Goal: Transaction & Acquisition: Purchase product/service

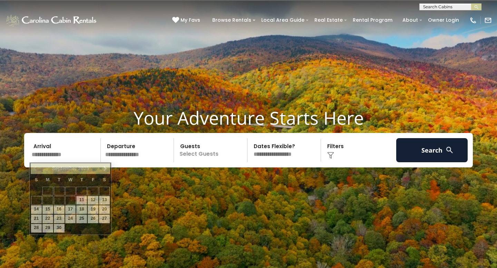
click at [64, 154] on input "text" at bounding box center [64, 150] width 71 height 24
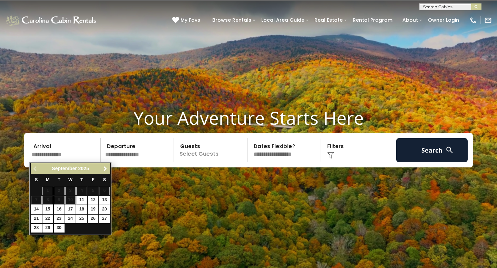
click at [103, 170] on span "Next" at bounding box center [105, 169] width 6 height 6
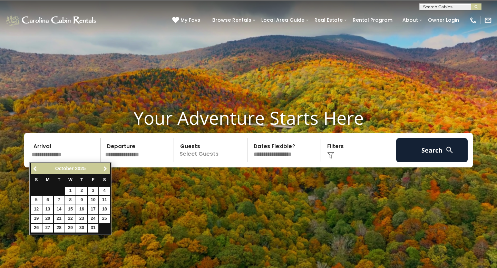
click at [103, 170] on span "Next" at bounding box center [105, 169] width 6 height 6
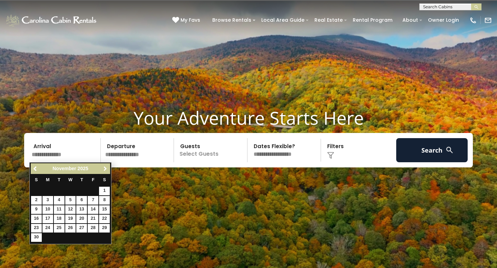
click at [103, 170] on span "Next" at bounding box center [105, 169] width 6 height 6
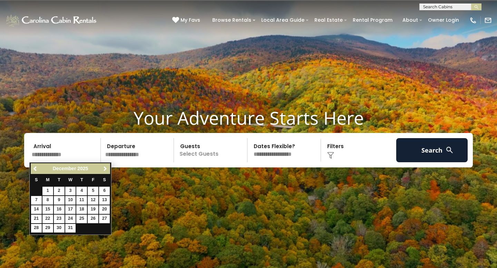
click at [103, 170] on span "Next" at bounding box center [105, 169] width 6 height 6
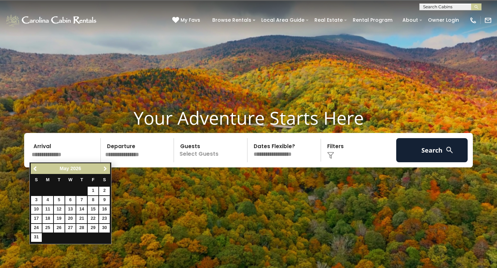
click at [103, 170] on span "Next" at bounding box center [105, 169] width 6 height 6
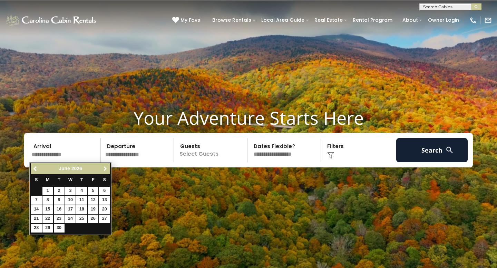
click at [103, 170] on span "Next" at bounding box center [105, 169] width 6 height 6
click at [80, 211] on link "16" at bounding box center [81, 210] width 11 height 9
type input "*******"
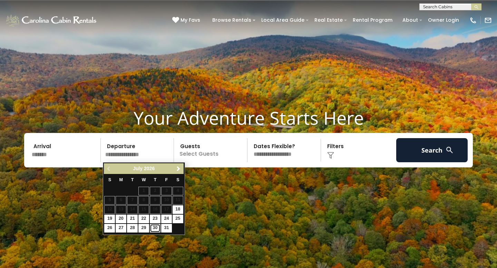
click at [151, 227] on link "30" at bounding box center [155, 228] width 11 height 9
type input "*******"
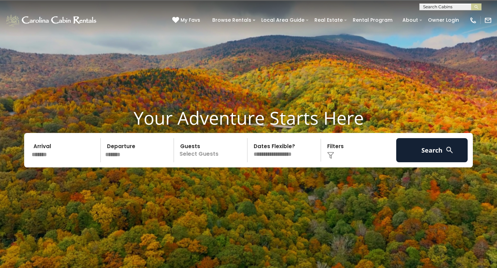
click at [294, 155] on select "**********" at bounding box center [284, 150] width 71 height 24
select select "*"
click at [249, 138] on select "**********" at bounding box center [284, 150] width 71 height 24
click at [332, 146] on div "Click to Choose" at bounding box center [358, 150] width 71 height 24
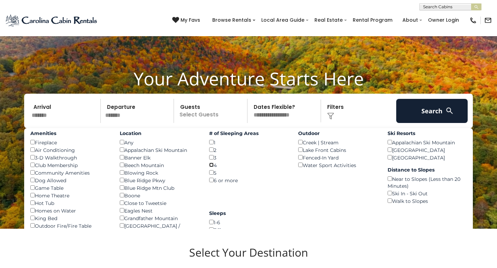
scroll to position [30, 0]
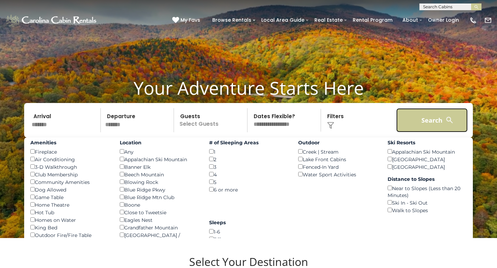
click at [422, 119] on button "Search" at bounding box center [431, 120] width 71 height 24
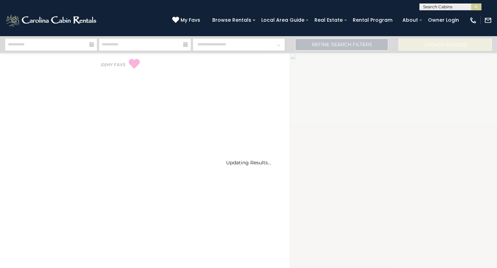
select select "*"
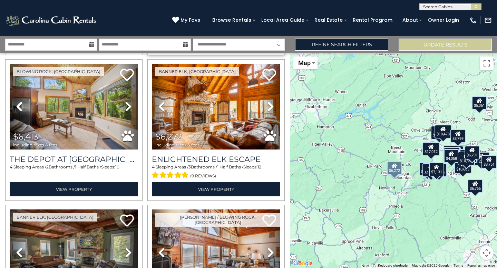
scroll to position [161, 0]
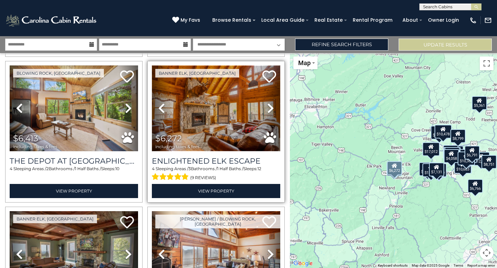
click at [224, 124] on img at bounding box center [216, 109] width 128 height 86
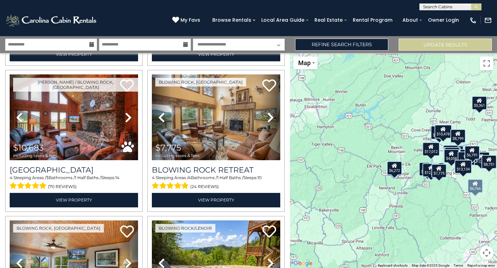
scroll to position [595, 0]
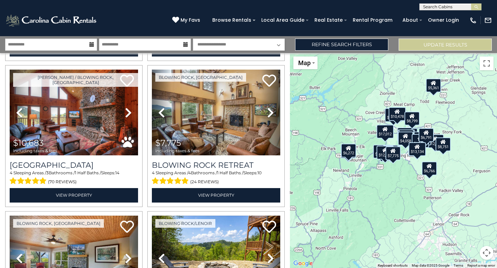
drag, startPoint x: 466, startPoint y: 240, endPoint x: 419, endPoint y: 223, distance: 50.6
click at [419, 223] on div "$11,606 $17,012 $6,413 $6,272 $8,572 $13,134 $10,274 $12,095 $10,683 $7,775 $8,…" at bounding box center [393, 160] width 207 height 215
click at [313, 62] on img "Change map style" at bounding box center [313, 62] width 2 height 1
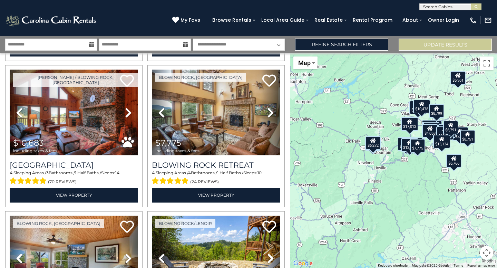
drag, startPoint x: 399, startPoint y: 170, endPoint x: 422, endPoint y: 163, distance: 24.3
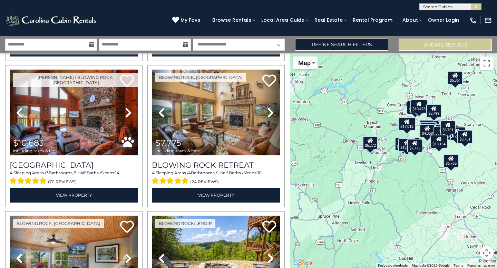
click at [496, 230] on div "$11,606 $17,012 $6,413 $6,272 $8,572 $13,134 $10,274 $12,095 $10,683 $7,775 $8,…" at bounding box center [393, 160] width 207 height 215
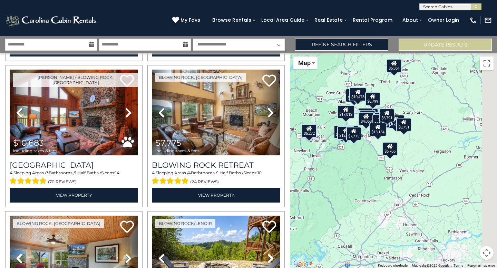
drag, startPoint x: 496, startPoint y: 230, endPoint x: 431, endPoint y: 218, distance: 66.4
click at [431, 218] on div "$11,606 $17,012 $6,413 $6,272 $8,572 $13,134 $10,274 $12,095 $10,683 $7,775 $8,…" at bounding box center [393, 160] width 207 height 215
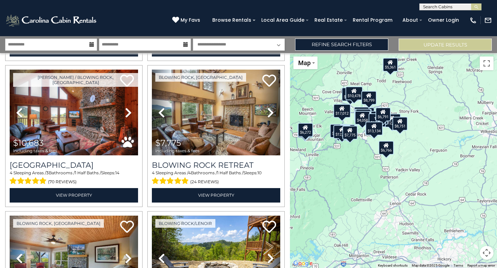
click at [485, 250] on button "Map camera controls" at bounding box center [487, 253] width 14 height 14
click at [471, 220] on button "Zoom in" at bounding box center [469, 219] width 14 height 14
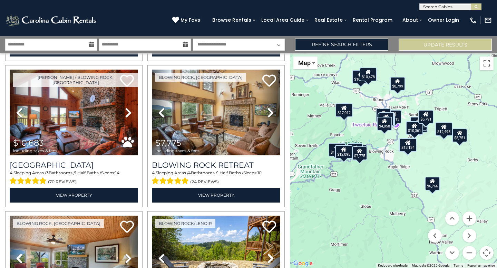
drag, startPoint x: 421, startPoint y: 139, endPoint x: 474, endPoint y: 181, distance: 67.6
click at [474, 181] on div "$11,606 $17,012 $6,413 $6,272 $8,572 $13,134 $10,274 $12,095 $10,683 $7,775 $8,…" at bounding box center [393, 160] width 207 height 215
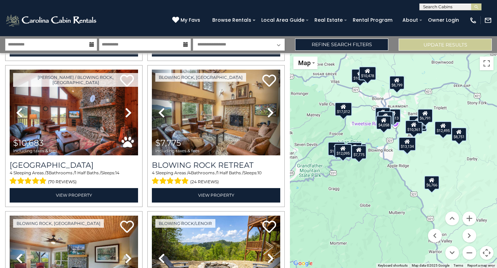
click at [425, 120] on div "$6,791" at bounding box center [424, 116] width 15 height 14
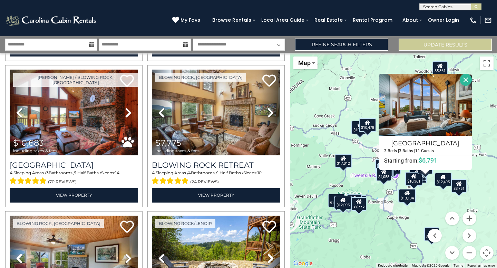
click at [482, 128] on div "$11,606 $17,012 $6,413 $6,272 $8,572 $13,134 $10,274 $12,095 $10,683 $7,775 $8,…" at bounding box center [393, 160] width 207 height 215
click at [465, 79] on button "Close" at bounding box center [466, 80] width 12 height 12
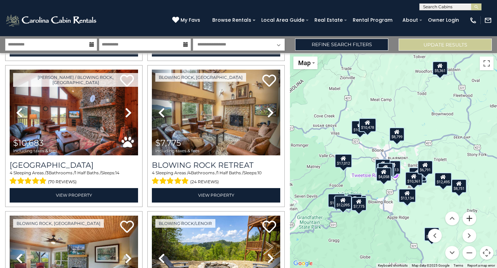
click at [466, 219] on button "Zoom in" at bounding box center [469, 219] width 14 height 14
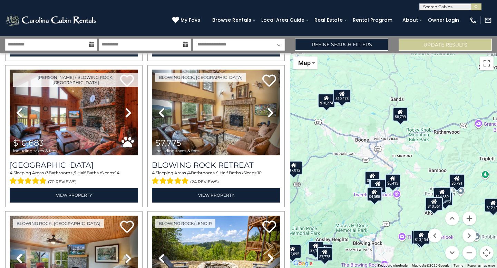
click at [445, 194] on div "$14,639" at bounding box center [441, 195] width 17 height 14
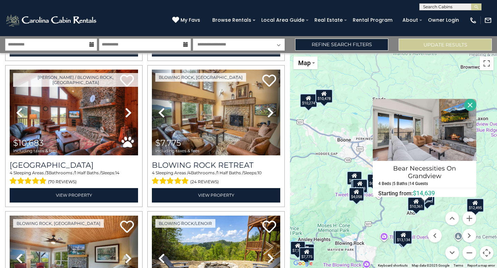
click at [470, 101] on button "Close" at bounding box center [470, 105] width 12 height 12
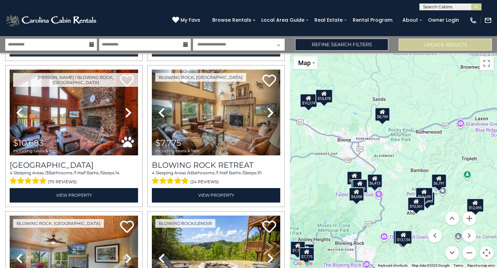
click at [430, 207] on div "$11,606 $17,012 $6,413 $6,272 $8,572 $13,134 $10,274 $12,095 $10,683 $7,775 $8,…" at bounding box center [393, 160] width 207 height 215
drag, startPoint x: 437, startPoint y: 217, endPoint x: 422, endPoint y: 230, distance: 20.6
click at [425, 231] on div "$11,606 $17,012 $6,413 $6,272 $8,572 $13,134 $10,274 $12,095 $10,683 $7,775 $8,…" at bounding box center [393, 160] width 207 height 215
drag, startPoint x: 412, startPoint y: 265, endPoint x: 413, endPoint y: 254, distance: 10.4
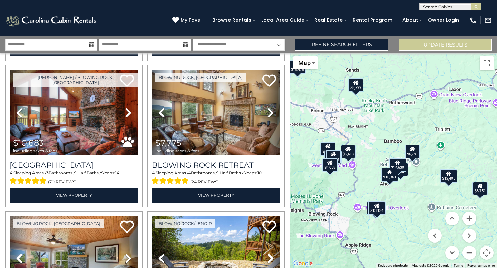
drag, startPoint x: 421, startPoint y: 253, endPoint x: 394, endPoint y: 223, distance: 40.3
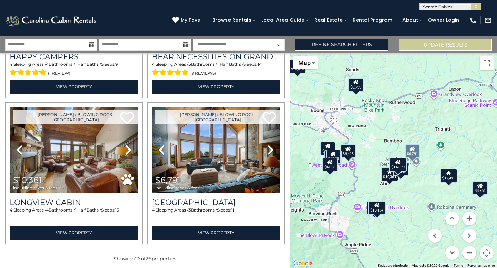
scroll to position [1727, 0]
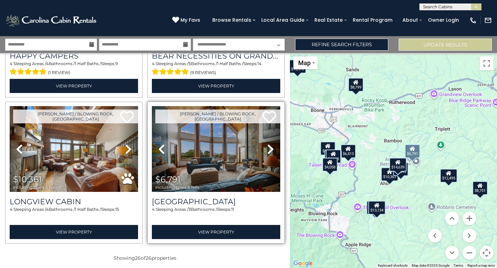
click at [270, 149] on icon at bounding box center [270, 149] width 7 height 11
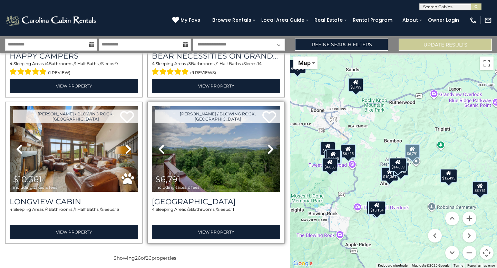
click at [270, 149] on icon at bounding box center [270, 149] width 7 height 11
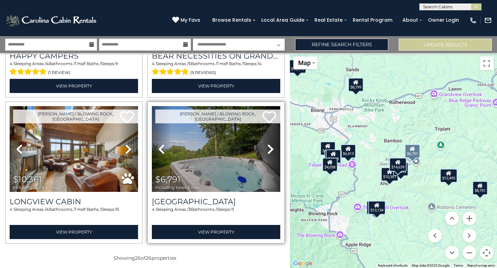
click at [270, 149] on icon at bounding box center [270, 149] width 7 height 11
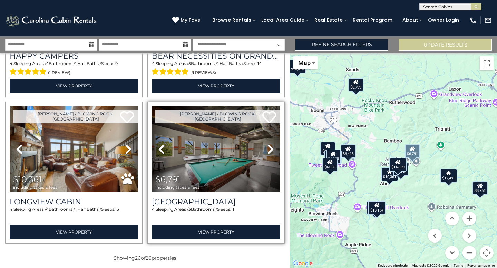
click at [270, 149] on icon at bounding box center [270, 149] width 7 height 11
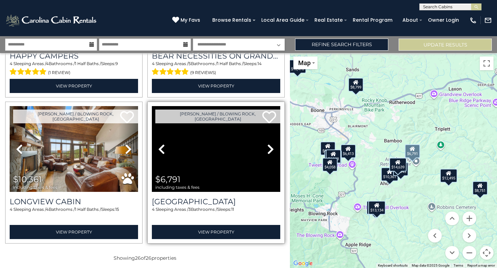
click at [270, 149] on icon at bounding box center [270, 149] width 7 height 11
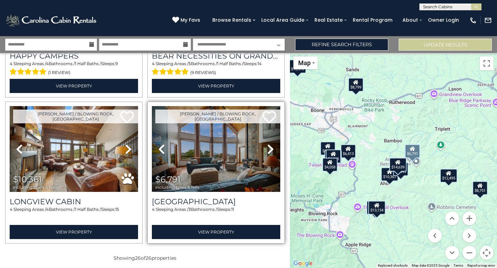
click at [270, 149] on icon at bounding box center [270, 149] width 7 height 11
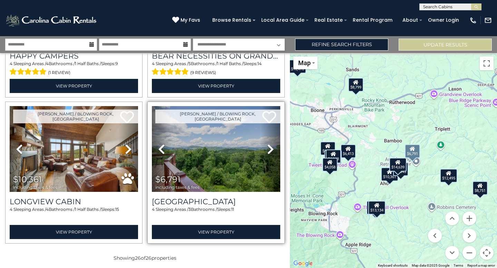
click at [270, 149] on icon at bounding box center [270, 149] width 7 height 11
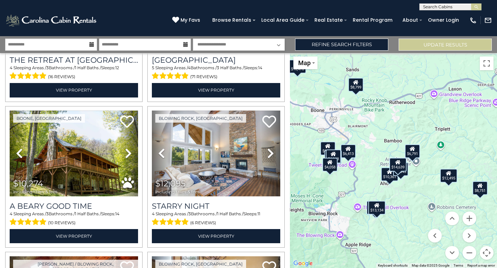
scroll to position [0, 0]
click at [443, 6] on input "text" at bounding box center [449, 7] width 60 height 7
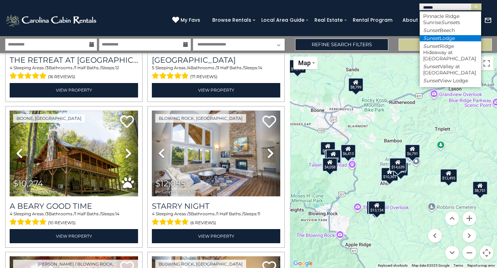
type input "******"
click at [443, 40] on li "Sunset Lodge" at bounding box center [449, 38] width 61 height 6
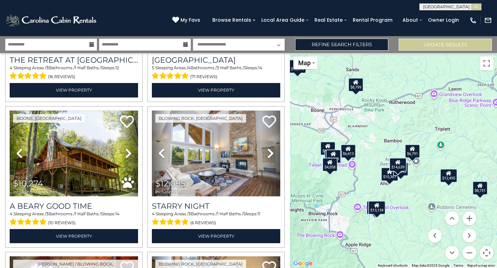
click at [461, 8] on input "text" at bounding box center [449, 7] width 60 height 7
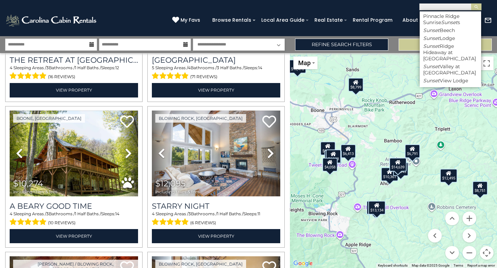
click at [471, 3] on button "submit" at bounding box center [476, 6] width 10 height 7
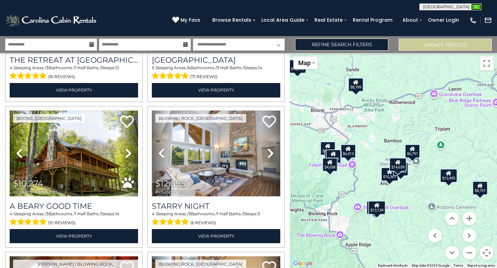
click at [477, 6] on img "submit" at bounding box center [476, 6] width 5 height 5
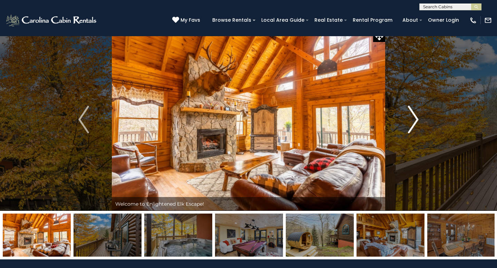
scroll to position [4, 0]
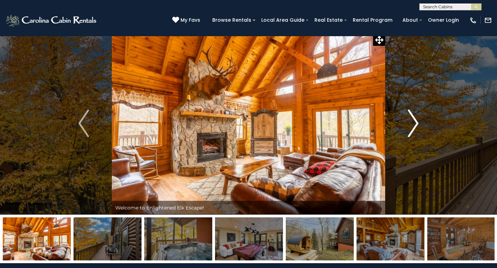
click at [415, 121] on img "Next" at bounding box center [413, 124] width 10 height 28
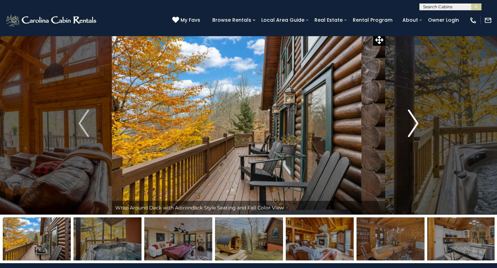
click at [415, 121] on img "Next" at bounding box center [413, 124] width 10 height 28
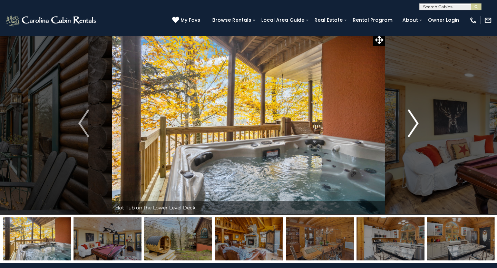
click at [415, 121] on img "Next" at bounding box center [413, 124] width 10 height 28
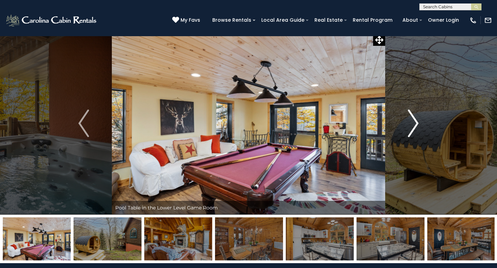
click at [415, 121] on img "Next" at bounding box center [413, 124] width 10 height 28
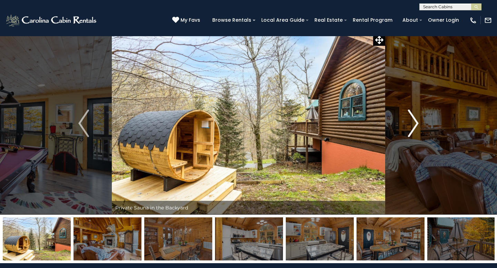
click at [415, 121] on img "Next" at bounding box center [413, 124] width 10 height 28
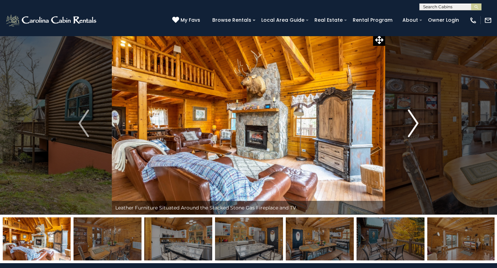
click at [415, 121] on img "Next" at bounding box center [413, 124] width 10 height 28
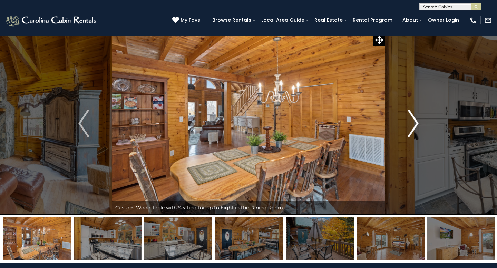
click at [415, 121] on img "Next" at bounding box center [413, 124] width 10 height 28
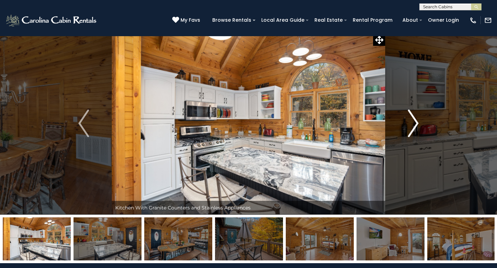
click at [415, 121] on img "Next" at bounding box center [413, 124] width 10 height 28
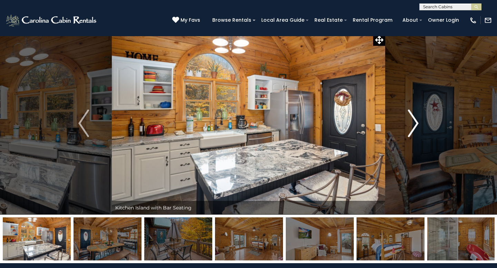
click at [415, 121] on img "Next" at bounding box center [413, 124] width 10 height 28
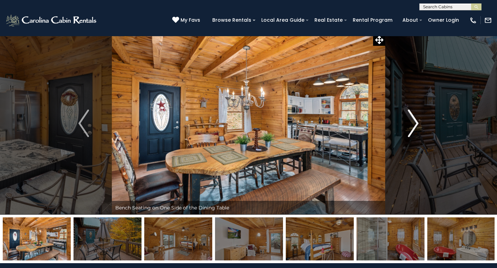
click at [415, 121] on img "Next" at bounding box center [413, 124] width 10 height 28
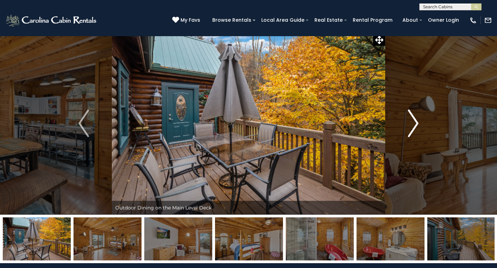
click at [415, 121] on img "Next" at bounding box center [413, 124] width 10 height 28
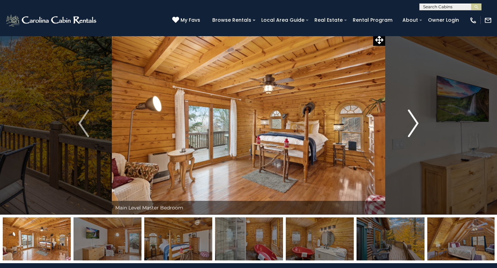
click at [415, 121] on img "Next" at bounding box center [413, 124] width 10 height 28
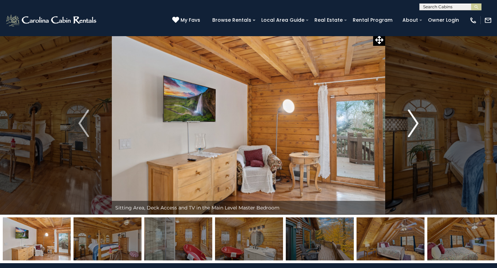
click at [415, 121] on img "Next" at bounding box center [413, 124] width 10 height 28
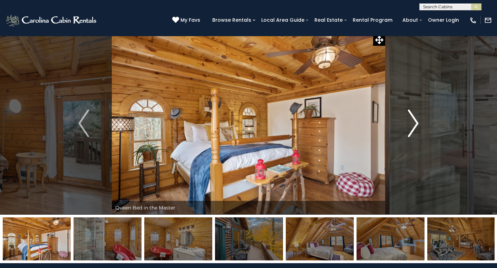
click at [415, 121] on img "Next" at bounding box center [413, 124] width 10 height 28
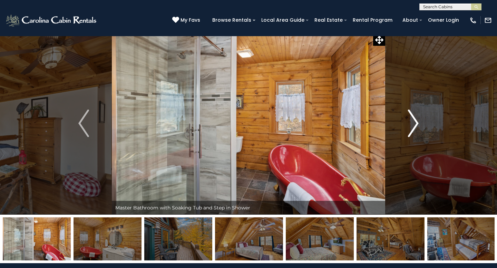
click at [415, 121] on img "Next" at bounding box center [413, 124] width 10 height 28
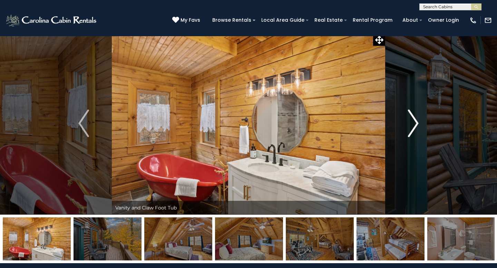
click at [415, 121] on img "Next" at bounding box center [413, 124] width 10 height 28
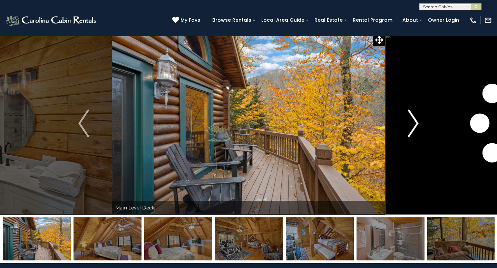
click at [415, 121] on img "Next" at bounding box center [413, 124] width 10 height 28
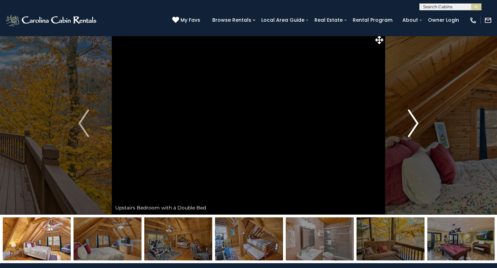
click at [415, 121] on img "Next" at bounding box center [413, 124] width 10 height 28
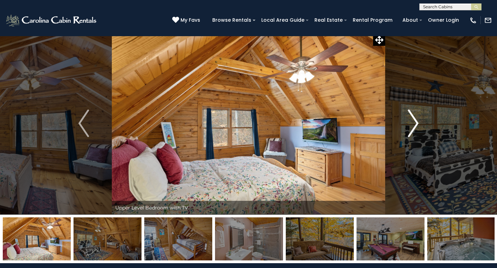
click at [415, 121] on img "Next" at bounding box center [413, 124] width 10 height 28
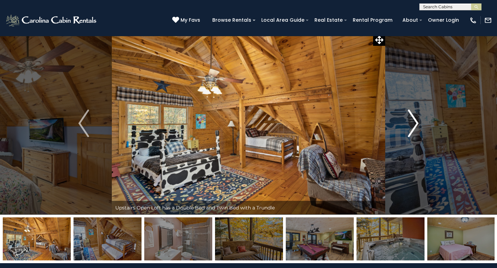
click at [415, 121] on img "Next" at bounding box center [413, 124] width 10 height 28
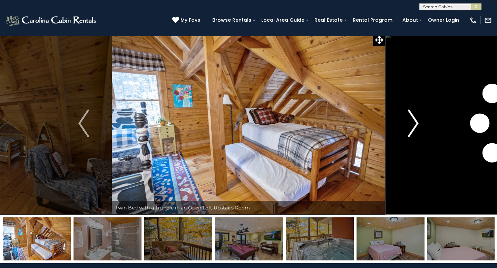
click at [415, 121] on img "Next" at bounding box center [413, 124] width 10 height 28
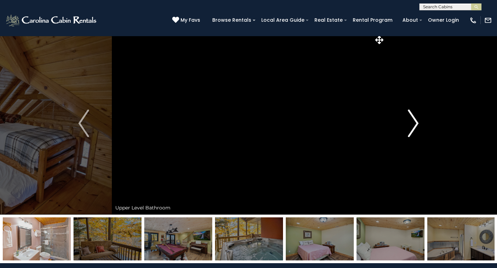
click at [415, 121] on img "Next" at bounding box center [413, 124] width 10 height 28
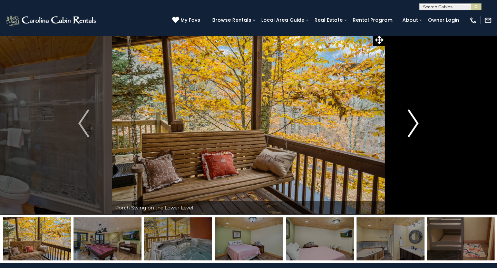
click at [415, 121] on img "Next" at bounding box center [413, 124] width 10 height 28
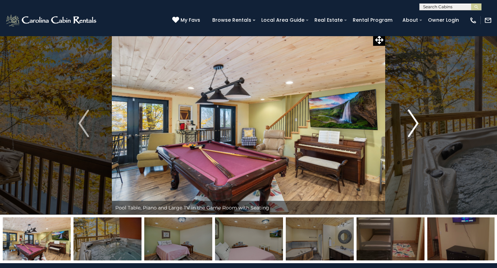
click at [415, 121] on img "Next" at bounding box center [413, 124] width 10 height 28
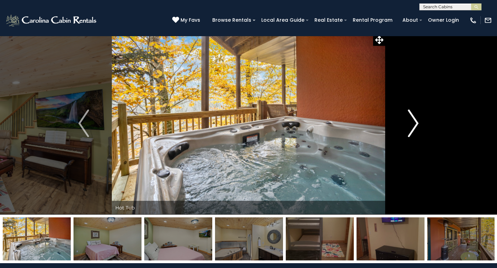
click at [415, 121] on img "Next" at bounding box center [413, 124] width 10 height 28
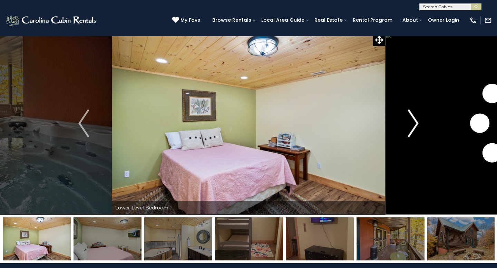
click at [415, 121] on img "Next" at bounding box center [413, 124] width 10 height 28
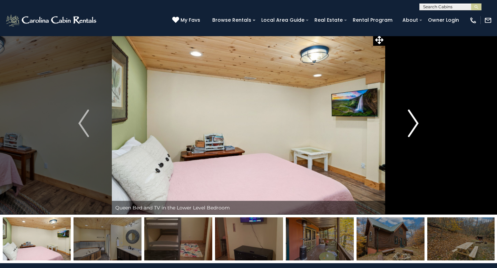
click at [415, 121] on img "Next" at bounding box center [413, 124] width 10 height 28
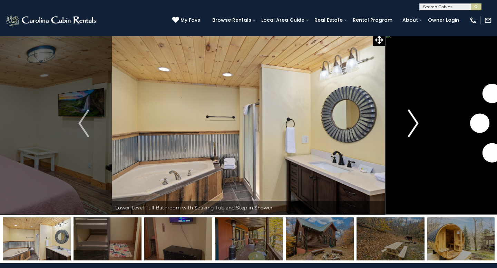
click at [415, 121] on img "Next" at bounding box center [413, 124] width 10 height 28
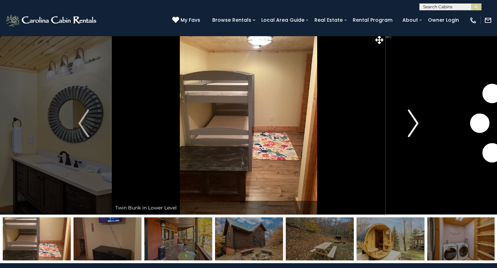
click at [415, 121] on img "Next" at bounding box center [413, 124] width 10 height 28
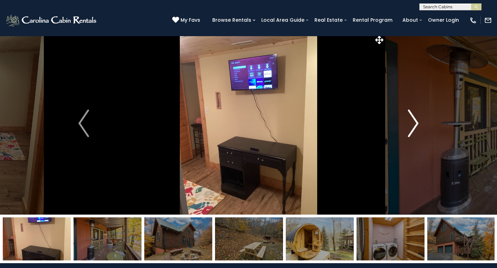
click at [415, 121] on img "Next" at bounding box center [413, 124] width 10 height 28
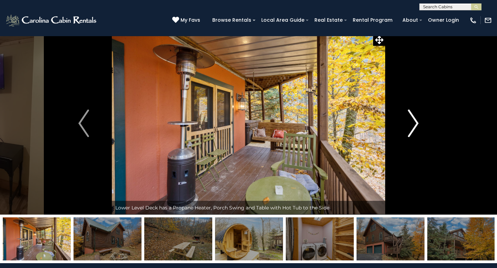
click at [415, 121] on img "Next" at bounding box center [413, 124] width 10 height 28
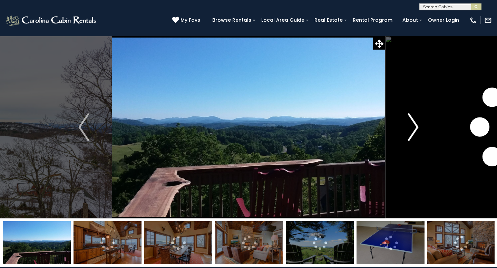
click at [415, 128] on img "Next" at bounding box center [413, 127] width 10 height 28
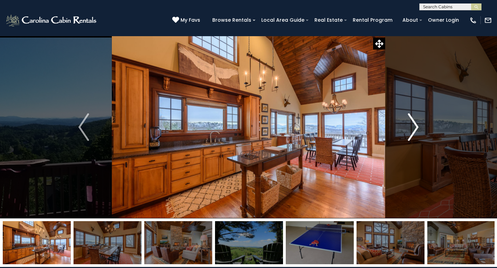
click at [415, 128] on img "Next" at bounding box center [413, 127] width 10 height 28
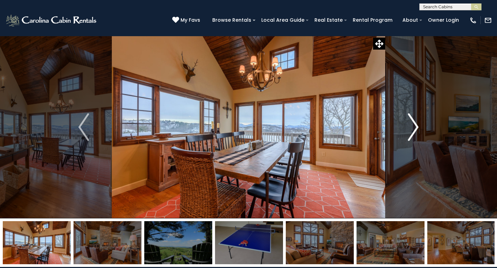
click at [415, 128] on img "Next" at bounding box center [413, 127] width 10 height 28
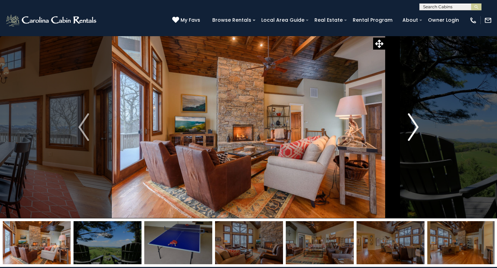
click at [415, 128] on img "Next" at bounding box center [413, 127] width 10 height 28
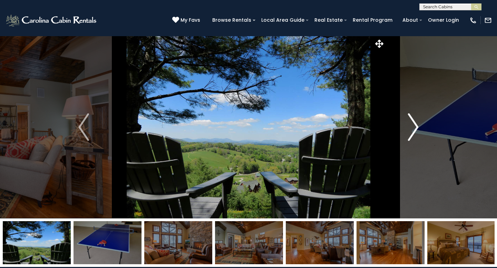
click at [415, 128] on img "Next" at bounding box center [413, 127] width 10 height 28
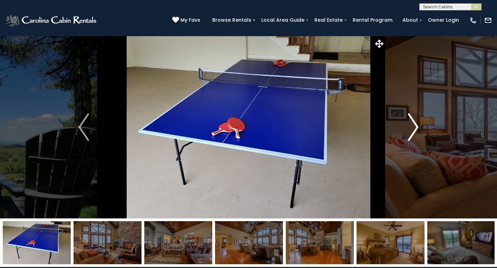
click at [415, 128] on img "Next" at bounding box center [413, 127] width 10 height 28
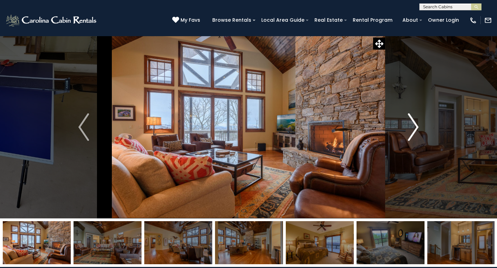
click at [415, 128] on img "Next" at bounding box center [413, 127] width 10 height 28
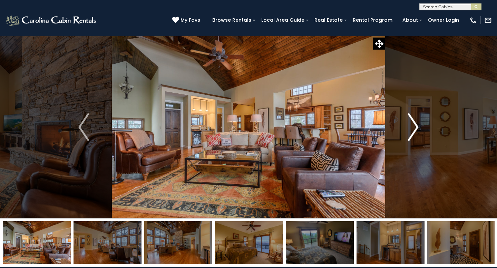
click at [415, 128] on img "Next" at bounding box center [413, 127] width 10 height 28
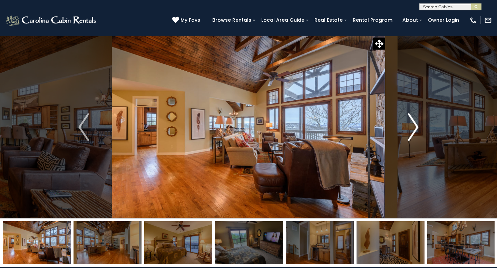
click at [415, 128] on img "Next" at bounding box center [413, 127] width 10 height 28
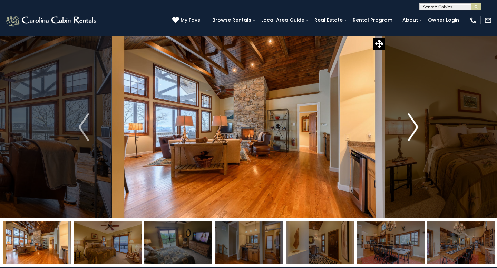
click at [415, 128] on img "Next" at bounding box center [413, 127] width 10 height 28
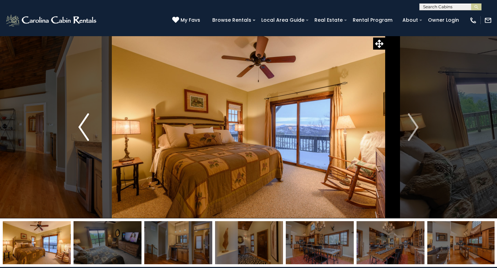
click at [82, 124] on img "Previous" at bounding box center [83, 127] width 10 height 28
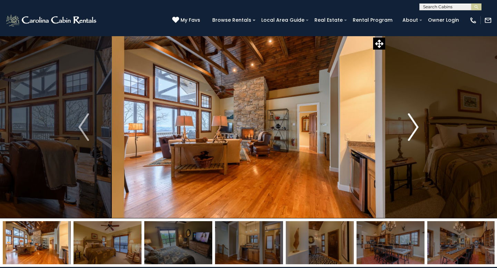
click at [414, 127] on img "Next" at bounding box center [413, 127] width 10 height 28
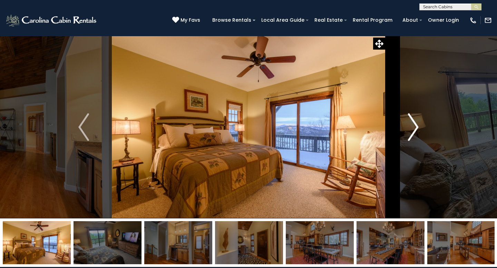
click at [414, 127] on img "Next" at bounding box center [413, 127] width 10 height 28
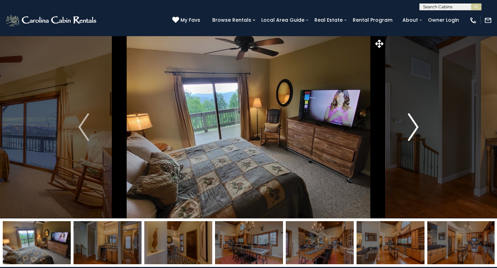
click at [414, 127] on img "Next" at bounding box center [413, 127] width 10 height 28
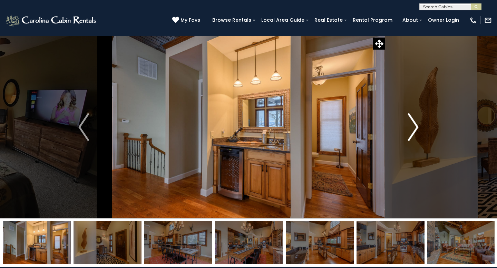
click at [414, 127] on img "Next" at bounding box center [413, 127] width 10 height 28
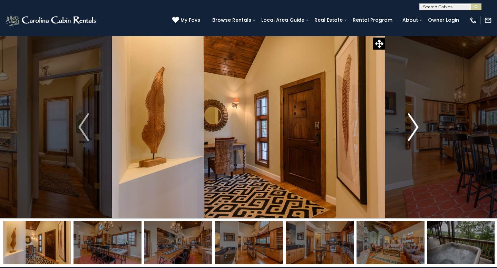
click at [414, 127] on img "Next" at bounding box center [413, 127] width 10 height 28
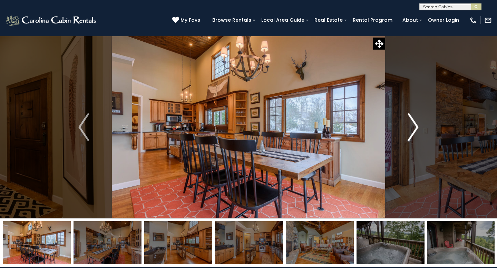
click at [414, 127] on img "Next" at bounding box center [413, 127] width 10 height 28
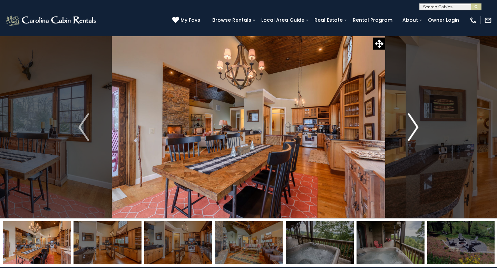
click at [414, 127] on img "Next" at bounding box center [413, 127] width 10 height 28
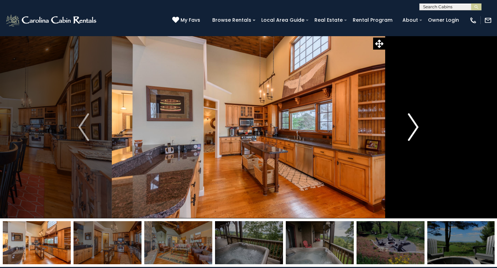
click at [414, 127] on img "Next" at bounding box center [413, 127] width 10 height 28
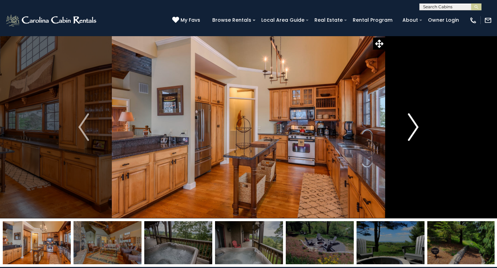
click at [414, 127] on img "Next" at bounding box center [413, 127] width 10 height 28
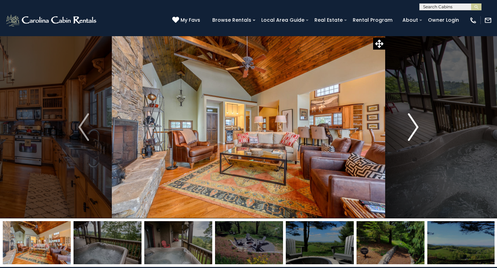
click at [414, 127] on img "Next" at bounding box center [413, 127] width 10 height 28
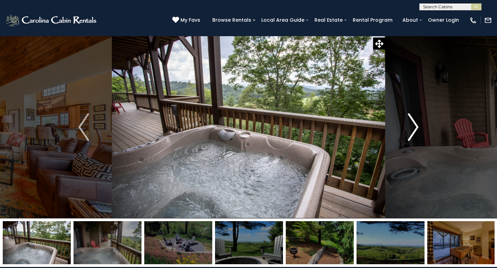
click at [414, 127] on img "Next" at bounding box center [413, 127] width 10 height 28
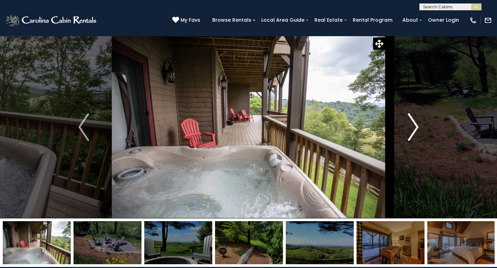
click at [414, 127] on img "Next" at bounding box center [413, 127] width 10 height 28
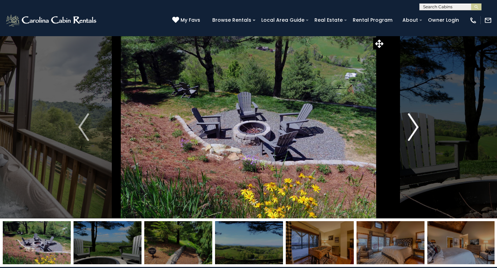
click at [414, 127] on img "Next" at bounding box center [413, 127] width 10 height 28
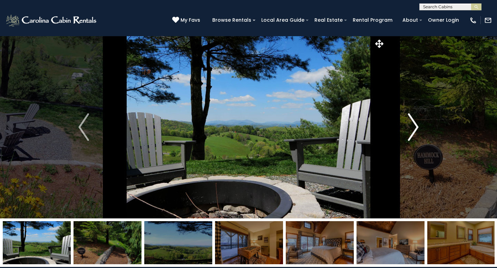
click at [415, 127] on img "Next" at bounding box center [413, 127] width 10 height 28
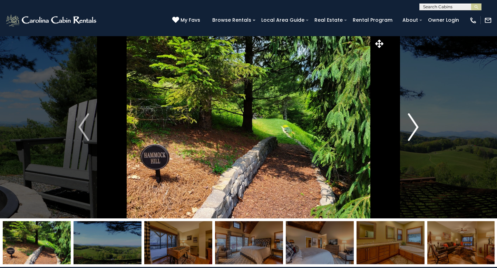
click at [415, 127] on img "Next" at bounding box center [413, 127] width 10 height 28
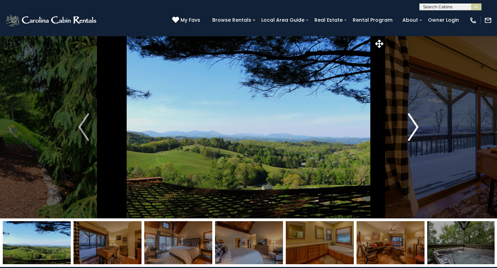
click at [415, 127] on img "Next" at bounding box center [413, 127] width 10 height 28
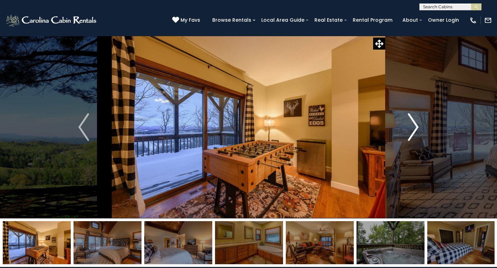
click at [415, 127] on img "Next" at bounding box center [413, 127] width 10 height 28
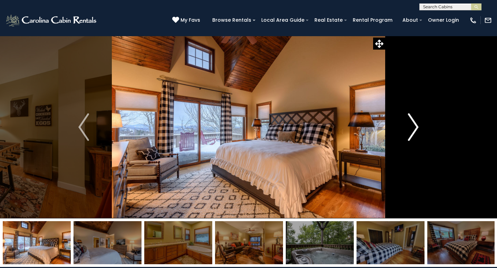
click at [415, 127] on img "Next" at bounding box center [413, 127] width 10 height 28
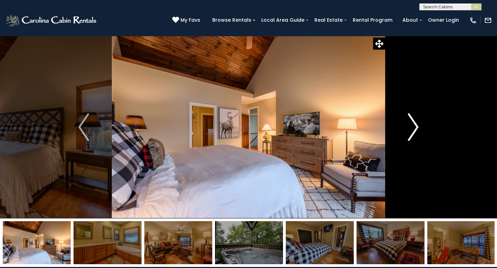
click at [415, 127] on img "Next" at bounding box center [413, 127] width 10 height 28
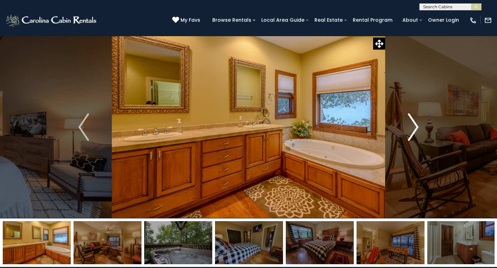
click at [415, 127] on img "Next" at bounding box center [413, 127] width 10 height 28
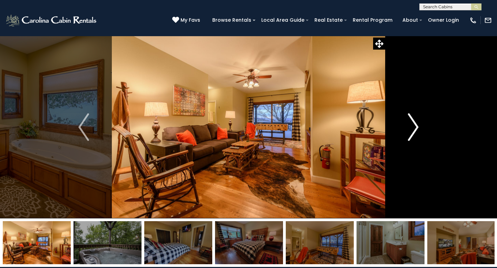
click at [415, 127] on img "Next" at bounding box center [413, 127] width 10 height 28
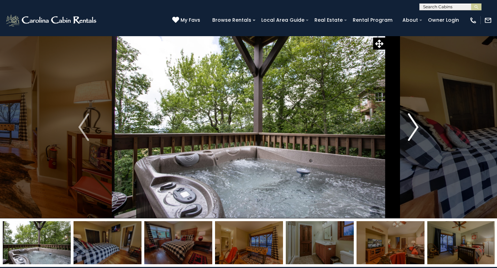
click at [415, 127] on img "Next" at bounding box center [413, 127] width 10 height 28
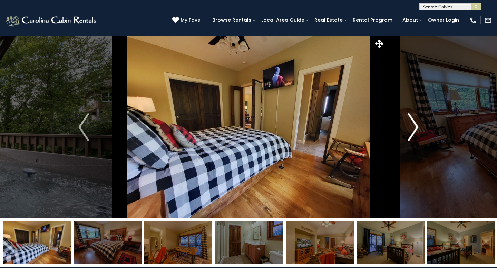
click at [415, 127] on img "Next" at bounding box center [413, 127] width 10 height 28
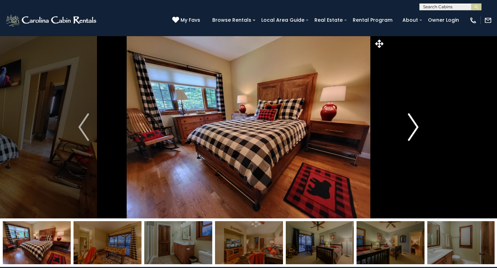
click at [415, 127] on img "Next" at bounding box center [413, 127] width 10 height 28
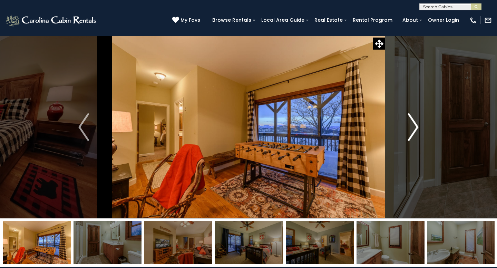
click at [415, 127] on img "Next" at bounding box center [413, 127] width 10 height 28
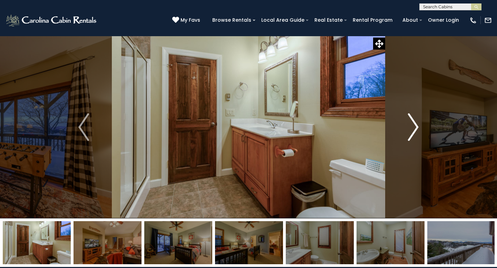
click at [415, 127] on img "Next" at bounding box center [413, 127] width 10 height 28
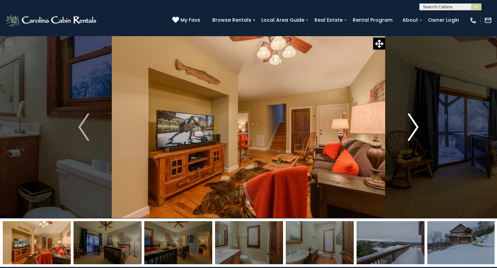
click at [415, 127] on img "Next" at bounding box center [413, 127] width 10 height 28
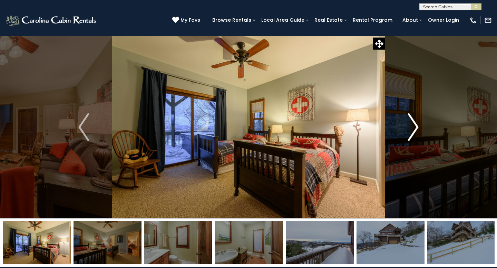
click at [415, 127] on img "Next" at bounding box center [413, 127] width 10 height 28
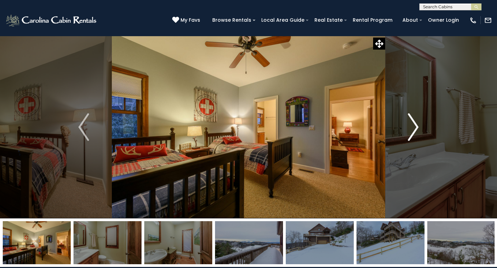
click at [415, 127] on img "Next" at bounding box center [413, 127] width 10 height 28
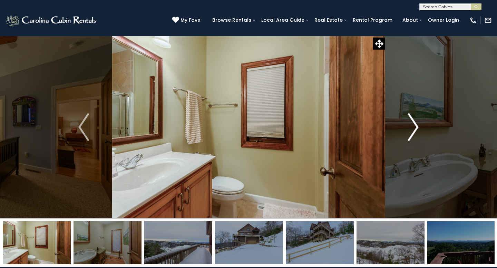
click at [415, 127] on img "Next" at bounding box center [413, 127] width 10 height 28
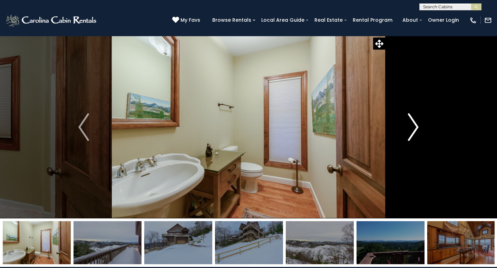
click at [415, 127] on img "Next" at bounding box center [413, 127] width 10 height 28
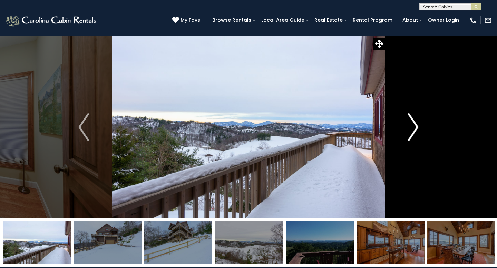
click at [415, 127] on img "Next" at bounding box center [413, 127] width 10 height 28
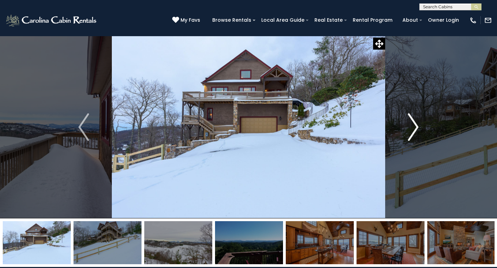
click at [415, 127] on img "Next" at bounding box center [413, 127] width 10 height 28
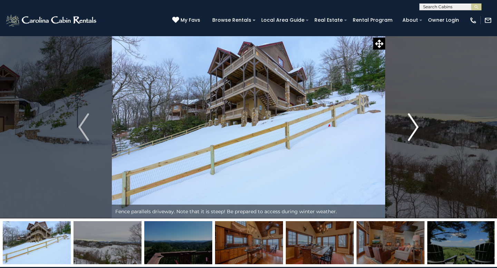
click at [415, 126] on img "Next" at bounding box center [413, 127] width 10 height 28
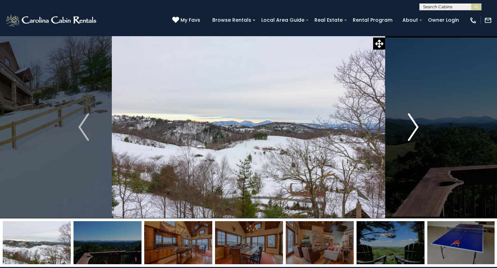
click at [415, 126] on img "Next" at bounding box center [413, 127] width 10 height 28
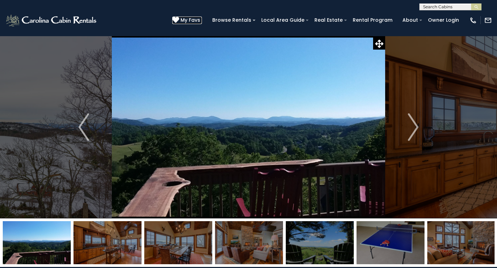
click at [179, 17] on icon at bounding box center [175, 20] width 7 height 7
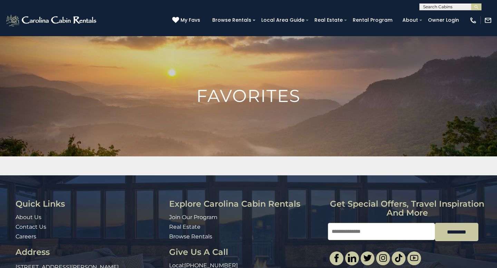
click at [255, 20] on span at bounding box center [254, 20] width 3 height 1
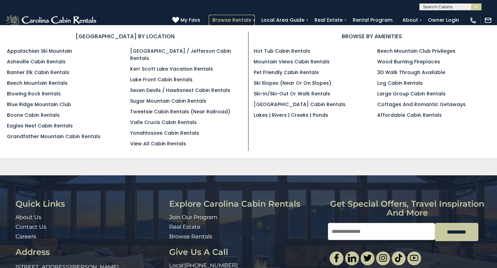
click at [255, 19] on link "Browse Rentals" at bounding box center [232, 20] width 46 height 11
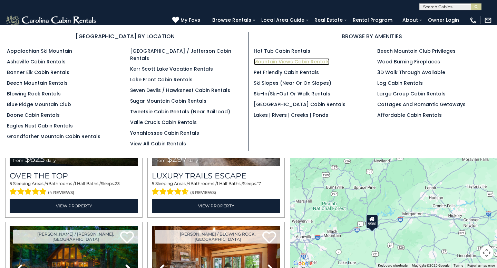
click at [282, 63] on link "Mountain Views Cabin Rentals" at bounding box center [292, 61] width 76 height 7
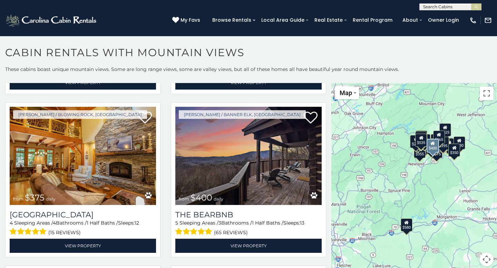
scroll to position [323, 0]
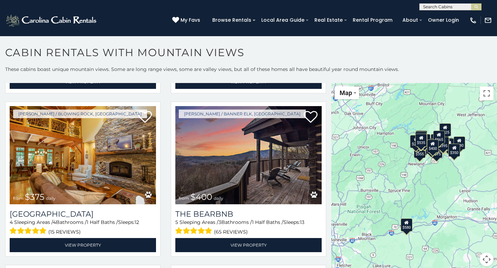
click at [485, 257] on button "Map camera controls" at bounding box center [487, 260] width 14 height 14
click at [468, 225] on button "Zoom in" at bounding box center [469, 225] width 14 height 14
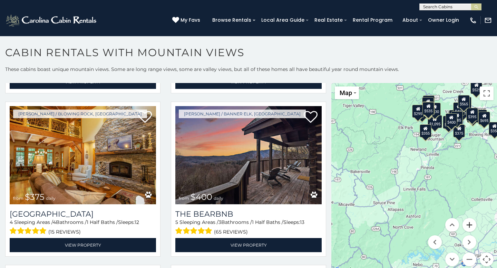
click at [468, 224] on button "Zoom in" at bounding box center [469, 225] width 14 height 14
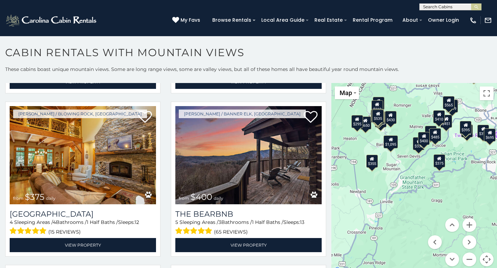
drag, startPoint x: 467, startPoint y: 165, endPoint x: 401, endPoint y: 238, distance: 99.2
click at [401, 238] on div "$580 $395 $349 $535 $375 $400 $325 $451 $460 $1,095 $525 $315 $310 $330 $400 $3…" at bounding box center [414, 179] width 166 height 192
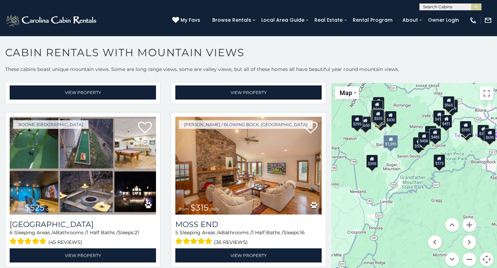
scroll to position [804, 0]
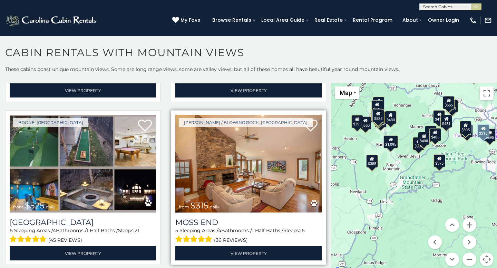
click at [253, 184] on img at bounding box center [248, 164] width 146 height 98
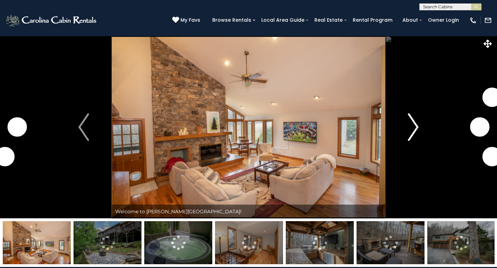
click at [417, 128] on img "Next" at bounding box center [413, 127] width 10 height 28
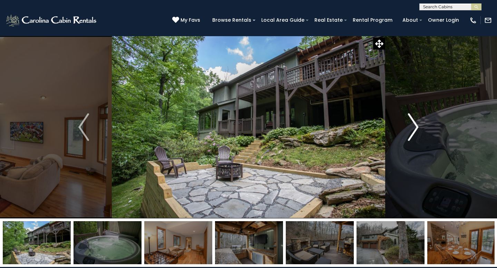
click at [417, 128] on img "Next" at bounding box center [413, 127] width 10 height 28
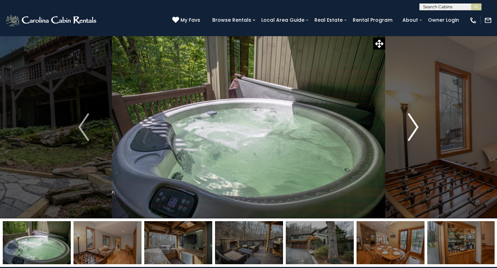
click at [417, 128] on img "Next" at bounding box center [413, 127] width 10 height 28
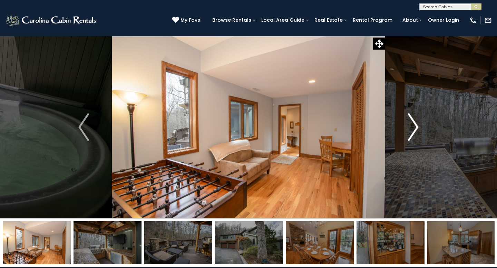
click at [417, 128] on img "Next" at bounding box center [413, 127] width 10 height 28
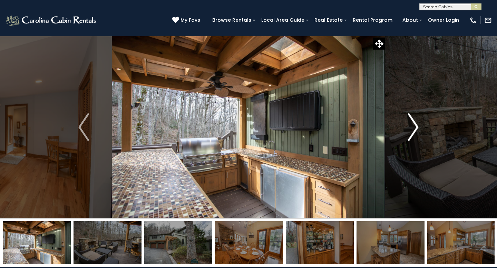
click at [417, 128] on img "Next" at bounding box center [413, 127] width 10 height 28
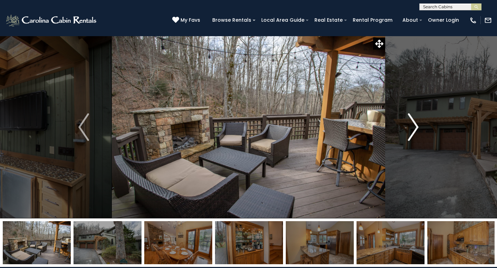
click at [417, 128] on img "Next" at bounding box center [413, 127] width 10 height 28
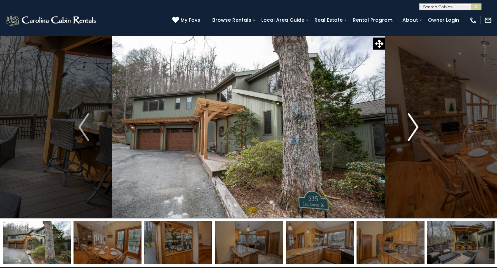
click at [417, 128] on img "Next" at bounding box center [413, 127] width 10 height 28
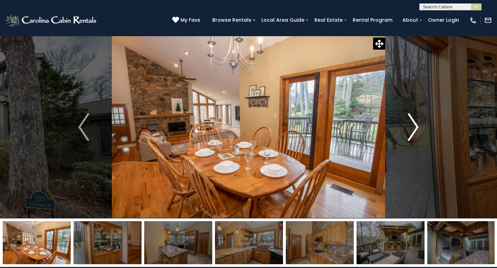
click at [417, 128] on img "Next" at bounding box center [413, 127] width 10 height 28
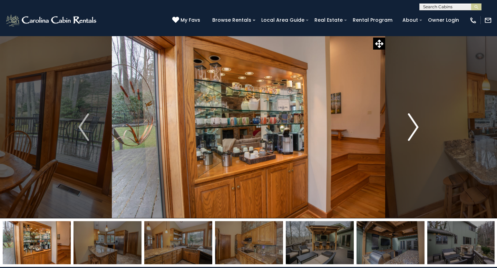
click at [417, 128] on img "Next" at bounding box center [413, 127] width 10 height 28
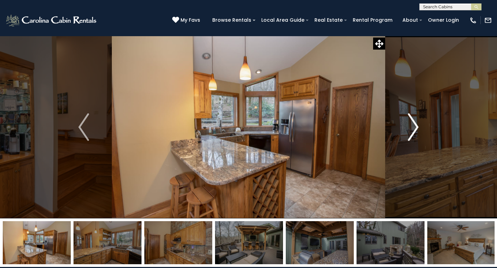
click at [417, 128] on img "Next" at bounding box center [413, 127] width 10 height 28
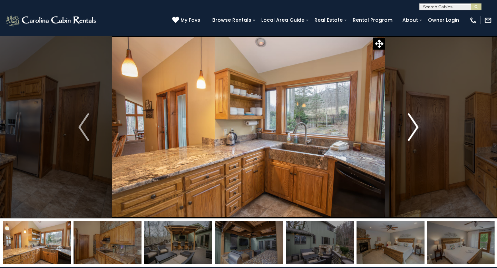
click at [417, 128] on img "Next" at bounding box center [413, 127] width 10 height 28
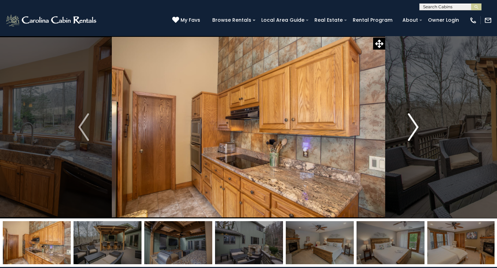
click at [417, 128] on img "Next" at bounding box center [413, 127] width 10 height 28
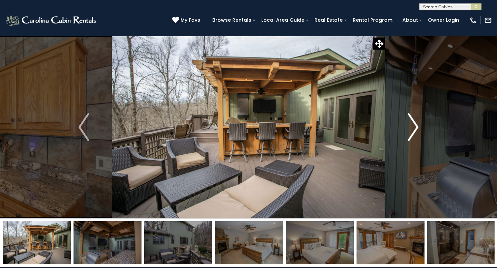
click at [417, 128] on img "Next" at bounding box center [413, 127] width 10 height 28
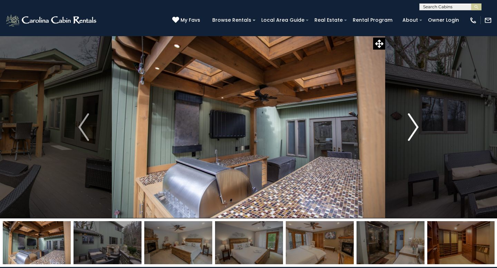
click at [417, 128] on img "Next" at bounding box center [413, 127] width 10 height 28
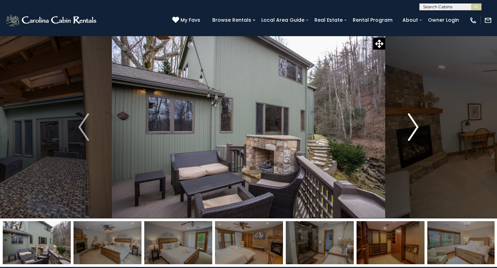
click at [417, 128] on img "Next" at bounding box center [413, 127] width 10 height 28
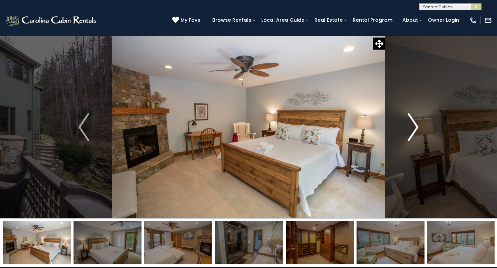
click at [417, 128] on img "Next" at bounding box center [413, 127] width 10 height 28
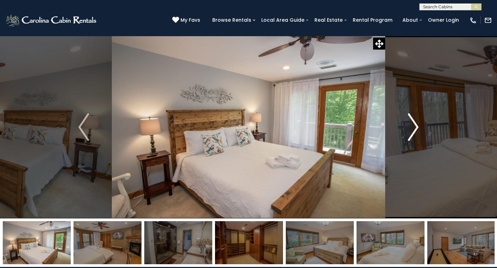
click at [417, 128] on img "Next" at bounding box center [413, 127] width 10 height 28
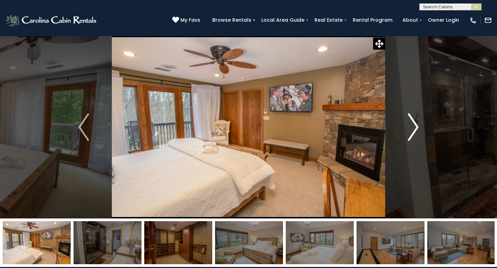
click at [417, 128] on img "Next" at bounding box center [413, 127] width 10 height 28
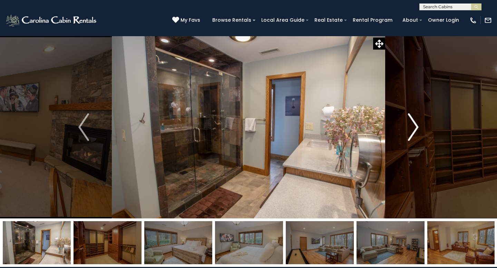
click at [417, 128] on img "Next" at bounding box center [413, 127] width 10 height 28
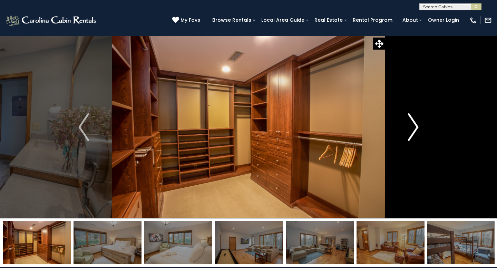
click at [417, 128] on img "Next" at bounding box center [413, 127] width 10 height 28
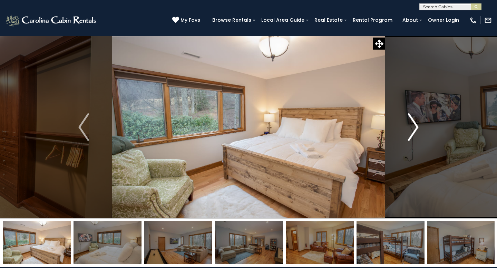
click at [417, 128] on img "Next" at bounding box center [413, 127] width 10 height 28
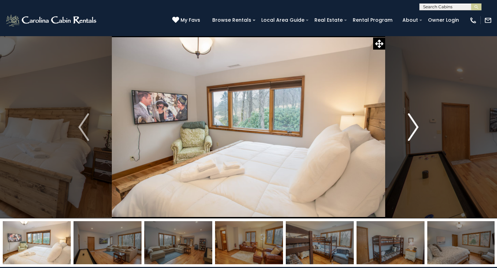
click at [417, 128] on img "Next" at bounding box center [413, 127] width 10 height 28
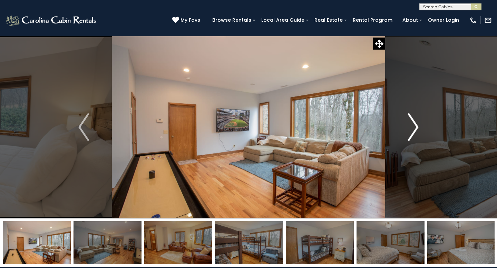
click at [417, 128] on img "Next" at bounding box center [413, 127] width 10 height 28
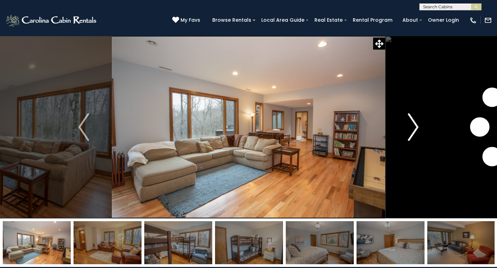
click at [417, 128] on img "Next" at bounding box center [413, 127] width 10 height 28
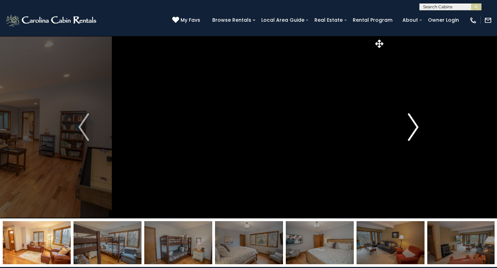
click at [417, 128] on img "Next" at bounding box center [413, 127] width 10 height 28
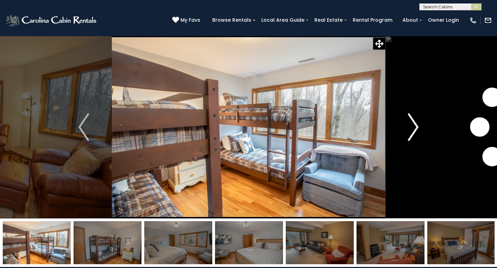
click at [417, 128] on img "Next" at bounding box center [413, 127] width 10 height 28
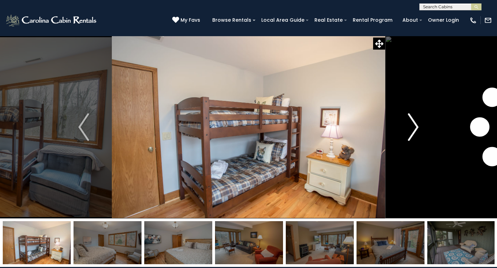
click at [417, 128] on img "Next" at bounding box center [413, 127] width 10 height 28
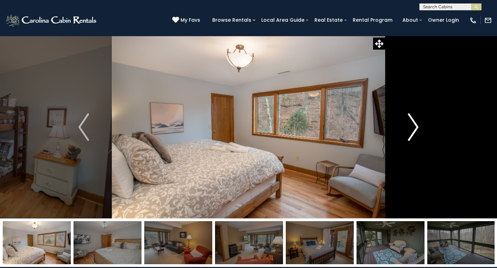
click at [417, 128] on img "Next" at bounding box center [413, 127] width 10 height 28
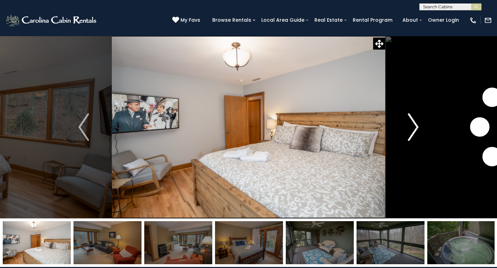
click at [417, 128] on img "Next" at bounding box center [413, 127] width 10 height 28
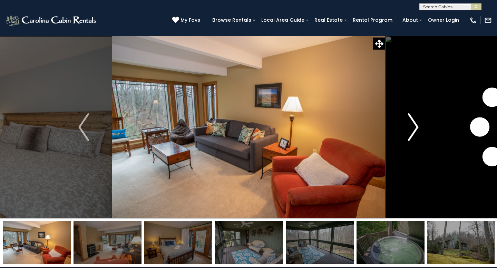
click at [417, 128] on img "Next" at bounding box center [413, 127] width 10 height 28
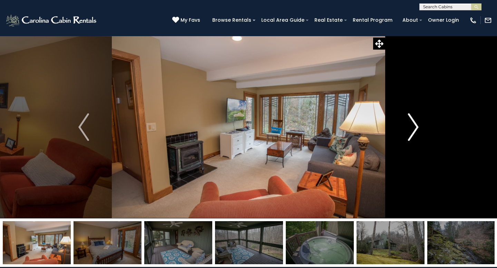
click at [417, 128] on img "Next" at bounding box center [413, 127] width 10 height 28
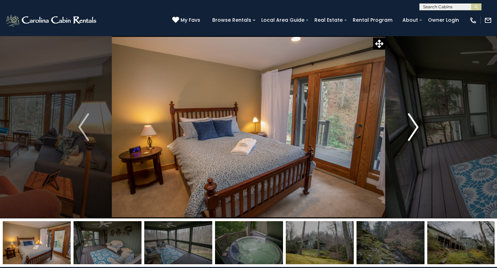
click at [417, 128] on img "Next" at bounding box center [413, 127] width 10 height 28
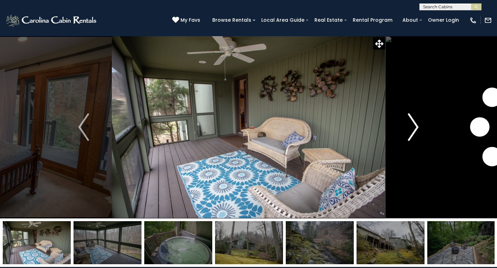
click at [417, 128] on img "Next" at bounding box center [413, 127] width 10 height 28
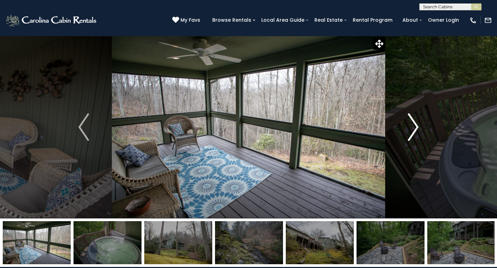
click at [417, 128] on img "Next" at bounding box center [413, 127] width 10 height 28
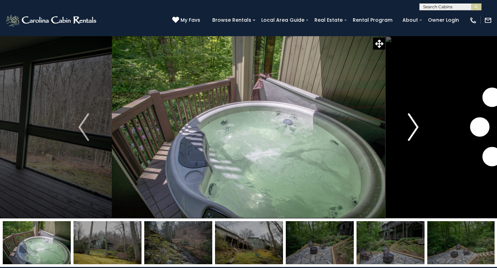
click at [417, 128] on img "Next" at bounding box center [413, 127] width 10 height 28
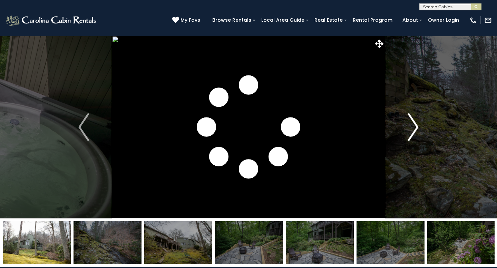
click at [417, 128] on img "Next" at bounding box center [413, 127] width 10 height 28
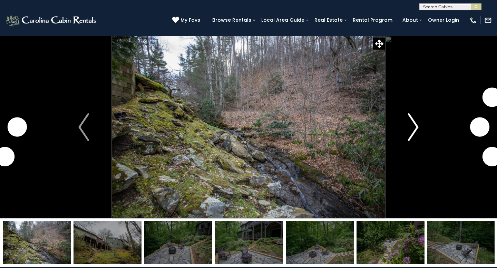
click at [417, 128] on img "Next" at bounding box center [413, 127] width 10 height 28
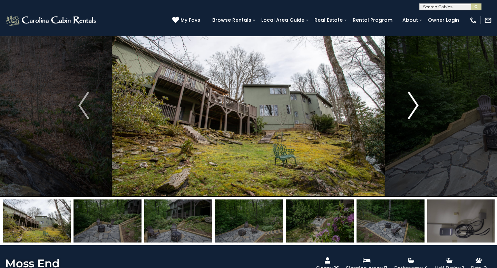
scroll to position [21, 0]
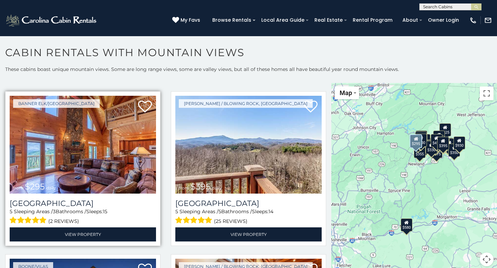
scroll to position [2127, 0]
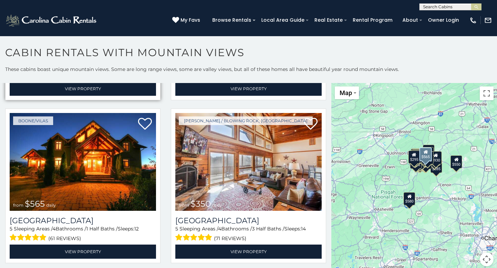
scroll to position [2277, 0]
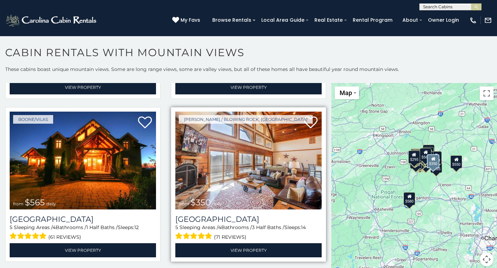
click at [239, 151] on img at bounding box center [248, 161] width 146 height 98
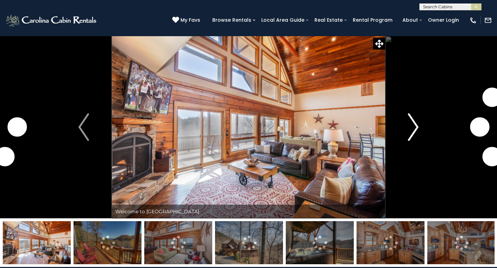
click at [416, 130] on img "Next" at bounding box center [413, 127] width 10 height 28
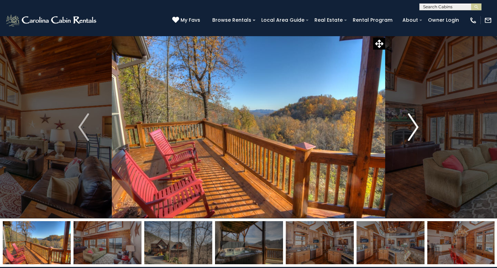
click at [413, 130] on img "Next" at bounding box center [413, 127] width 10 height 28
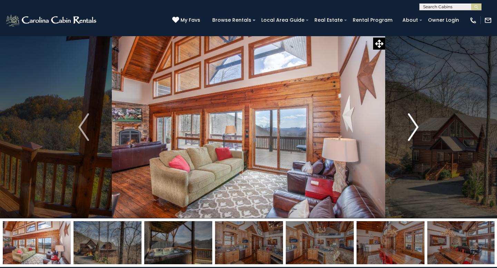
click at [413, 129] on img "Next" at bounding box center [413, 127] width 10 height 28
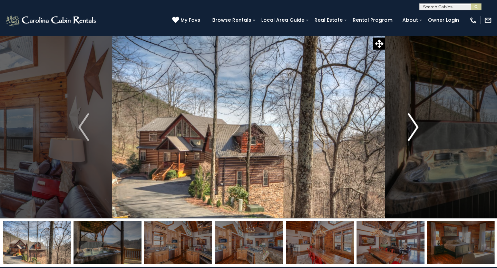
click at [413, 129] on img "Next" at bounding box center [413, 127] width 10 height 28
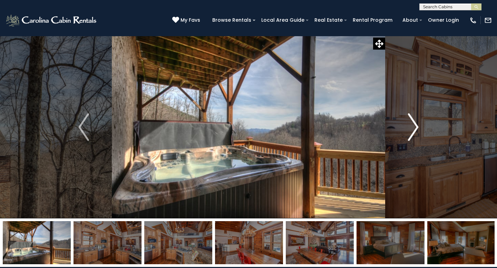
click at [414, 129] on img "Next" at bounding box center [413, 127] width 10 height 28
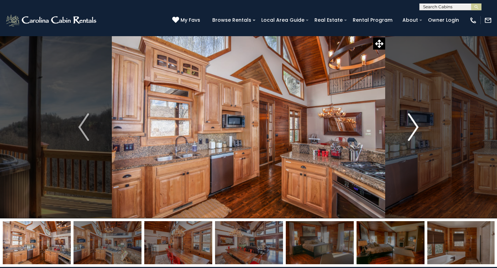
click at [414, 129] on img "Next" at bounding box center [413, 127] width 10 height 28
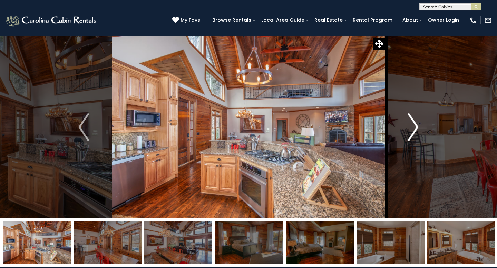
click at [414, 130] on img "Next" at bounding box center [413, 127] width 10 height 28
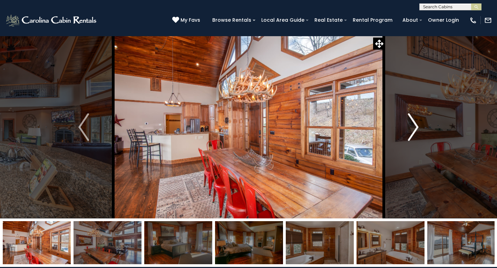
click at [414, 130] on img "Next" at bounding box center [413, 127] width 10 height 28
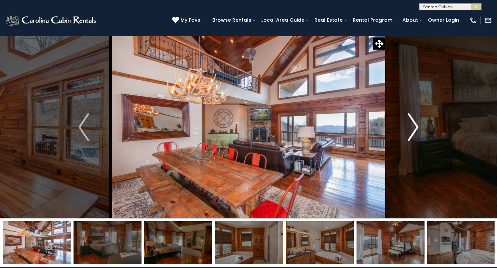
click at [414, 130] on img "Next" at bounding box center [413, 127] width 10 height 28
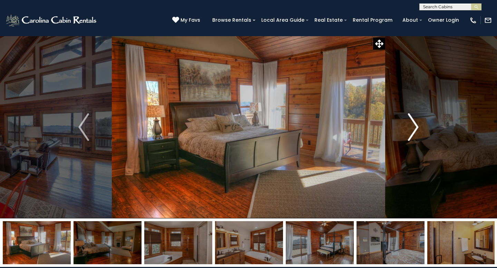
click at [414, 130] on img "Next" at bounding box center [413, 127] width 10 height 28
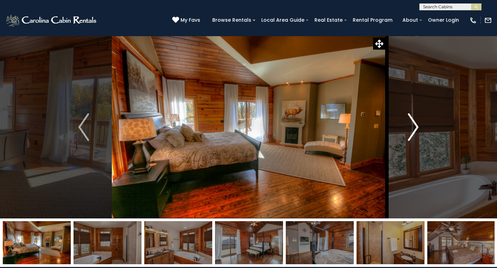
click at [414, 130] on img "Next" at bounding box center [413, 127] width 10 height 28
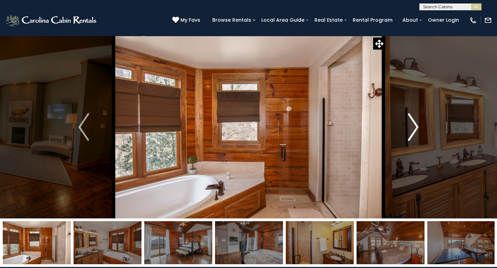
click at [414, 130] on img "Next" at bounding box center [413, 127] width 10 height 28
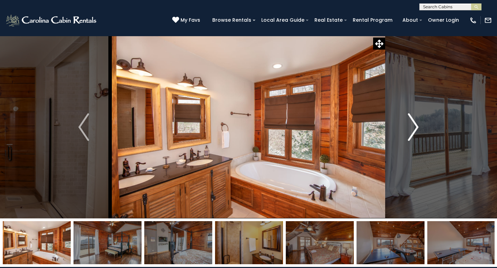
click at [414, 130] on img "Next" at bounding box center [413, 127] width 10 height 28
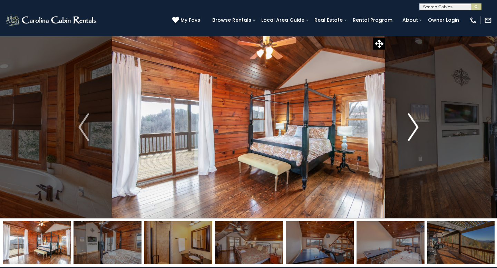
click at [414, 130] on img "Next" at bounding box center [413, 127] width 10 height 28
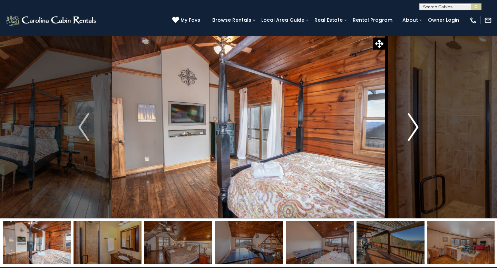
click at [414, 130] on img "Next" at bounding box center [413, 127] width 10 height 28
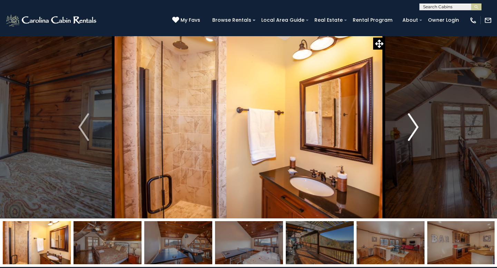
click at [414, 130] on img "Next" at bounding box center [413, 127] width 10 height 28
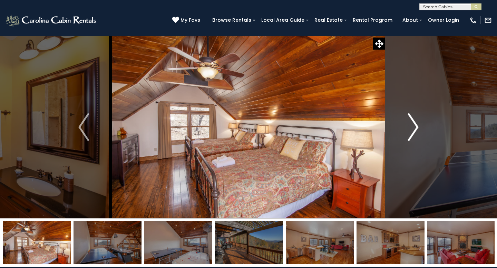
click at [414, 130] on img "Next" at bounding box center [413, 127] width 10 height 28
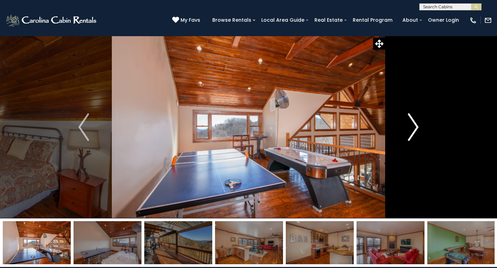
click at [414, 130] on img "Next" at bounding box center [413, 127] width 10 height 28
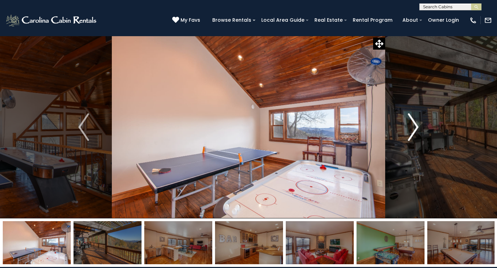
click at [414, 130] on img "Next" at bounding box center [413, 127] width 10 height 28
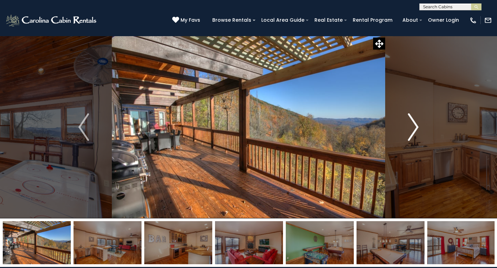
click at [414, 130] on img "Next" at bounding box center [413, 127] width 10 height 28
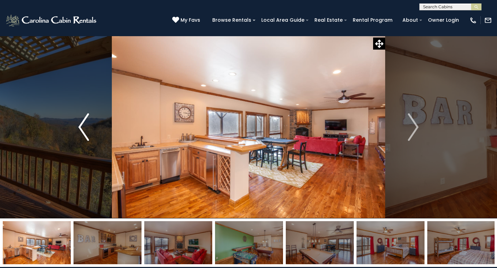
click at [80, 129] on img "Previous" at bounding box center [83, 127] width 10 height 28
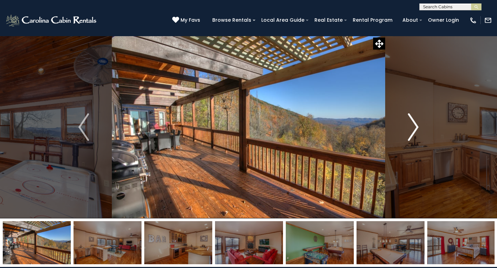
click at [417, 128] on img "Next" at bounding box center [413, 127] width 10 height 28
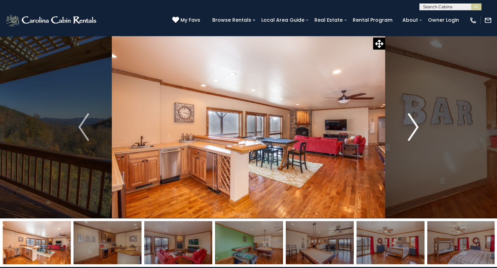
click at [417, 128] on img "Next" at bounding box center [413, 127] width 10 height 28
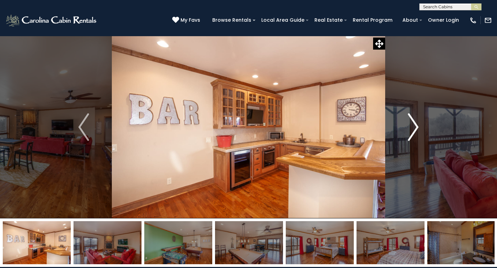
click at [417, 128] on img "Next" at bounding box center [413, 127] width 10 height 28
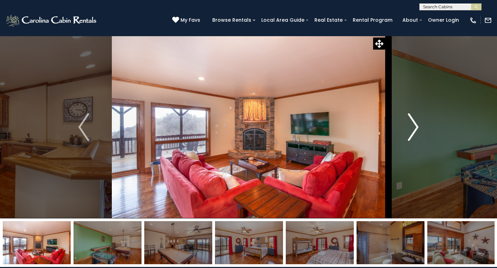
click at [417, 128] on img "Next" at bounding box center [413, 127] width 10 height 28
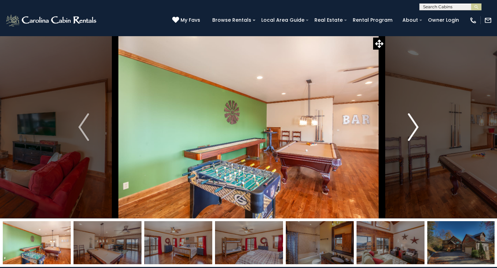
click at [417, 128] on img "Next" at bounding box center [413, 127] width 10 height 28
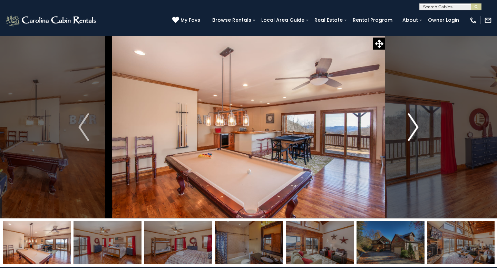
click at [417, 128] on img "Next" at bounding box center [413, 127] width 10 height 28
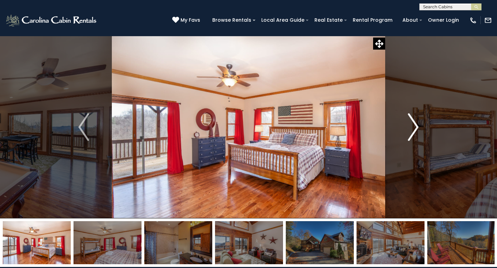
click at [417, 128] on img "Next" at bounding box center [413, 127] width 10 height 28
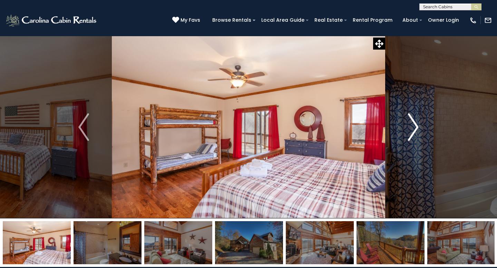
click at [417, 128] on img "Next" at bounding box center [413, 127] width 10 height 28
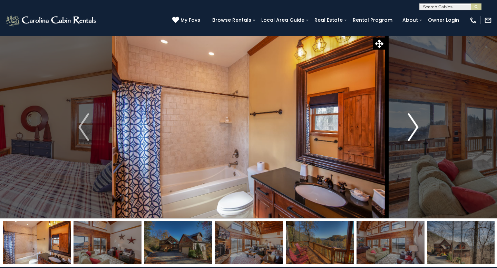
click at [417, 128] on img "Next" at bounding box center [413, 127] width 10 height 28
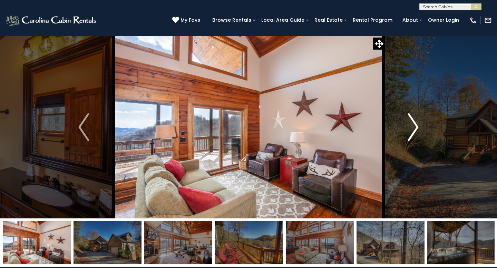
click at [417, 128] on img "Next" at bounding box center [413, 127] width 10 height 28
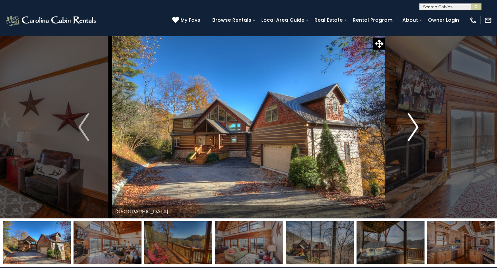
click at [417, 128] on img "Next" at bounding box center [413, 127] width 10 height 28
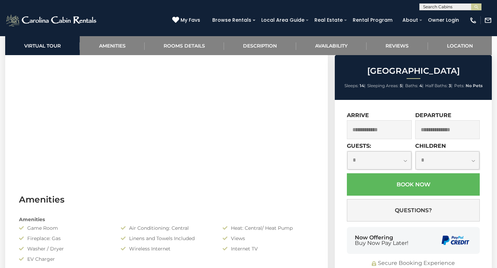
scroll to position [360, 0]
click at [401, 126] on input "text" at bounding box center [379, 129] width 65 height 19
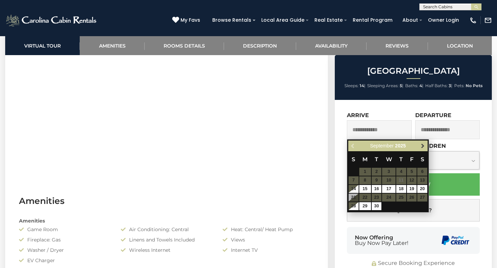
click at [423, 147] on span "Next" at bounding box center [423, 147] width 6 height 6
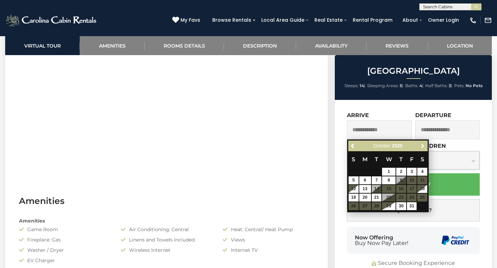
click at [423, 147] on span "Next" at bounding box center [423, 147] width 6 height 6
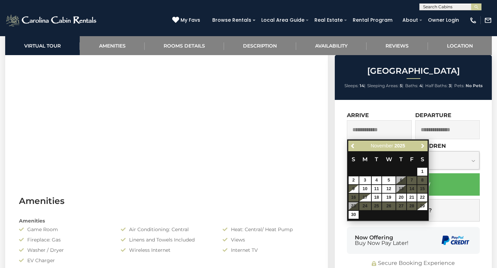
click at [423, 147] on span "Next" at bounding box center [423, 147] width 6 height 6
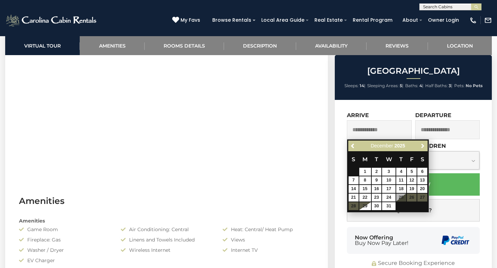
click at [423, 147] on span "Next" at bounding box center [423, 147] width 6 height 6
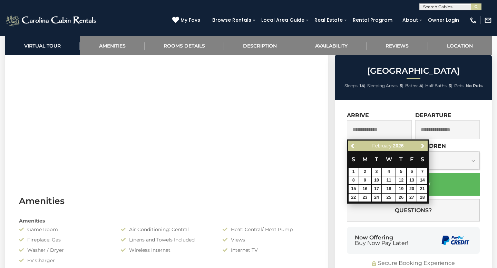
click at [423, 147] on span "Next" at bounding box center [423, 147] width 6 height 6
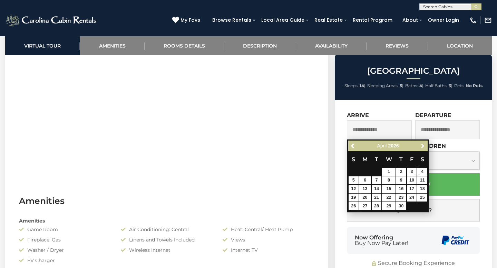
click at [423, 147] on span "Next" at bounding box center [423, 147] width 6 height 6
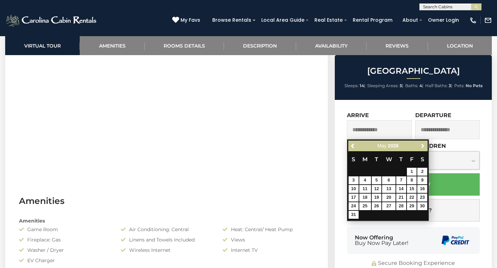
click at [423, 147] on span "Next" at bounding box center [423, 147] width 6 height 6
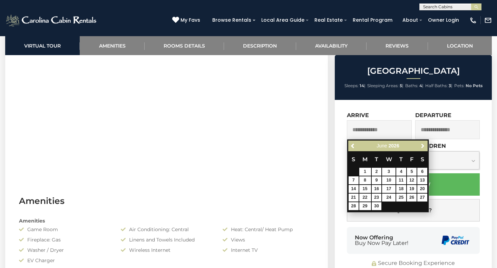
click at [423, 147] on span "Next" at bounding box center [423, 147] width 6 height 6
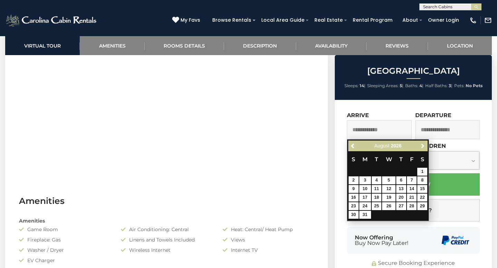
click at [423, 147] on span "Next" at bounding box center [423, 147] width 6 height 6
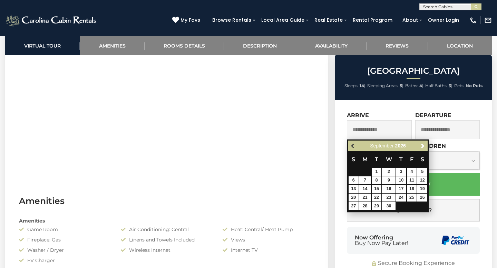
click at [351, 147] on span "Previous" at bounding box center [353, 147] width 6 height 6
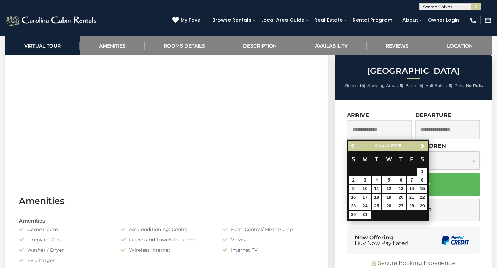
click at [351, 147] on span "Previous" at bounding box center [353, 147] width 6 height 6
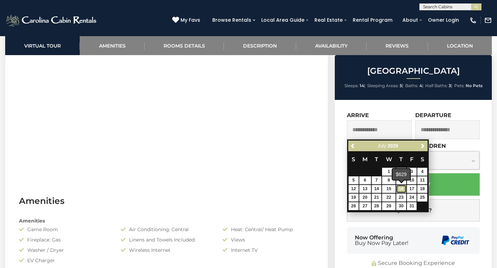
click at [400, 189] on link "16" at bounding box center [401, 189] width 10 height 8
type input "**********"
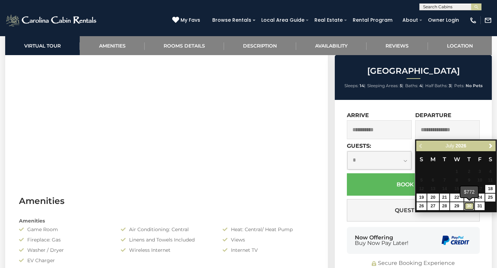
click at [466, 206] on link "30" at bounding box center [469, 206] width 10 height 8
type input "**********"
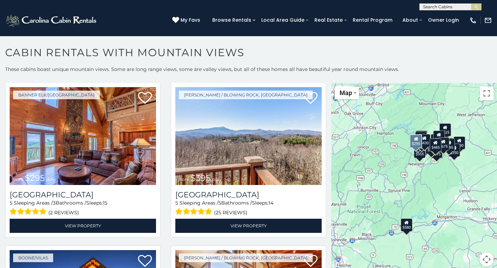
scroll to position [2138, 0]
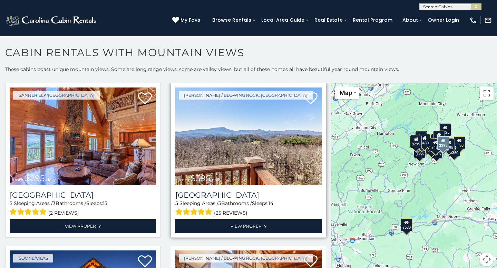
click at [226, 137] on img at bounding box center [248, 137] width 146 height 98
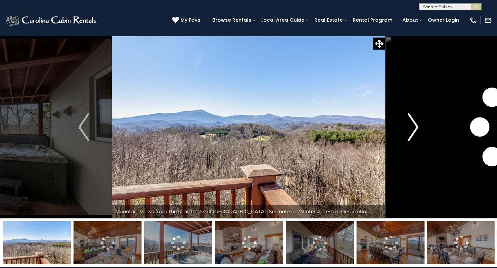
click at [417, 129] on img "Next" at bounding box center [413, 127] width 10 height 28
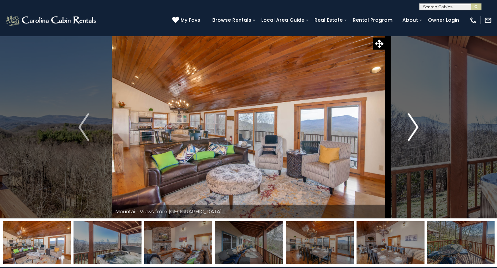
click at [414, 131] on img "Next" at bounding box center [413, 127] width 10 height 28
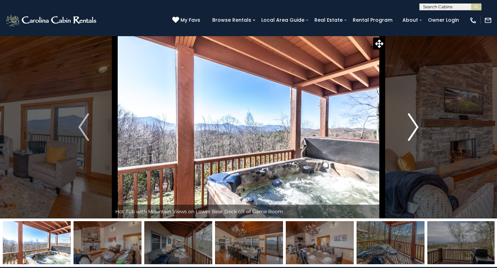
click at [414, 131] on img "Next" at bounding box center [413, 127] width 10 height 28
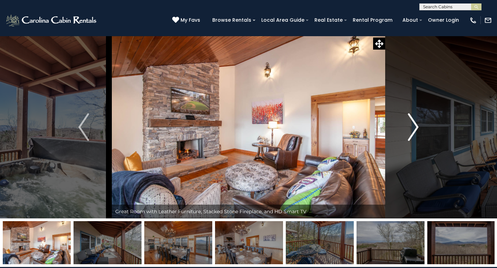
click at [414, 131] on img "Next" at bounding box center [413, 127] width 10 height 28
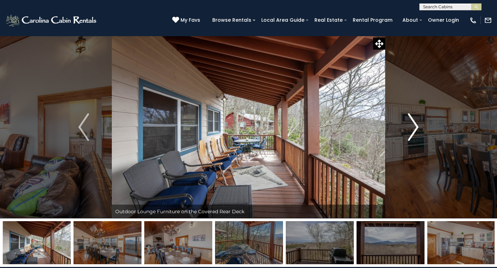
click at [414, 131] on img "Next" at bounding box center [413, 127] width 10 height 28
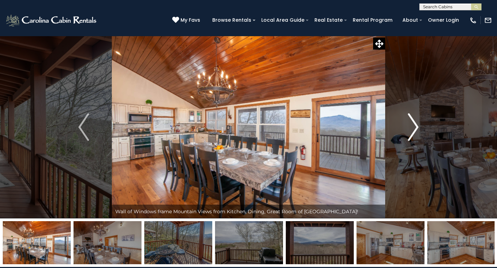
click at [414, 131] on img "Next" at bounding box center [413, 127] width 10 height 28
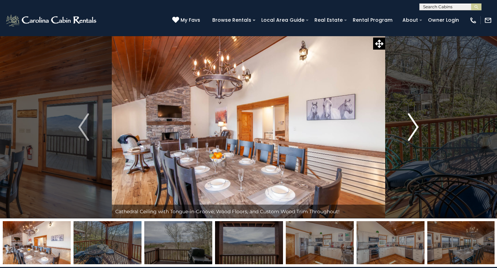
click at [414, 131] on img "Next" at bounding box center [413, 127] width 10 height 28
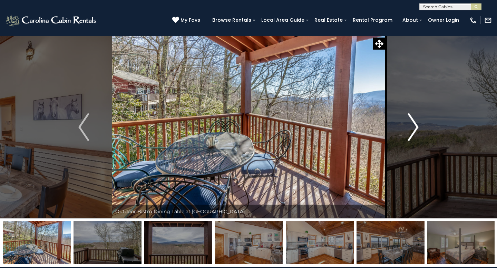
click at [414, 131] on img "Next" at bounding box center [413, 127] width 10 height 28
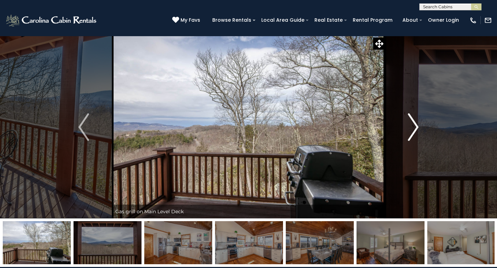
click at [414, 131] on img "Next" at bounding box center [413, 127] width 10 height 28
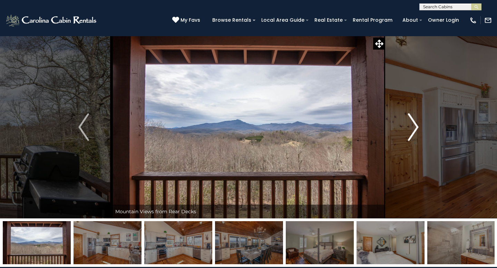
click at [414, 131] on img "Next" at bounding box center [413, 127] width 10 height 28
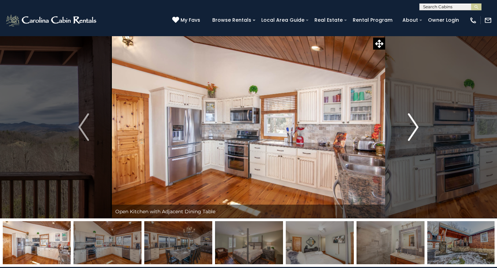
click at [414, 131] on img "Next" at bounding box center [413, 127] width 10 height 28
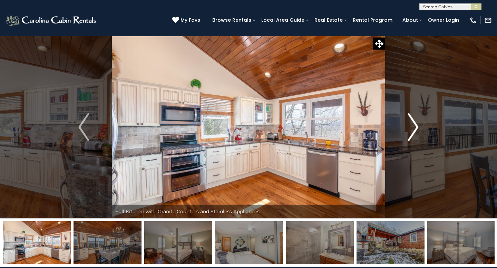
click at [414, 131] on img "Next" at bounding box center [413, 127] width 10 height 28
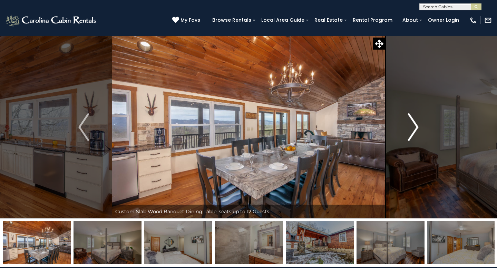
click at [414, 131] on img "Next" at bounding box center [413, 127] width 10 height 28
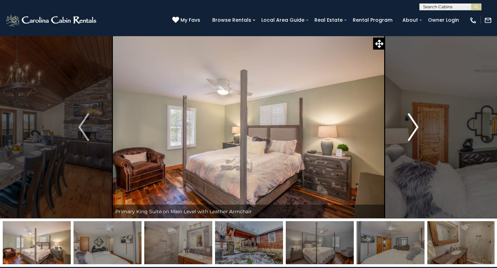
click at [414, 131] on img "Next" at bounding box center [413, 127] width 10 height 28
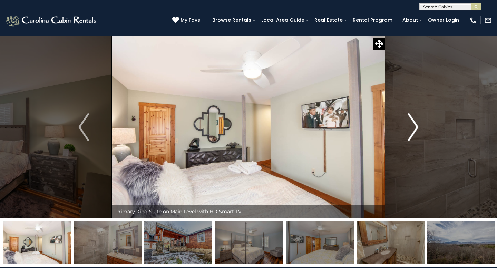
click at [414, 131] on img "Next" at bounding box center [413, 127] width 10 height 28
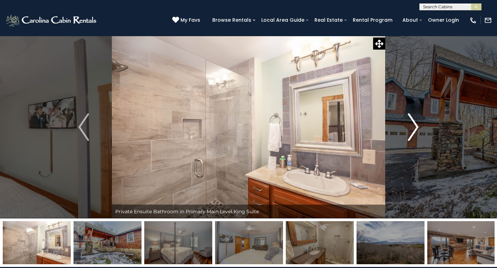
click at [414, 131] on img "Next" at bounding box center [413, 127] width 10 height 28
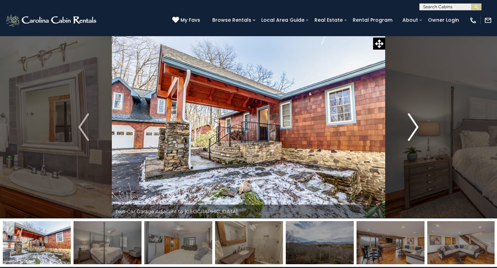
click at [414, 131] on img "Next" at bounding box center [413, 127] width 10 height 28
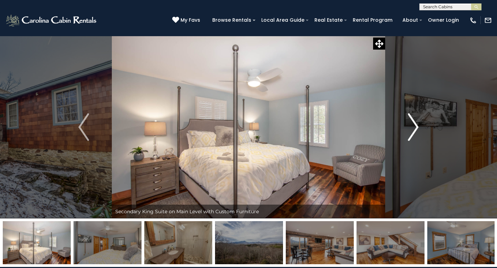
click at [414, 131] on img "Next" at bounding box center [413, 127] width 10 height 28
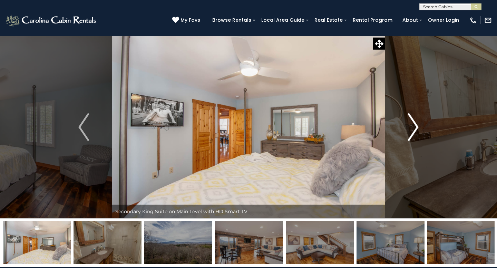
click at [414, 131] on img "Next" at bounding box center [413, 127] width 10 height 28
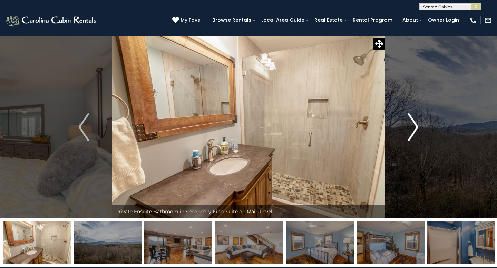
click at [414, 131] on img "Next" at bounding box center [413, 127] width 10 height 28
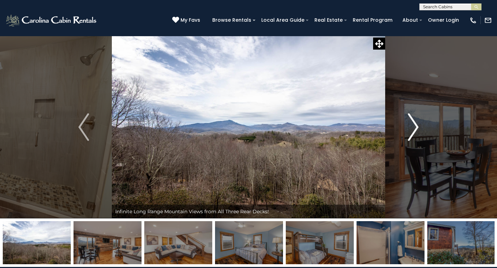
click at [414, 131] on img "Next" at bounding box center [413, 127] width 10 height 28
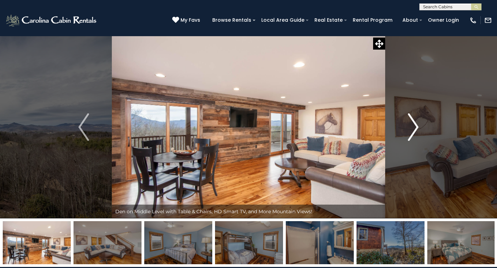
click at [414, 131] on img "Next" at bounding box center [413, 127] width 10 height 28
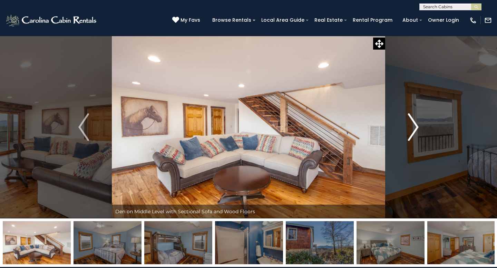
click at [414, 131] on img "Next" at bounding box center [413, 127] width 10 height 28
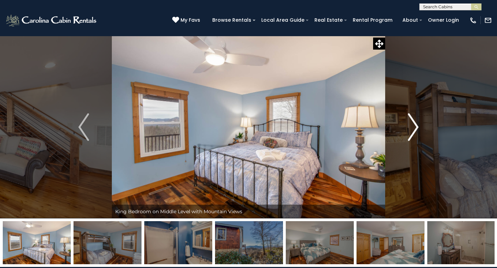
click at [414, 131] on img "Next" at bounding box center [413, 127] width 10 height 28
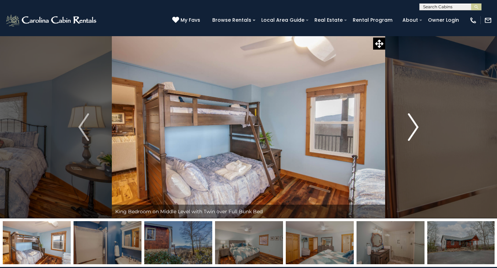
click at [414, 131] on img "Next" at bounding box center [413, 127] width 10 height 28
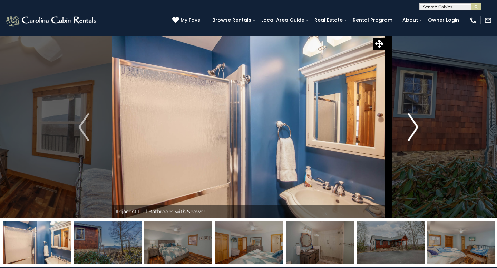
click at [414, 131] on img "Next" at bounding box center [413, 127] width 10 height 28
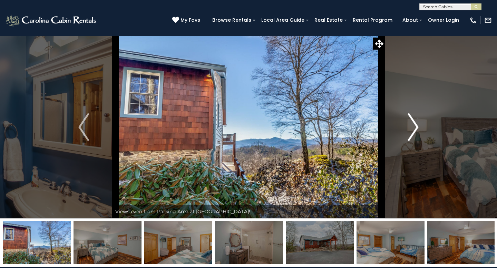
click at [414, 131] on img "Next" at bounding box center [413, 127] width 10 height 28
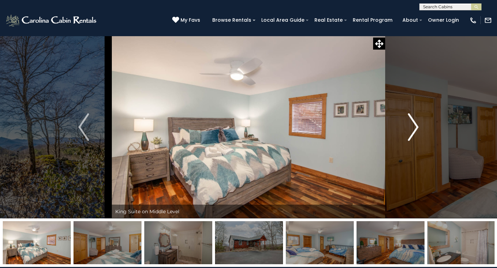
click at [414, 131] on img "Next" at bounding box center [413, 127] width 10 height 28
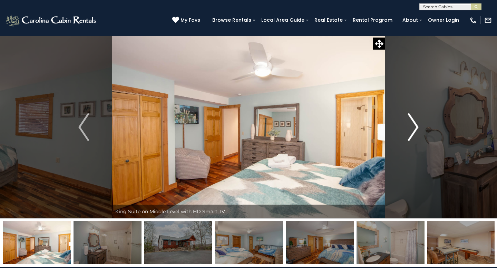
click at [414, 131] on img "Next" at bounding box center [413, 127] width 10 height 28
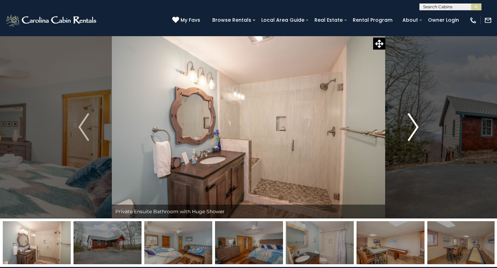
click at [414, 131] on img "Next" at bounding box center [413, 127] width 10 height 28
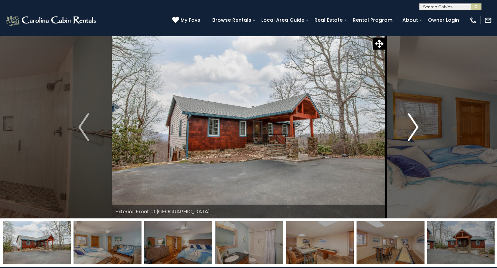
click at [414, 131] on img "Next" at bounding box center [413, 127] width 10 height 28
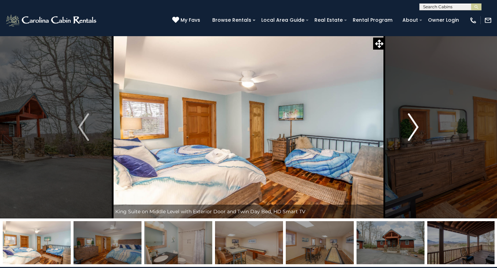
click at [414, 131] on img "Next" at bounding box center [413, 127] width 10 height 28
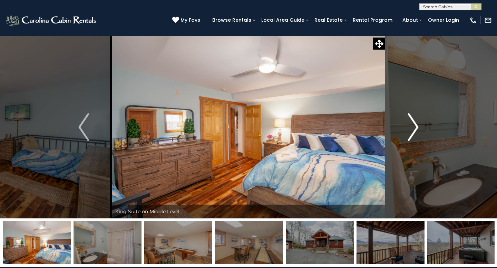
click at [414, 131] on img "Next" at bounding box center [413, 127] width 10 height 28
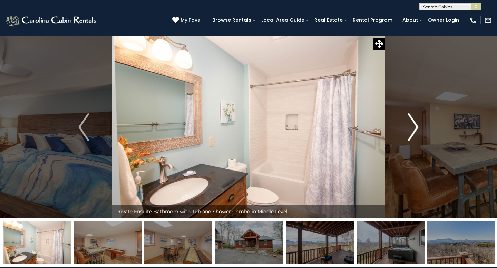
click at [414, 131] on img "Next" at bounding box center [413, 127] width 10 height 28
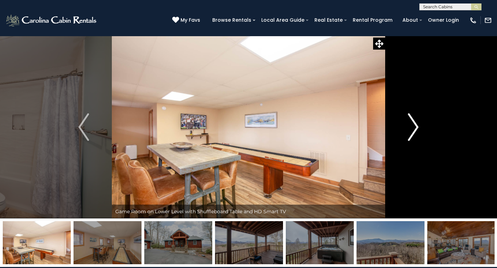
click at [414, 131] on img "Next" at bounding box center [413, 127] width 10 height 28
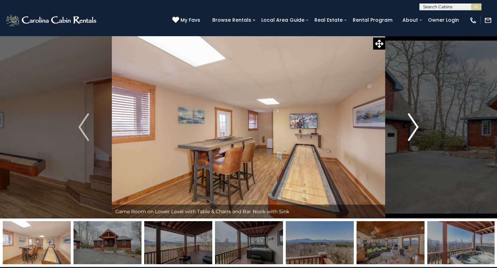
click at [414, 131] on img "Next" at bounding box center [413, 127] width 10 height 28
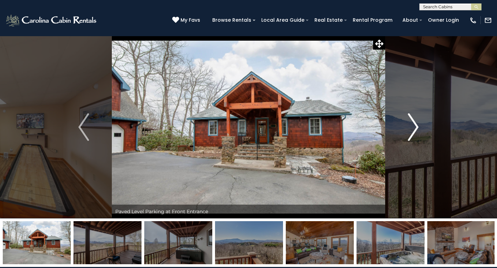
click at [414, 131] on img "Next" at bounding box center [413, 127] width 10 height 28
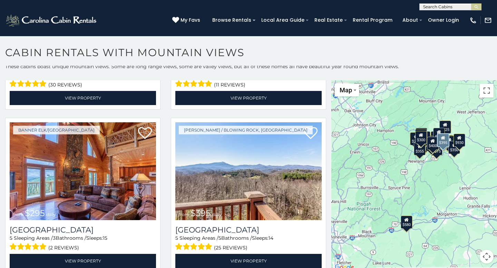
scroll to position [2117, 0]
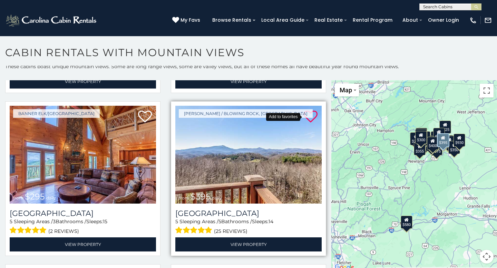
click at [312, 115] on icon at bounding box center [311, 117] width 14 height 14
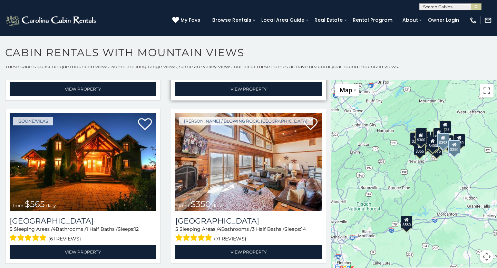
scroll to position [2272, 0]
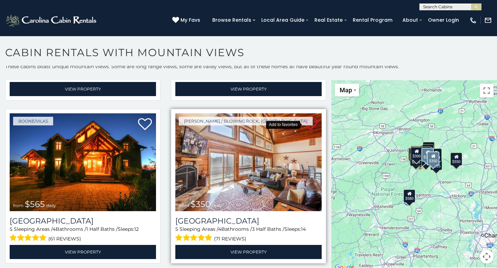
click at [307, 126] on icon at bounding box center [311, 125] width 14 height 14
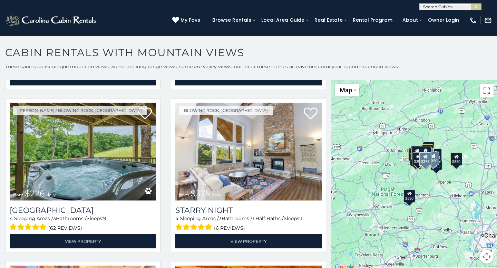
scroll to position [3593, 0]
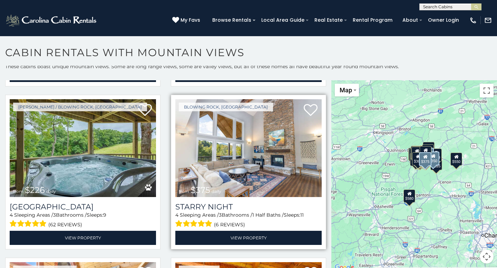
click at [277, 155] on img at bounding box center [248, 148] width 146 height 98
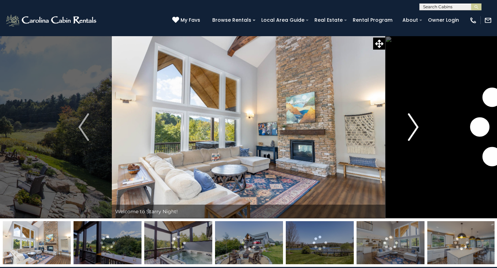
click at [416, 127] on img "Next" at bounding box center [413, 127] width 10 height 28
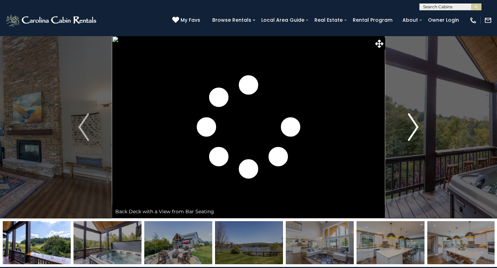
click at [416, 127] on img "Next" at bounding box center [413, 127] width 10 height 28
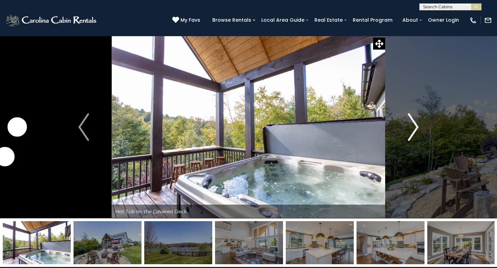
click at [416, 128] on img "Next" at bounding box center [413, 127] width 10 height 28
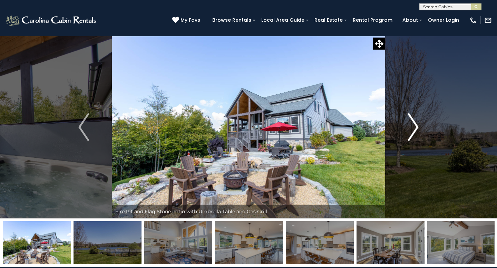
click at [416, 128] on img "Next" at bounding box center [413, 127] width 10 height 28
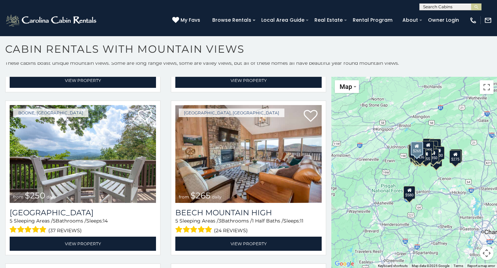
scroll to position [4890, 0]
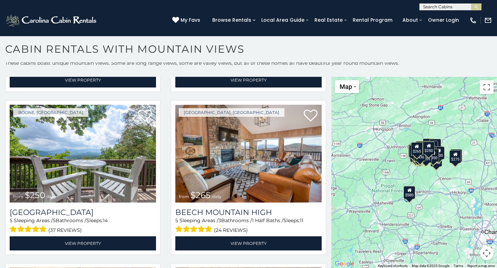
click at [487, 255] on button "Map camera controls" at bounding box center [487, 254] width 14 height 14
click at [471, 219] on button "Zoom in" at bounding box center [469, 219] width 14 height 14
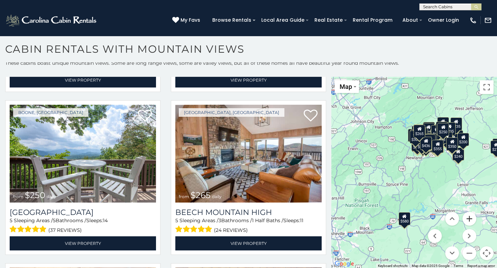
click at [471, 219] on button "Zoom in" at bounding box center [469, 219] width 14 height 14
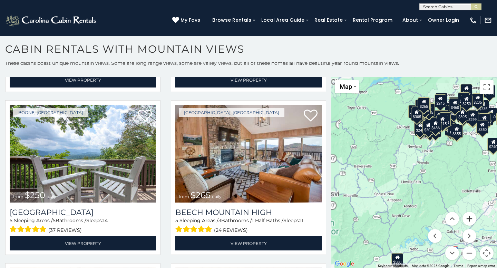
click at [471, 219] on button "Zoom in" at bounding box center [469, 219] width 14 height 14
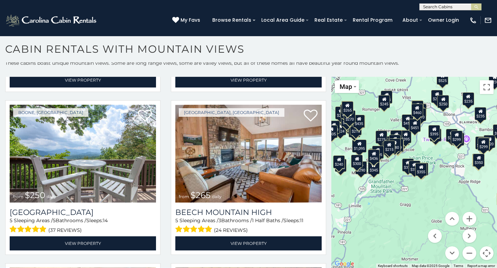
drag, startPoint x: 458, startPoint y: 176, endPoint x: 368, endPoint y: 259, distance: 121.8
click at [368, 259] on div "$580 $395 $349 $535 $375 $400 $325 $451 $460 $1,095 $525 $315 $310 $330 $400 $3…" at bounding box center [414, 173] width 166 height 192
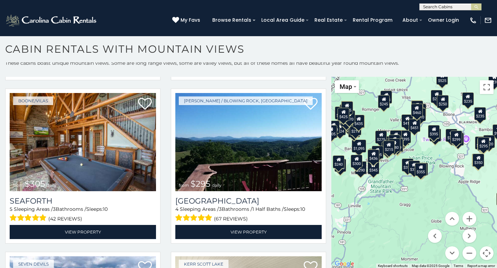
scroll to position [5551, 0]
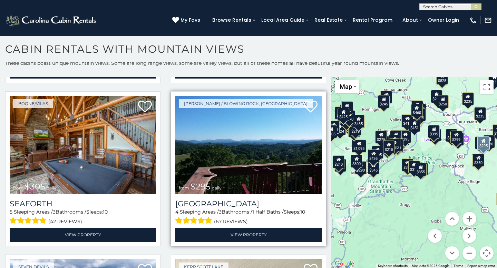
click at [249, 169] on img at bounding box center [248, 145] width 146 height 98
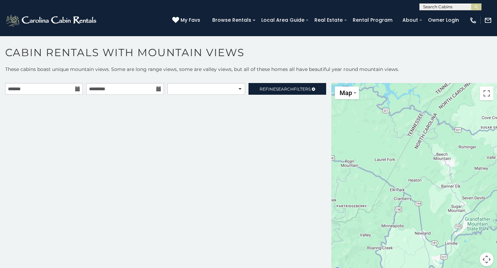
scroll to position [3, 0]
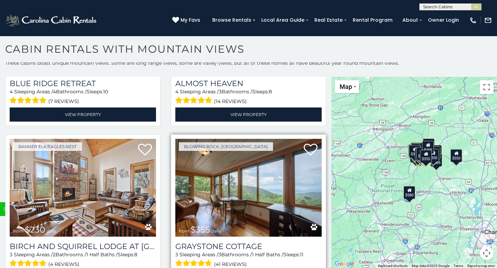
scroll to position [4530, 0]
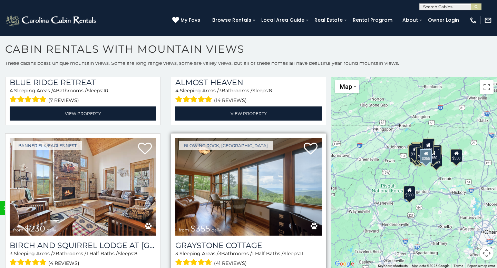
click at [250, 195] on img at bounding box center [248, 187] width 146 height 98
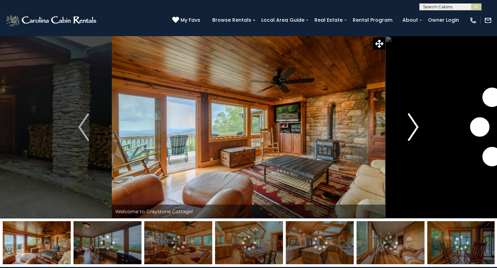
click at [415, 129] on img "Next" at bounding box center [413, 127] width 10 height 28
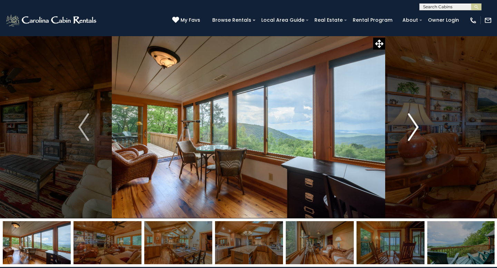
click at [415, 129] on img "Next" at bounding box center [413, 127] width 10 height 28
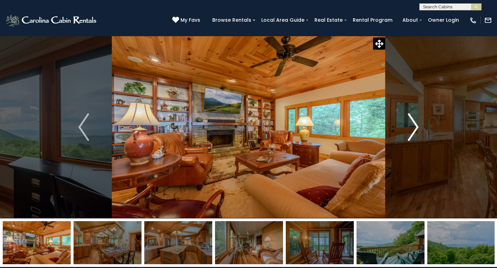
click at [415, 129] on img "Next" at bounding box center [413, 127] width 10 height 28
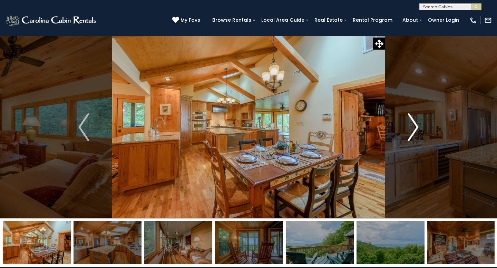
click at [415, 129] on img "Next" at bounding box center [413, 127] width 10 height 28
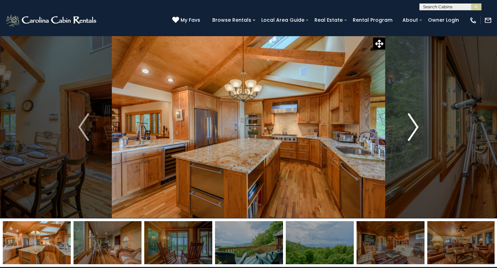
click at [415, 129] on img "Next" at bounding box center [413, 127] width 10 height 28
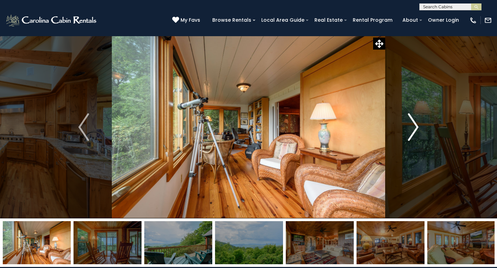
click at [415, 129] on img "Next" at bounding box center [413, 127] width 10 height 28
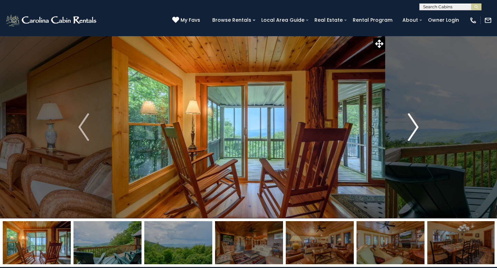
click at [415, 129] on img "Next" at bounding box center [413, 127] width 10 height 28
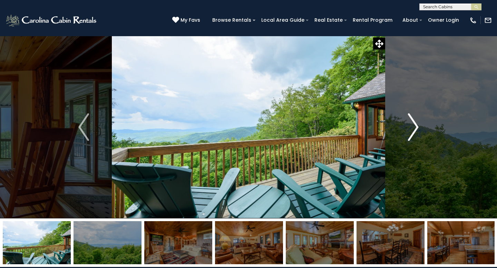
click at [415, 129] on img "Next" at bounding box center [413, 127] width 10 height 28
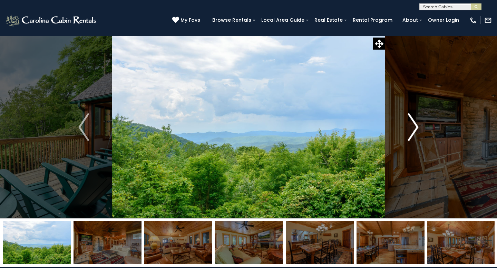
click at [415, 129] on img "Next" at bounding box center [413, 127] width 10 height 28
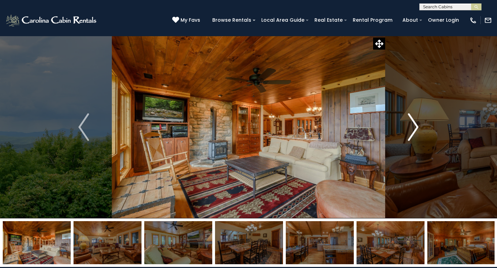
click at [415, 129] on img "Next" at bounding box center [413, 127] width 10 height 28
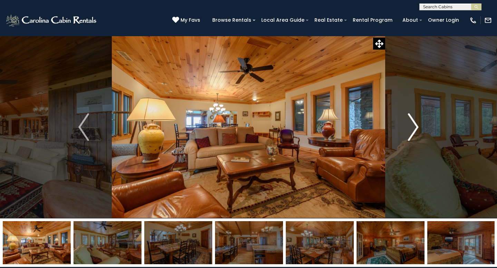
click at [415, 129] on img "Next" at bounding box center [413, 127] width 10 height 28
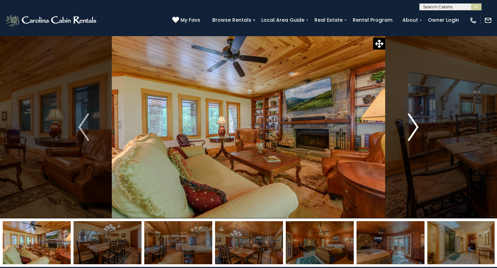
click at [415, 129] on img "Next" at bounding box center [413, 127] width 10 height 28
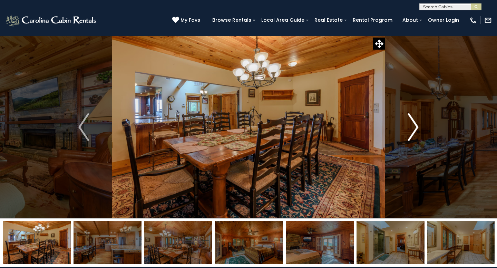
click at [415, 129] on img "Next" at bounding box center [413, 127] width 10 height 28
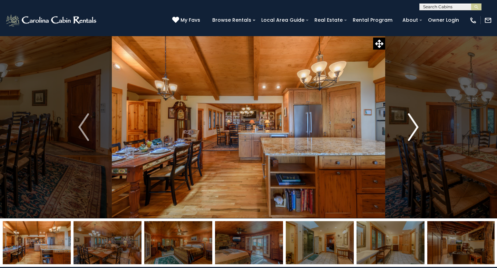
click at [415, 129] on img "Next" at bounding box center [413, 127] width 10 height 28
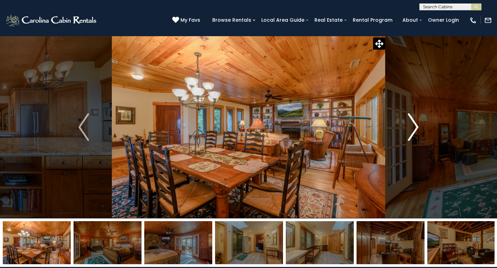
click at [415, 129] on img "Next" at bounding box center [413, 127] width 10 height 28
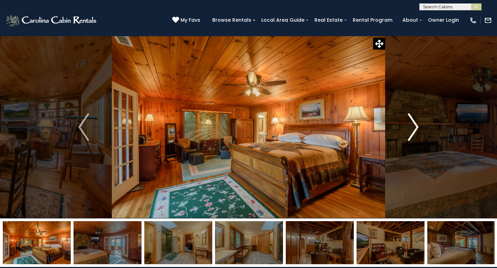
click at [415, 129] on img "Next" at bounding box center [413, 127] width 10 height 28
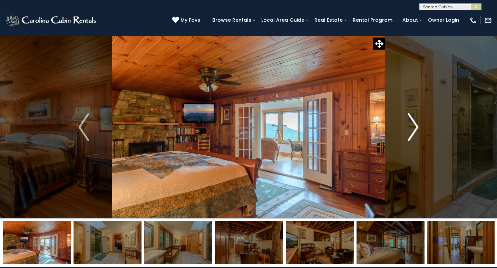
click at [415, 129] on img "Next" at bounding box center [413, 127] width 10 height 28
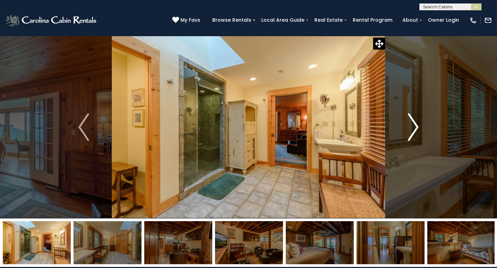
click at [415, 129] on img "Next" at bounding box center [413, 127] width 10 height 28
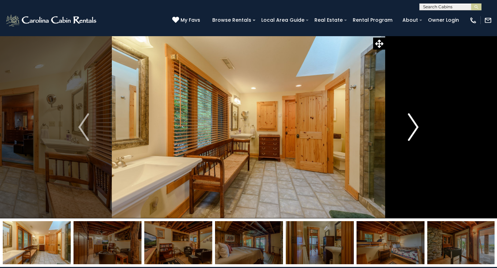
click at [415, 129] on img "Next" at bounding box center [413, 127] width 10 height 28
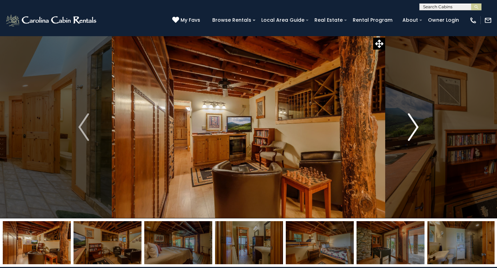
click at [415, 129] on img "Next" at bounding box center [413, 127] width 10 height 28
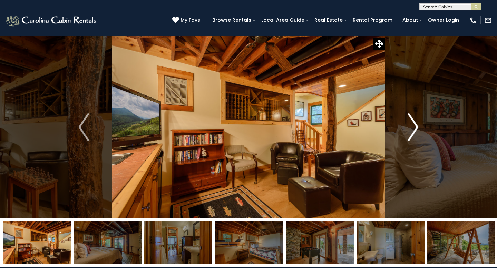
click at [415, 129] on img "Next" at bounding box center [413, 127] width 10 height 28
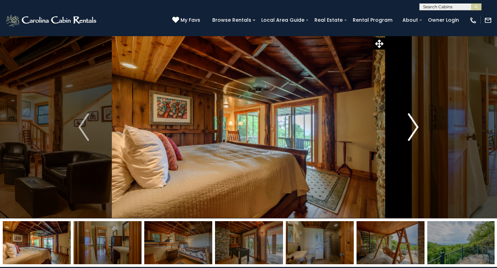
click at [415, 129] on img "Next" at bounding box center [413, 127] width 10 height 28
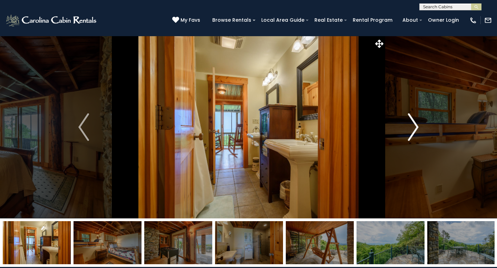
click at [415, 129] on img "Next" at bounding box center [413, 127] width 10 height 28
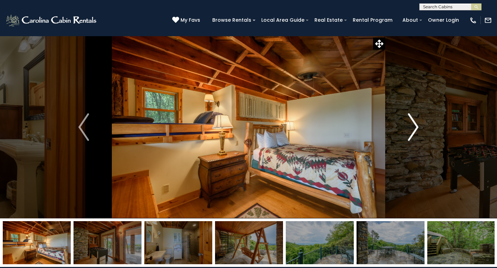
click at [415, 129] on img "Next" at bounding box center [413, 127] width 10 height 28
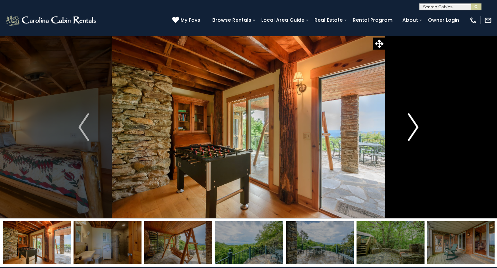
click at [415, 129] on img "Next" at bounding box center [413, 127] width 10 height 28
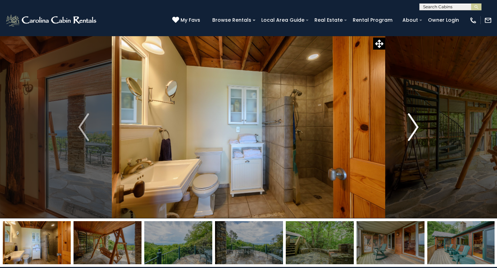
click at [415, 128] on img "Next" at bounding box center [413, 127] width 10 height 28
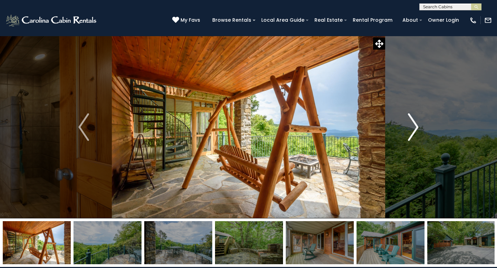
click at [415, 128] on img "Next" at bounding box center [413, 127] width 10 height 28
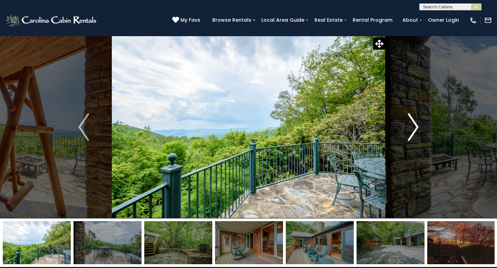
click at [415, 128] on img "Next" at bounding box center [413, 127] width 10 height 28
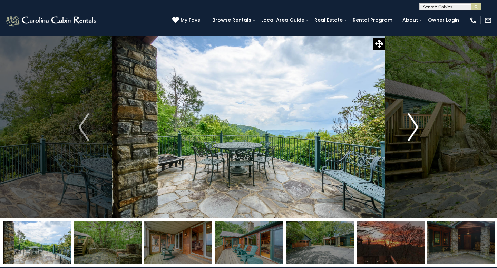
click at [415, 128] on img "Next" at bounding box center [413, 127] width 10 height 28
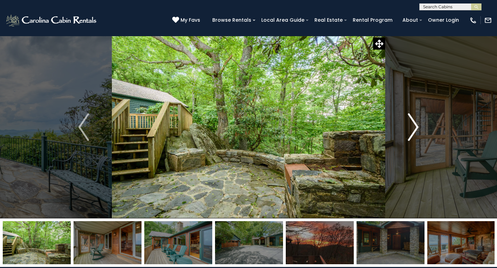
click at [415, 128] on img "Next" at bounding box center [413, 127] width 10 height 28
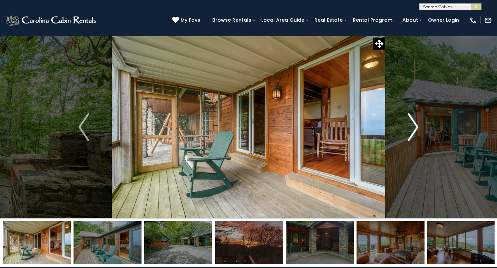
click at [415, 128] on img "Next" at bounding box center [413, 127] width 10 height 28
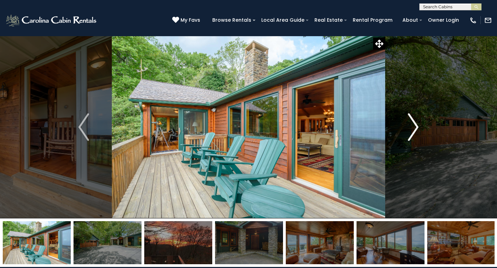
click at [415, 128] on img "Next" at bounding box center [413, 127] width 10 height 28
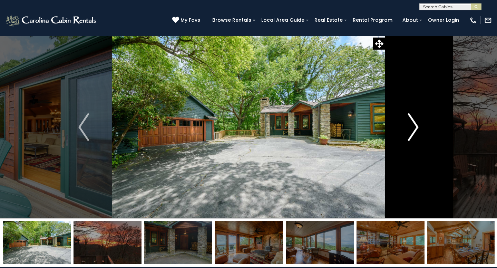
click at [415, 128] on img "Next" at bounding box center [413, 127] width 10 height 28
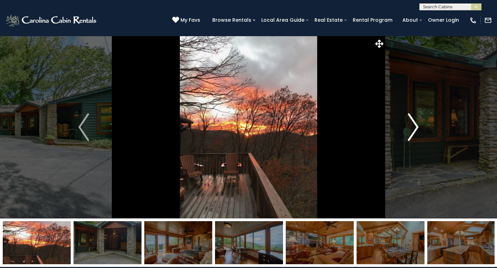
click at [415, 128] on img "Next" at bounding box center [413, 127] width 10 height 28
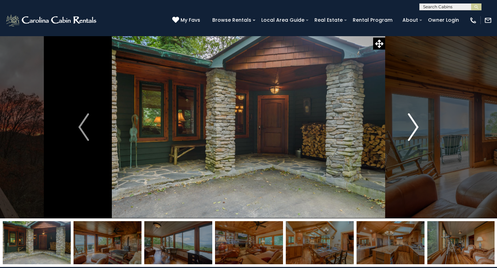
click at [415, 128] on img "Next" at bounding box center [413, 127] width 10 height 28
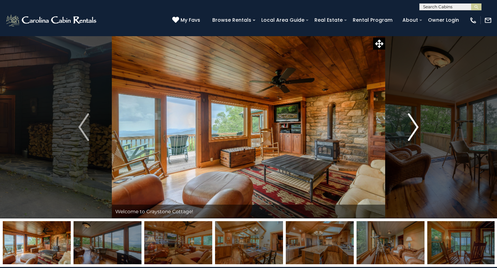
click at [415, 128] on img "Next" at bounding box center [413, 127] width 10 height 28
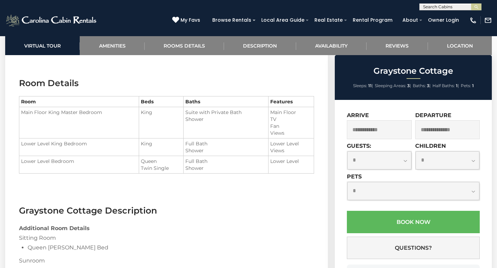
scroll to position [764, 0]
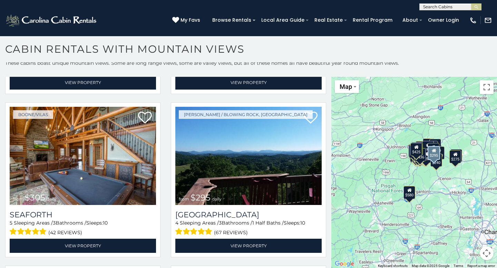
scroll to position [5541, 0]
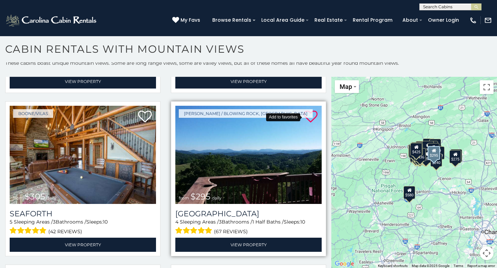
click at [312, 120] on icon at bounding box center [311, 117] width 14 height 14
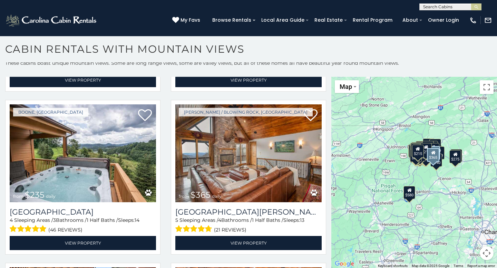
scroll to position [6521, 0]
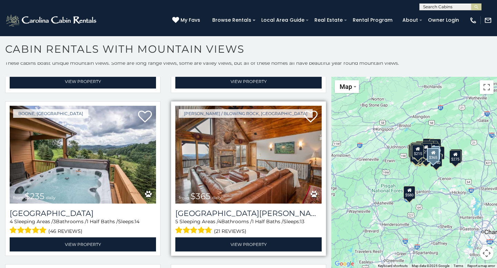
click at [247, 171] on img at bounding box center [248, 155] width 146 height 98
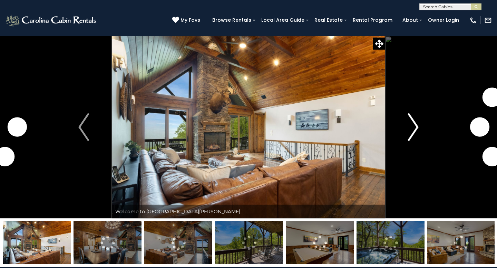
click at [414, 128] on img "Next" at bounding box center [413, 127] width 10 height 28
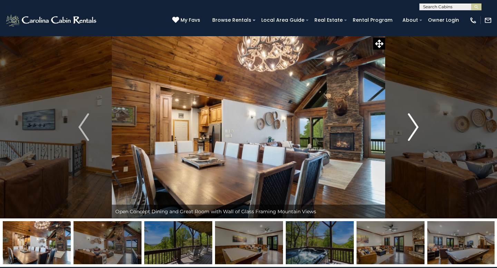
click at [416, 125] on img "Next" at bounding box center [413, 127] width 10 height 28
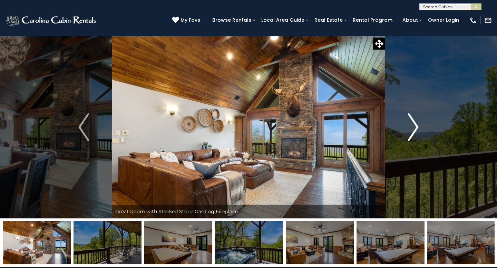
click at [416, 125] on img "Next" at bounding box center [413, 127] width 10 height 28
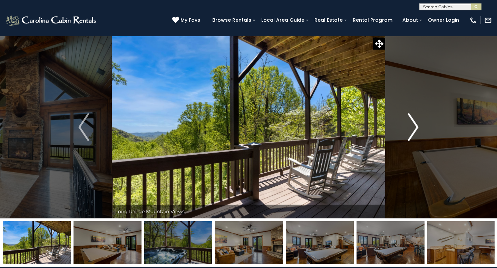
click at [416, 125] on img "Next" at bounding box center [413, 127] width 10 height 28
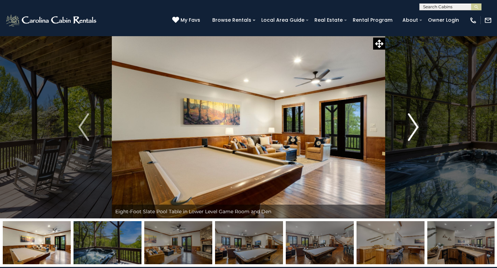
click at [416, 125] on img "Next" at bounding box center [413, 127] width 10 height 28
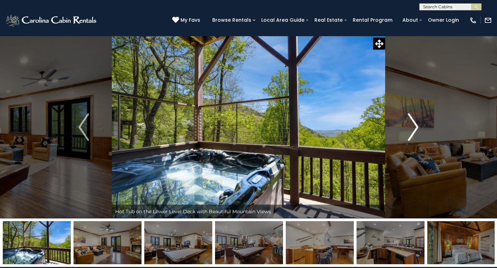
click at [416, 125] on img "Next" at bounding box center [413, 127] width 10 height 28
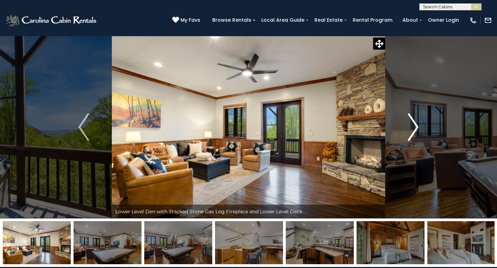
click at [416, 125] on img "Next" at bounding box center [413, 127] width 10 height 28
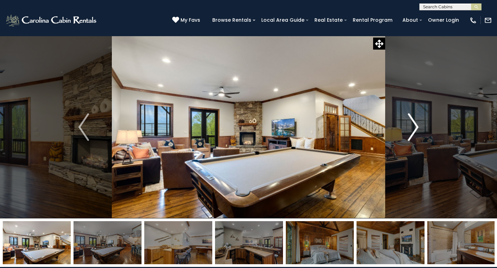
click at [416, 125] on img "Next" at bounding box center [413, 127] width 10 height 28
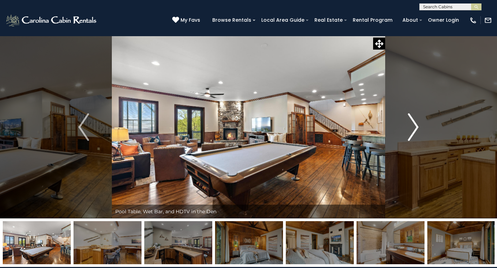
click at [416, 125] on img "Next" at bounding box center [413, 127] width 10 height 28
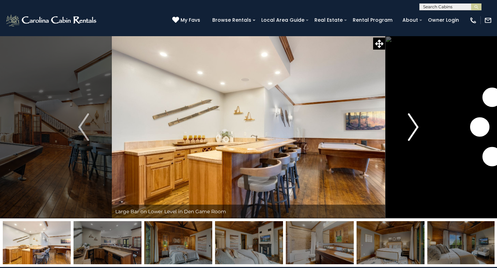
click at [416, 125] on img "Next" at bounding box center [413, 127] width 10 height 28
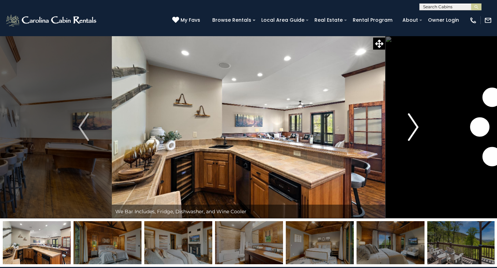
click at [416, 125] on img "Next" at bounding box center [413, 127] width 10 height 28
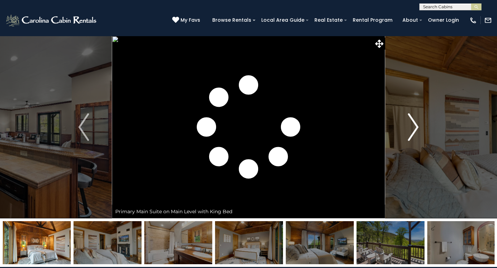
click at [416, 125] on img "Next" at bounding box center [413, 127] width 10 height 28
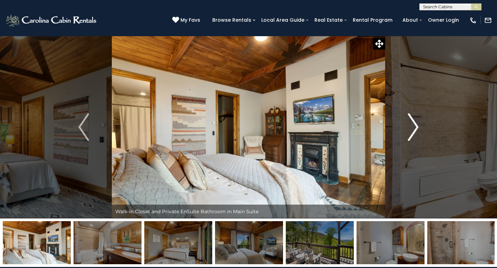
click at [416, 125] on img "Next" at bounding box center [413, 127] width 10 height 28
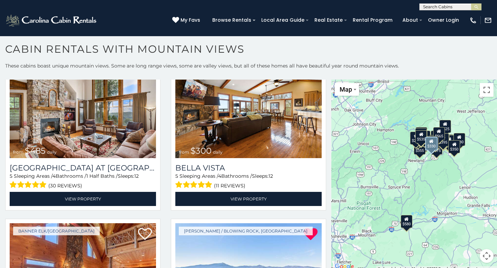
scroll to position [2272, 0]
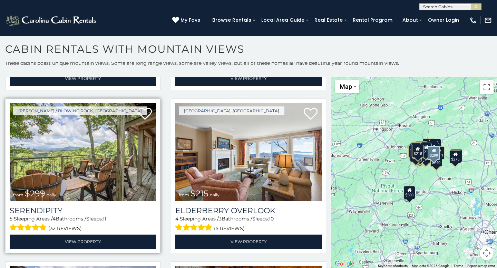
scroll to position [6358, 0]
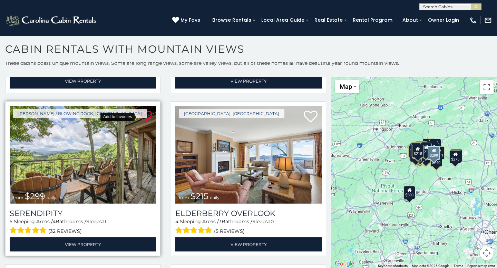
click at [143, 115] on icon at bounding box center [145, 117] width 14 height 14
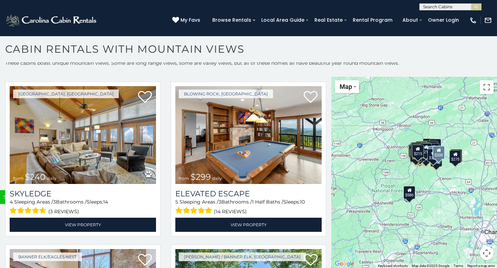
scroll to position [6872, 0]
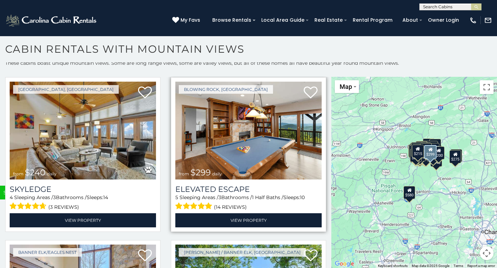
click at [234, 151] on img at bounding box center [248, 131] width 146 height 98
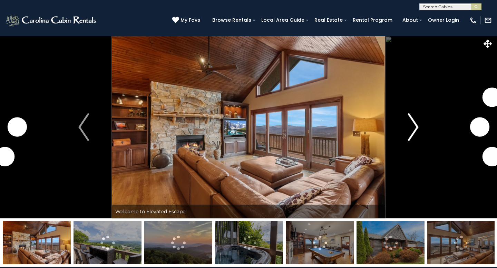
click at [413, 126] on img "Next" at bounding box center [413, 127] width 10 height 28
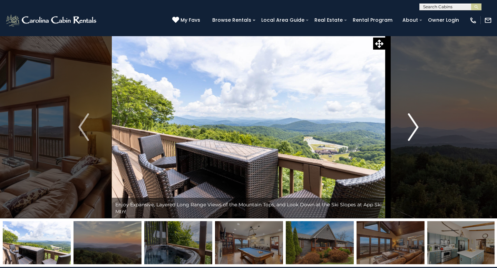
click at [413, 126] on img "Next" at bounding box center [413, 127] width 10 height 28
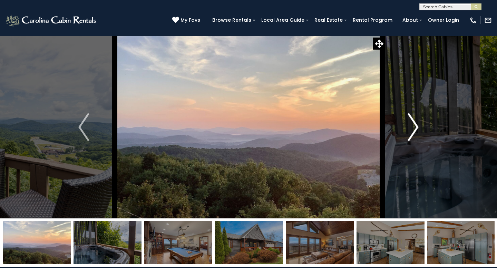
click at [413, 126] on img "Next" at bounding box center [413, 127] width 10 height 28
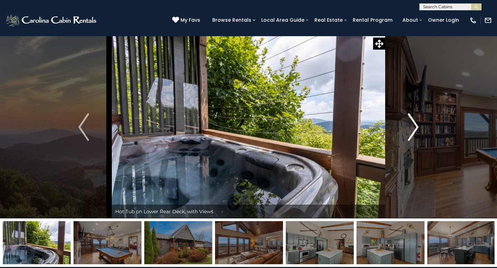
click at [413, 126] on img "Next" at bounding box center [413, 127] width 10 height 28
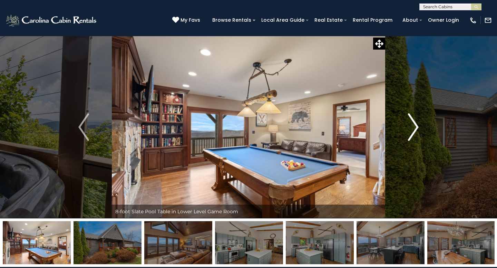
click at [413, 126] on img "Next" at bounding box center [413, 127] width 10 height 28
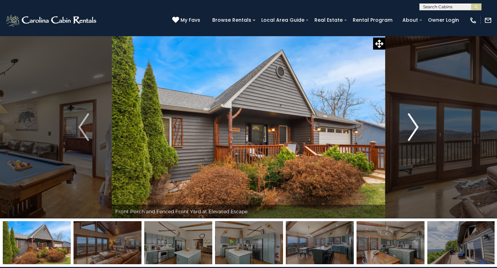
click at [413, 126] on img "Next" at bounding box center [413, 127] width 10 height 28
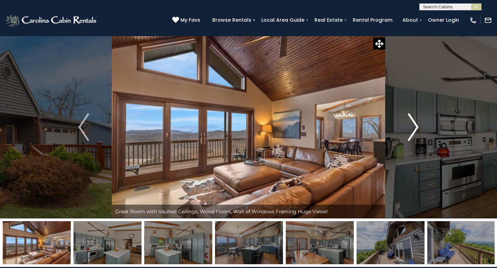
click at [413, 126] on img "Next" at bounding box center [413, 127] width 10 height 28
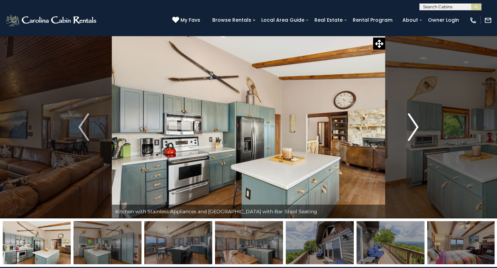
click at [413, 126] on img "Next" at bounding box center [413, 127] width 10 height 28
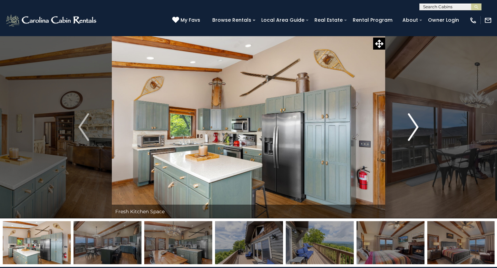
click at [413, 126] on img "Next" at bounding box center [413, 127] width 10 height 28
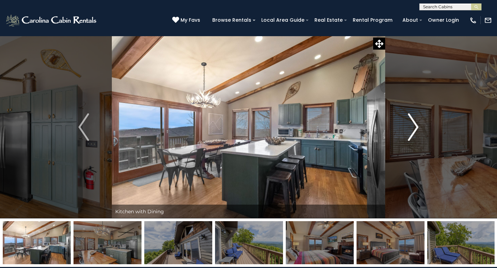
click at [413, 126] on img "Next" at bounding box center [413, 127] width 10 height 28
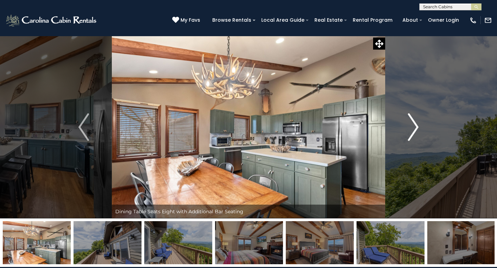
click at [413, 126] on img "Next" at bounding box center [413, 127] width 10 height 28
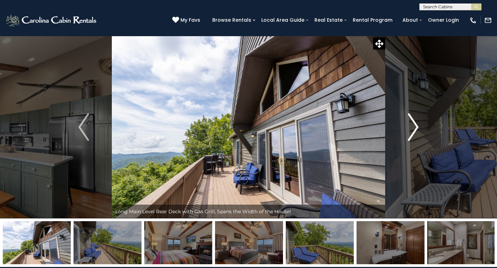
click at [413, 126] on img "Next" at bounding box center [413, 127] width 10 height 28
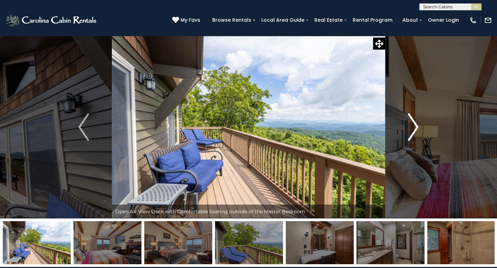
click at [413, 126] on img "Next" at bounding box center [413, 127] width 10 height 28
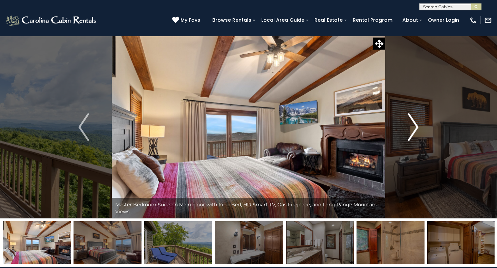
click at [413, 126] on img "Next" at bounding box center [413, 127] width 10 height 28
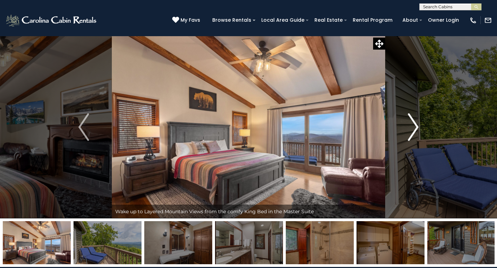
click at [413, 126] on img "Next" at bounding box center [413, 127] width 10 height 28
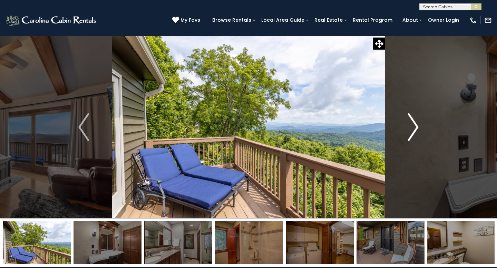
click at [413, 126] on img "Next" at bounding box center [413, 127] width 10 height 28
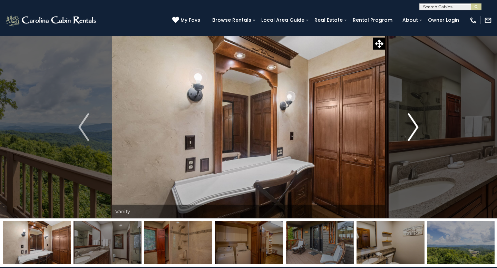
click at [413, 126] on img "Next" at bounding box center [413, 127] width 10 height 28
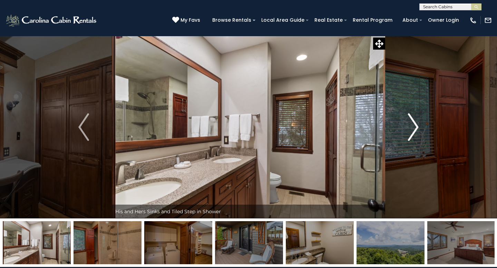
click at [413, 126] on img "Next" at bounding box center [413, 127] width 10 height 28
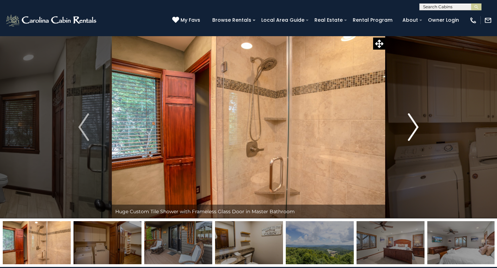
click at [413, 126] on img "Next" at bounding box center [413, 127] width 10 height 28
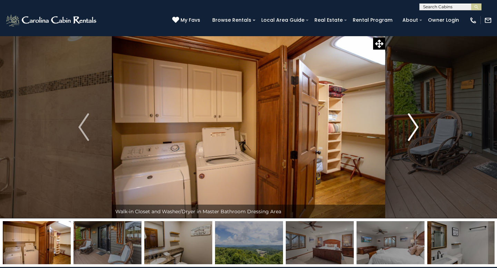
click at [413, 126] on img "Next" at bounding box center [413, 127] width 10 height 28
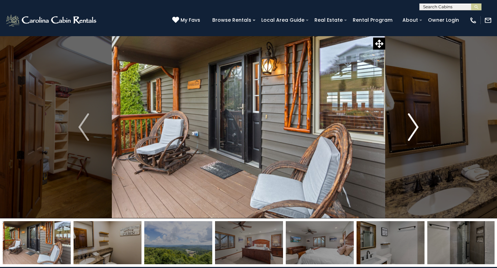
click at [413, 126] on img "Next" at bounding box center [413, 127] width 10 height 28
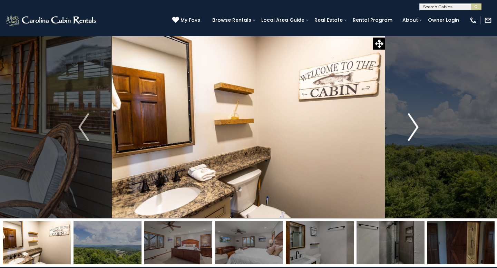
click at [413, 126] on img "Next" at bounding box center [413, 127] width 10 height 28
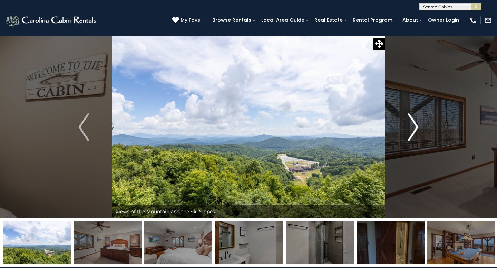
click at [413, 126] on img "Next" at bounding box center [413, 127] width 10 height 28
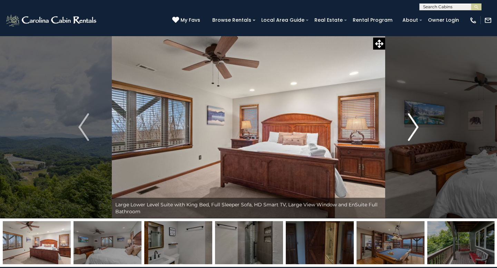
click at [413, 126] on img "Next" at bounding box center [413, 127] width 10 height 28
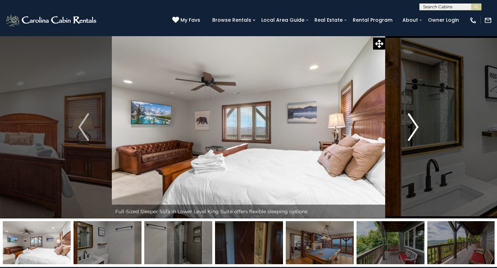
click at [413, 126] on img "Next" at bounding box center [413, 127] width 10 height 28
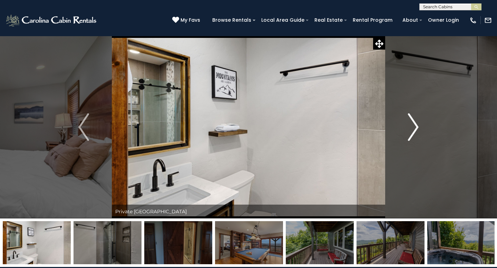
click at [413, 126] on img "Next" at bounding box center [413, 127] width 10 height 28
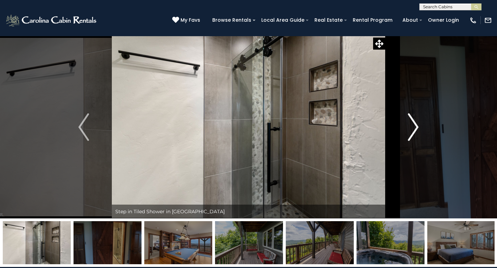
click at [413, 126] on img "Next" at bounding box center [413, 127] width 10 height 28
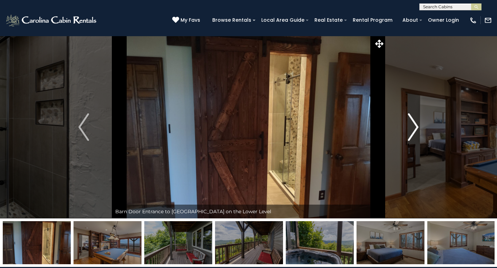
click at [413, 126] on img "Next" at bounding box center [413, 127] width 10 height 28
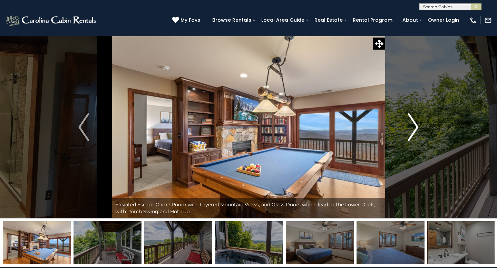
click at [413, 126] on img "Next" at bounding box center [413, 127] width 10 height 28
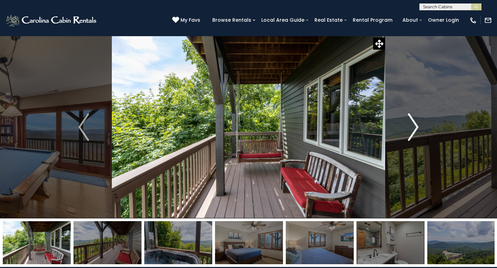
click at [413, 126] on img "Next" at bounding box center [413, 127] width 10 height 28
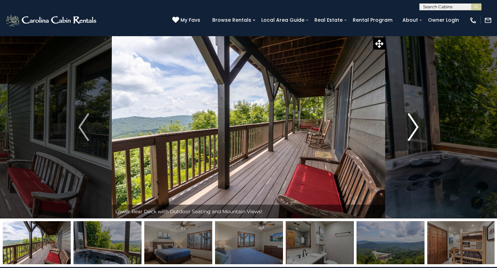
click at [413, 126] on img "Next" at bounding box center [413, 127] width 10 height 28
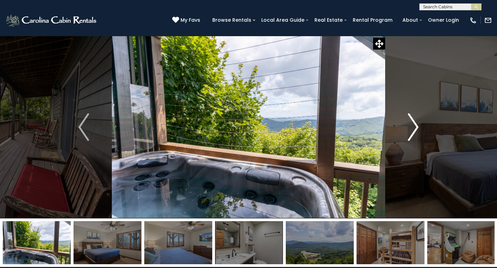
click at [413, 126] on img "Next" at bounding box center [413, 127] width 10 height 28
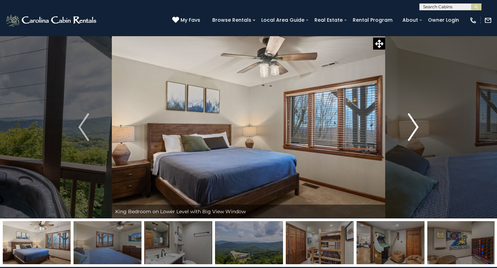
click at [413, 126] on img "Next" at bounding box center [413, 127] width 10 height 28
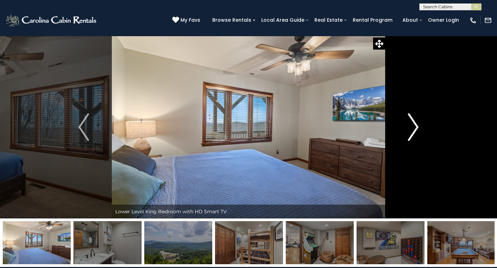
click at [413, 126] on img "Next" at bounding box center [413, 127] width 10 height 28
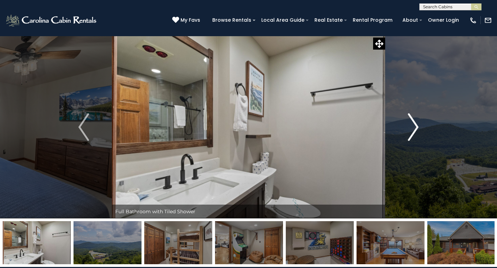
click at [413, 126] on img "Next" at bounding box center [413, 127] width 10 height 28
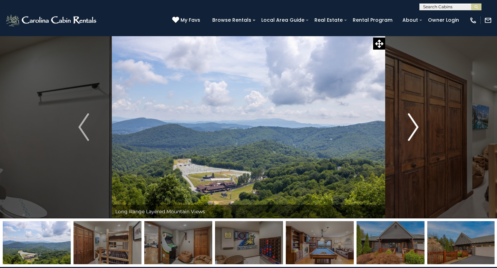
click at [413, 126] on img "Next" at bounding box center [413, 127] width 10 height 28
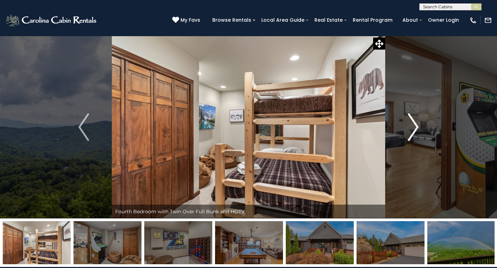
click at [413, 126] on img "Next" at bounding box center [413, 127] width 10 height 28
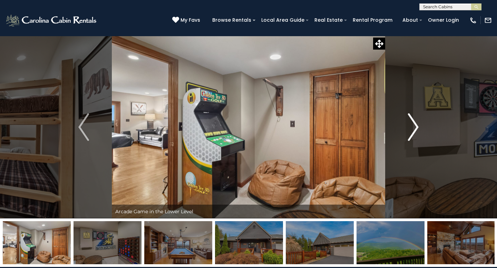
click at [413, 126] on img "Next" at bounding box center [413, 127] width 10 height 28
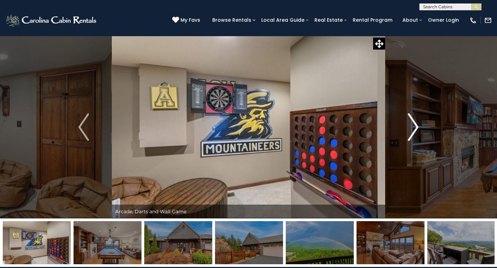
click at [413, 126] on img "Next" at bounding box center [413, 127] width 10 height 28
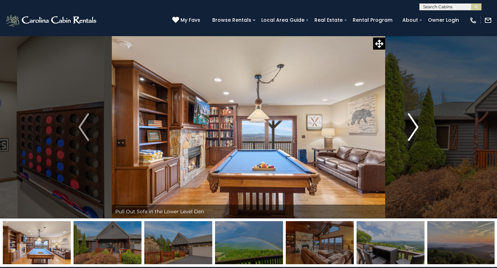
click at [413, 126] on img "Next" at bounding box center [413, 127] width 10 height 28
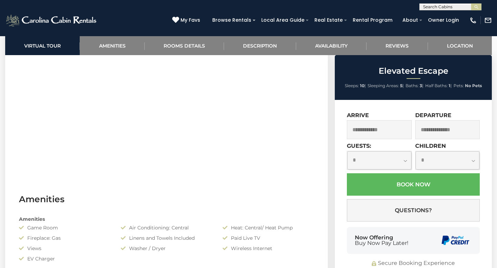
scroll to position [363, 0]
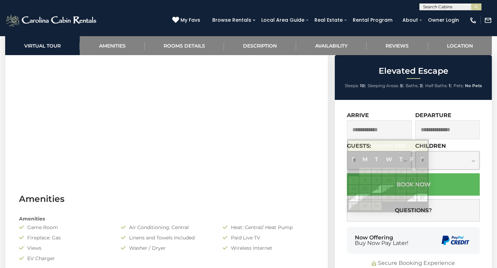
click at [390, 134] on input "text" at bounding box center [379, 129] width 65 height 19
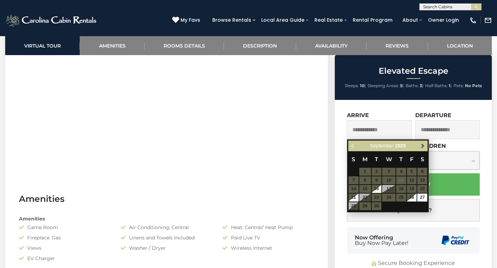
click at [423, 146] on span "Next" at bounding box center [423, 147] width 6 height 6
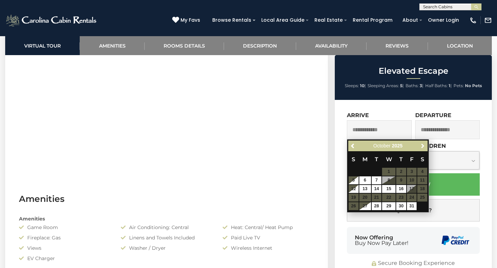
click at [423, 146] on span "Next" at bounding box center [423, 147] width 6 height 6
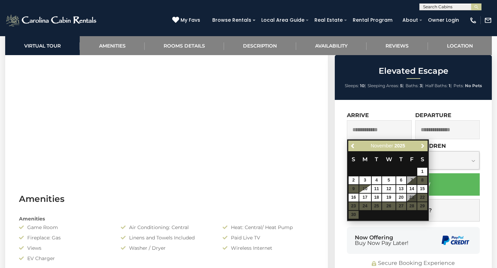
click at [423, 146] on span "Next" at bounding box center [423, 147] width 6 height 6
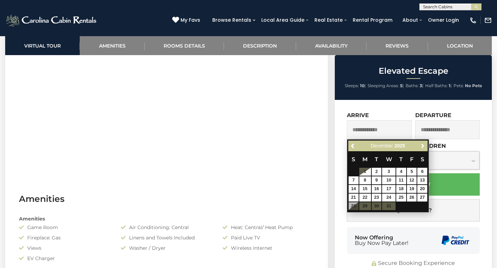
click at [423, 146] on span "Next" at bounding box center [423, 147] width 6 height 6
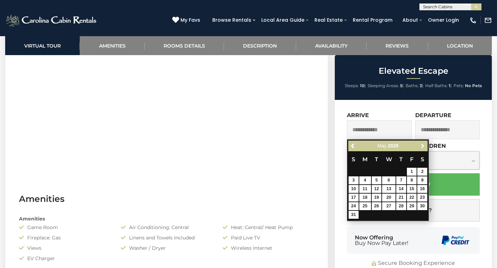
click at [423, 146] on span "Next" at bounding box center [423, 147] width 6 height 6
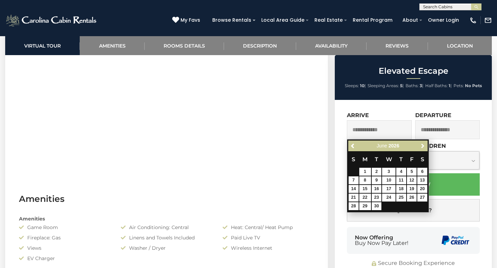
click at [423, 146] on span "Next" at bounding box center [423, 147] width 6 height 6
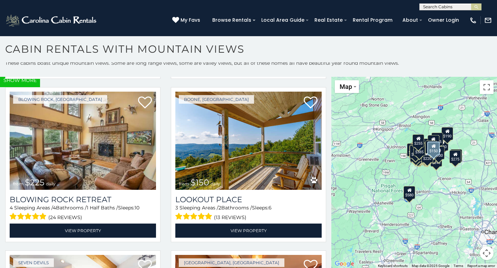
scroll to position [9312, 0]
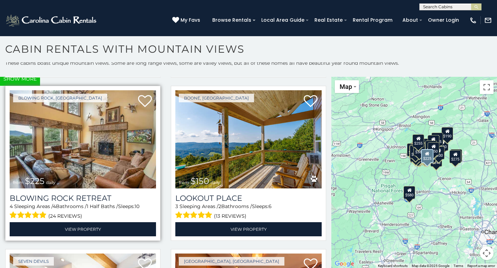
click at [92, 152] on img at bounding box center [83, 139] width 146 height 98
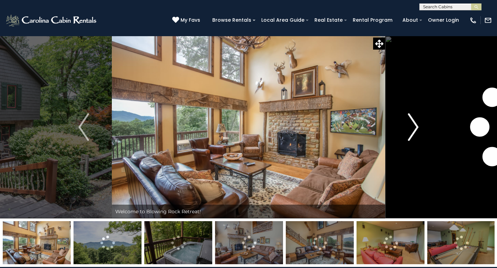
click at [417, 127] on img "Next" at bounding box center [413, 127] width 10 height 28
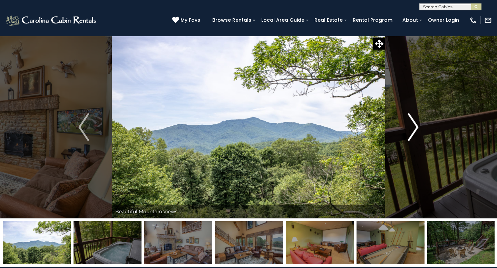
click at [417, 127] on img "Next" at bounding box center [413, 127] width 10 height 28
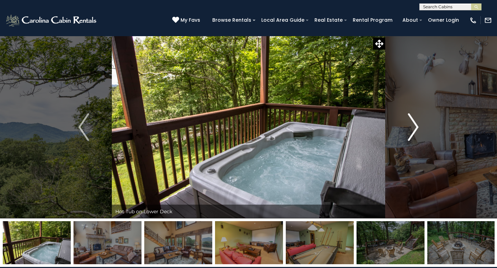
click at [417, 127] on img "Next" at bounding box center [413, 127] width 10 height 28
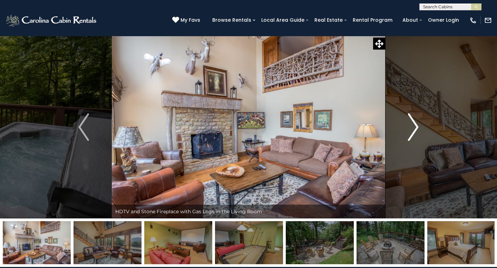
click at [417, 127] on img "Next" at bounding box center [413, 127] width 10 height 28
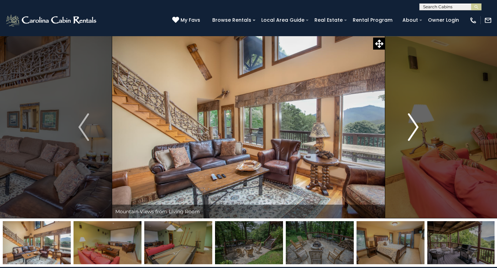
click at [417, 127] on img "Next" at bounding box center [413, 127] width 10 height 28
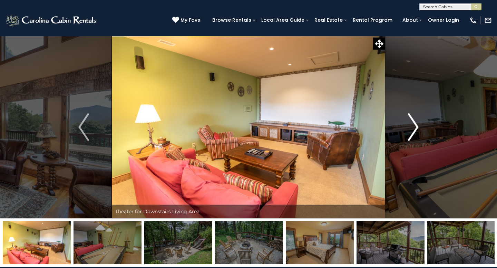
click at [417, 127] on img "Next" at bounding box center [413, 127] width 10 height 28
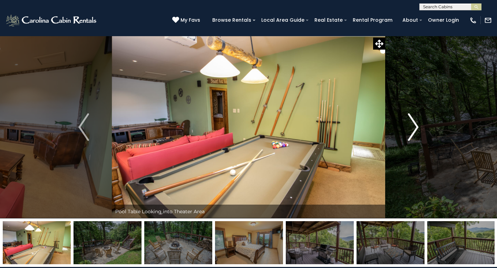
click at [417, 127] on img "Next" at bounding box center [413, 127] width 10 height 28
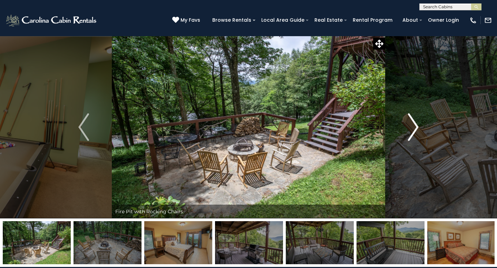
click at [417, 127] on img "Next" at bounding box center [413, 127] width 10 height 28
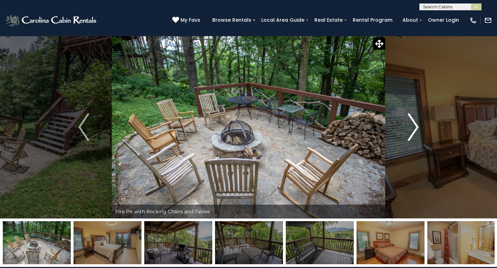
click at [417, 127] on img "Next" at bounding box center [413, 127] width 10 height 28
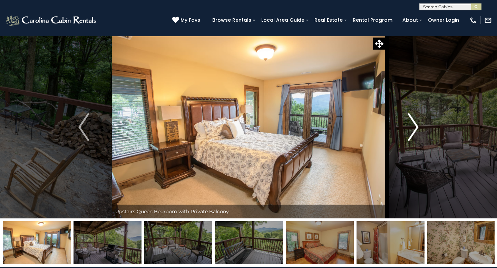
click at [417, 127] on img "Next" at bounding box center [413, 127] width 10 height 28
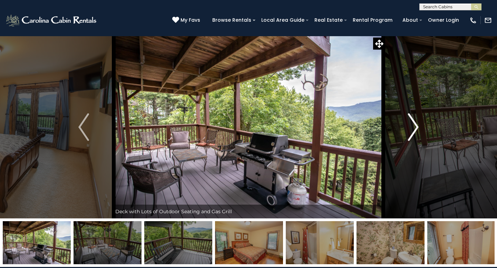
click at [417, 127] on img "Next" at bounding box center [413, 127] width 10 height 28
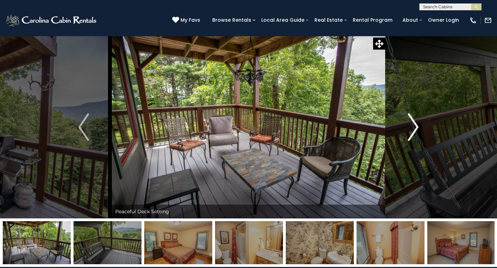
click at [417, 127] on img "Next" at bounding box center [413, 127] width 10 height 28
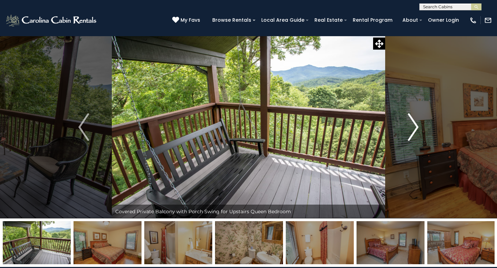
click at [417, 127] on img "Next" at bounding box center [413, 127] width 10 height 28
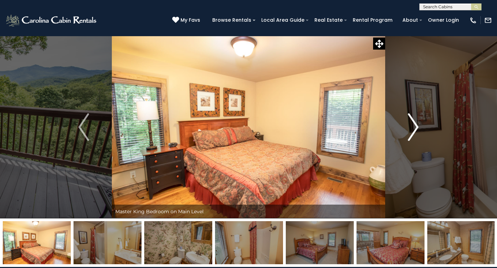
click at [417, 127] on img "Next" at bounding box center [413, 127] width 10 height 28
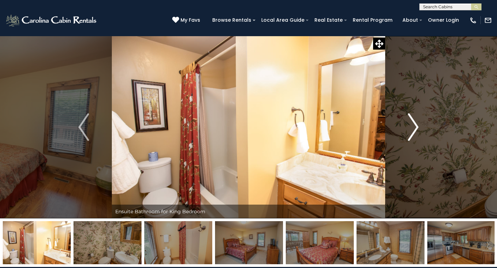
click at [417, 127] on img "Next" at bounding box center [413, 127] width 10 height 28
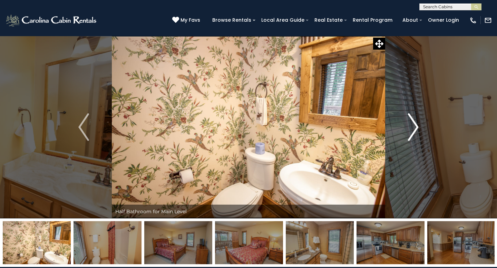
click at [417, 127] on img "Next" at bounding box center [413, 127] width 10 height 28
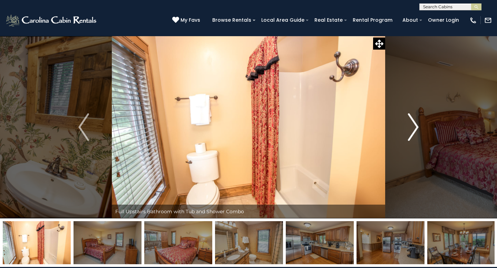
click at [417, 127] on img "Next" at bounding box center [413, 127] width 10 height 28
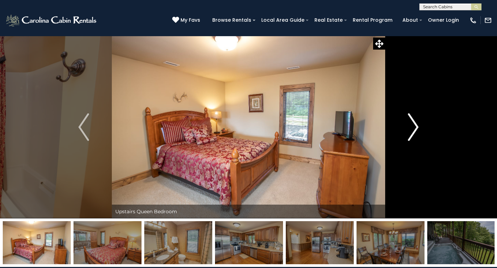
click at [417, 127] on img "Next" at bounding box center [413, 127] width 10 height 28
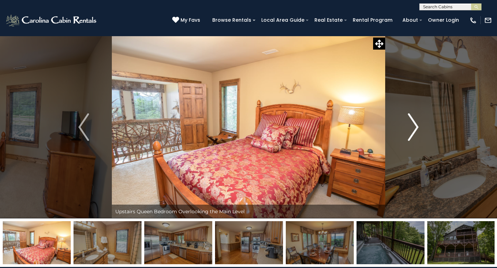
click at [417, 127] on img "Next" at bounding box center [413, 127] width 10 height 28
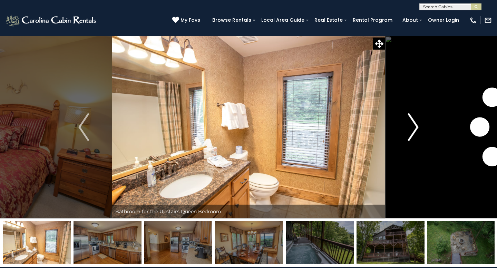
click at [417, 127] on img "Next" at bounding box center [413, 127] width 10 height 28
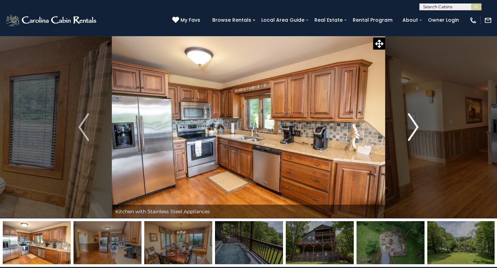
click at [417, 127] on img "Next" at bounding box center [413, 127] width 10 height 28
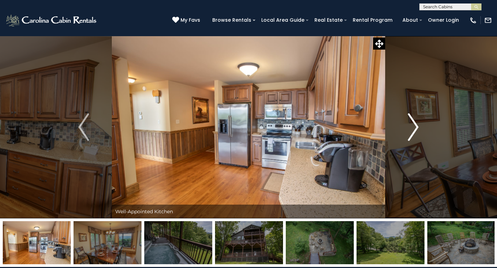
click at [417, 127] on img "Next" at bounding box center [413, 127] width 10 height 28
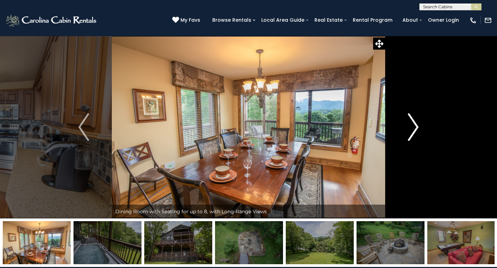
click at [417, 127] on img "Next" at bounding box center [413, 127] width 10 height 28
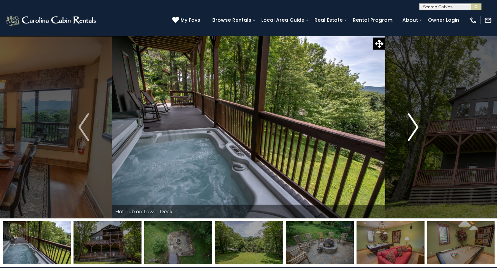
click at [417, 127] on img "Next" at bounding box center [413, 127] width 10 height 28
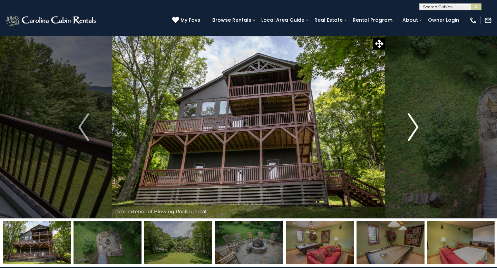
click at [417, 127] on img "Next" at bounding box center [413, 127] width 10 height 28
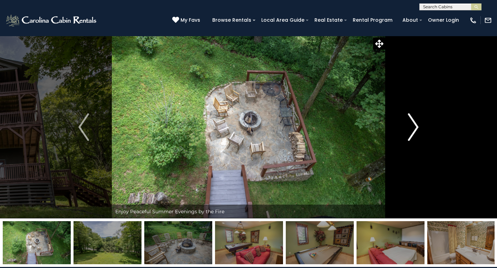
click at [417, 127] on img "Next" at bounding box center [413, 127] width 10 height 28
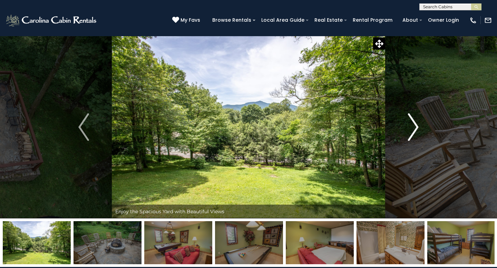
click at [417, 127] on img "Next" at bounding box center [413, 127] width 10 height 28
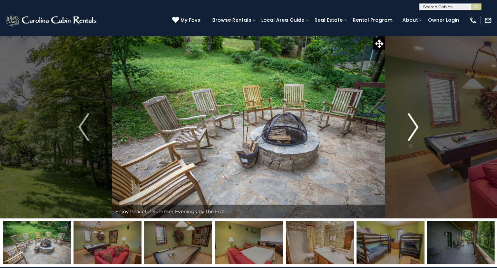
click at [417, 127] on img "Next" at bounding box center [413, 127] width 10 height 28
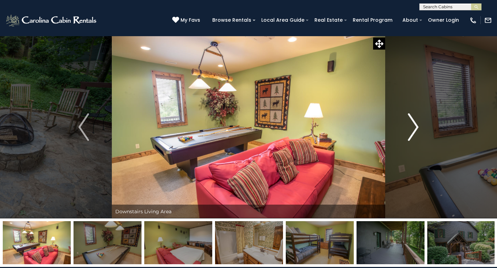
click at [417, 127] on img "Next" at bounding box center [413, 127] width 10 height 28
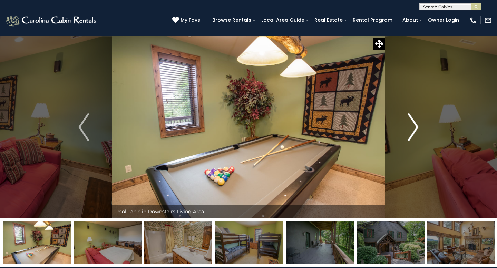
click at [417, 127] on img "Next" at bounding box center [413, 127] width 10 height 28
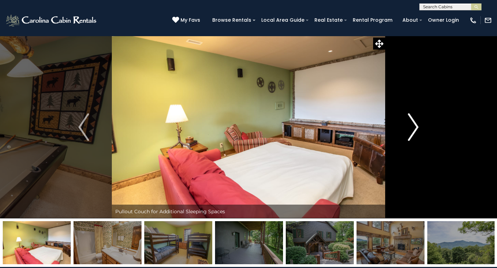
click at [417, 127] on img "Next" at bounding box center [413, 127] width 10 height 28
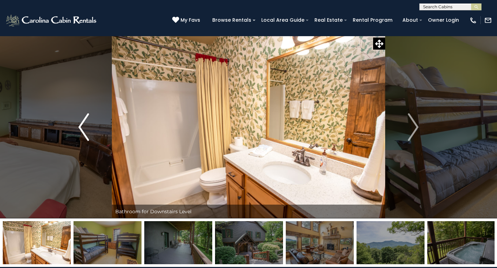
click at [82, 124] on img "Previous" at bounding box center [83, 127] width 10 height 28
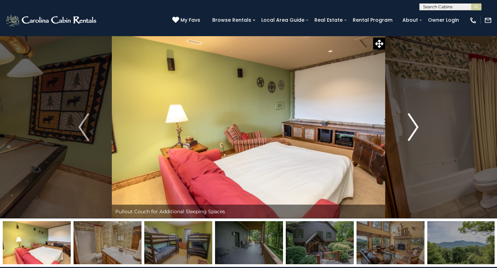
click at [415, 127] on img "Next" at bounding box center [413, 127] width 10 height 28
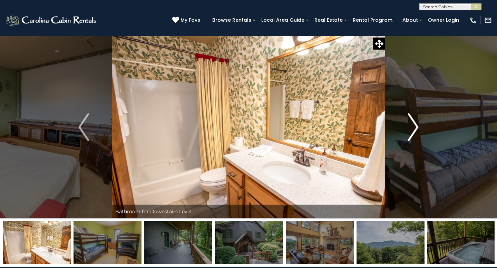
click at [415, 127] on img "Next" at bounding box center [413, 127] width 10 height 28
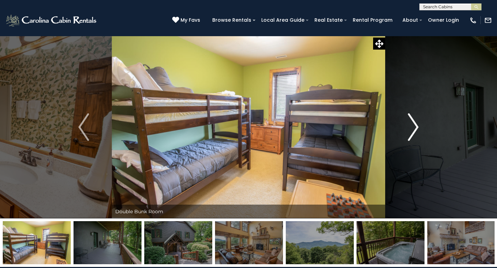
click at [415, 127] on img "Next" at bounding box center [413, 127] width 10 height 28
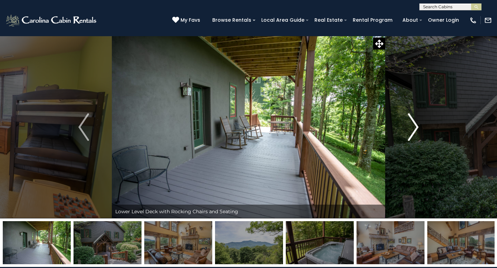
click at [415, 127] on img "Next" at bounding box center [413, 127] width 10 height 28
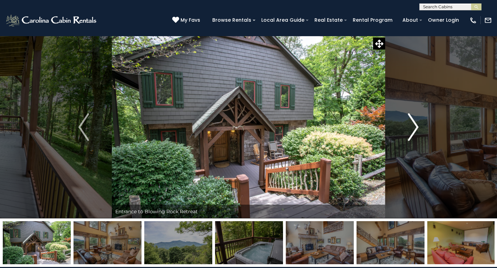
click at [415, 127] on img "Next" at bounding box center [413, 127] width 10 height 28
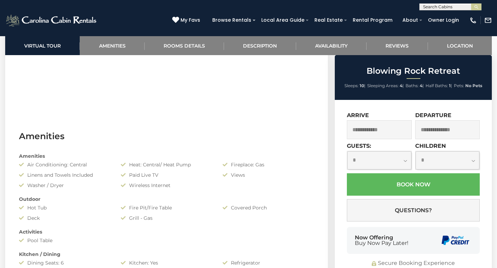
scroll to position [424, 0]
click at [373, 134] on input "text" at bounding box center [379, 129] width 65 height 19
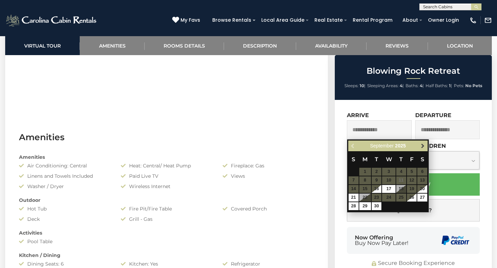
click at [424, 147] on span "Next" at bounding box center [423, 147] width 6 height 6
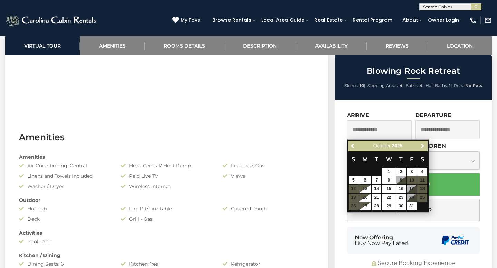
click at [424, 147] on span "Next" at bounding box center [423, 147] width 6 height 6
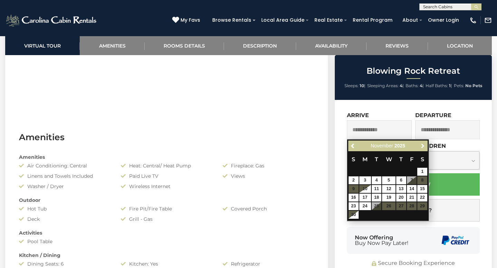
click at [424, 147] on span "Next" at bounding box center [423, 147] width 6 height 6
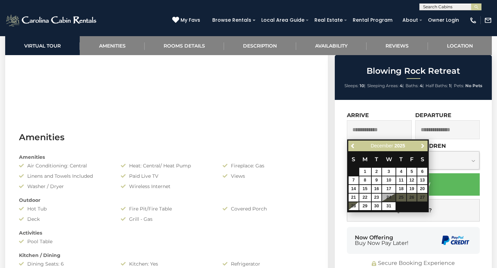
click at [424, 147] on span "Next" at bounding box center [423, 147] width 6 height 6
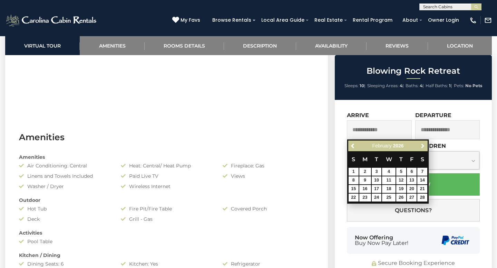
click at [424, 147] on span "Next" at bounding box center [423, 147] width 6 height 6
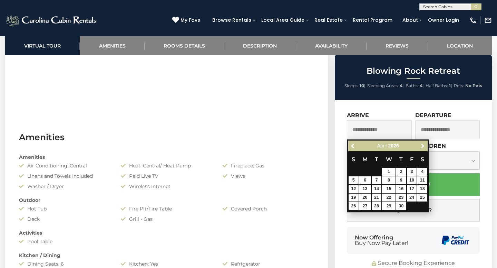
click at [424, 147] on span "Next" at bounding box center [423, 147] width 6 height 6
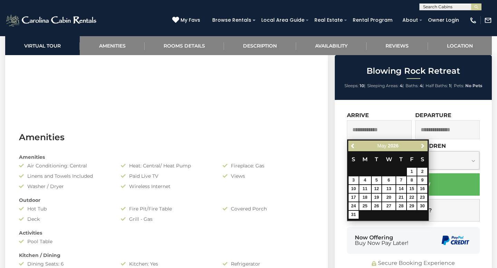
click at [424, 147] on span "Next" at bounding box center [423, 147] width 6 height 6
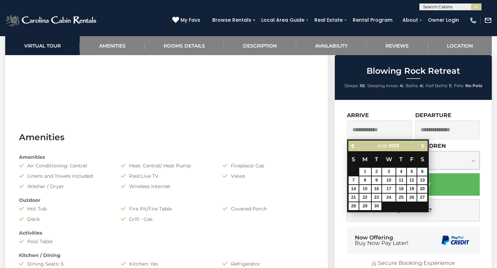
click at [424, 147] on span "Next" at bounding box center [423, 147] width 6 height 6
click at [399, 187] on link "16" at bounding box center [401, 189] width 10 height 8
type input "**********"
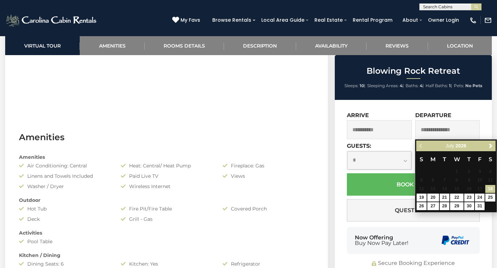
click at [442, 132] on input "text" at bounding box center [447, 129] width 65 height 19
click at [466, 207] on link "30" at bounding box center [469, 206] width 10 height 8
type input "**********"
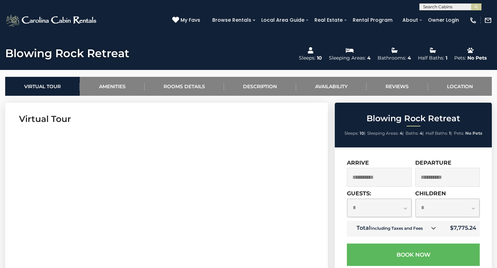
scroll to position [231, 0]
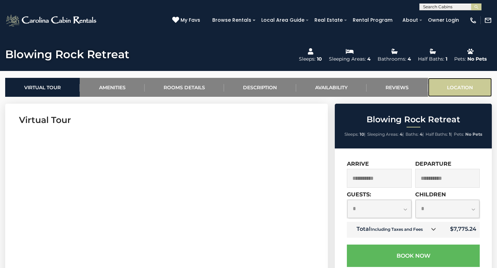
click at [460, 87] on link "Location" at bounding box center [460, 87] width 64 height 19
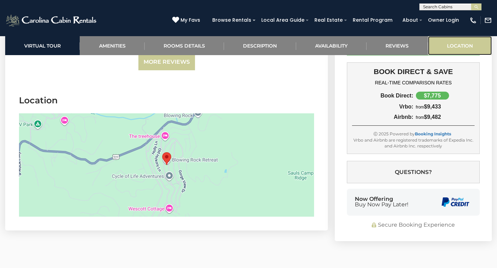
scroll to position [1736, 0]
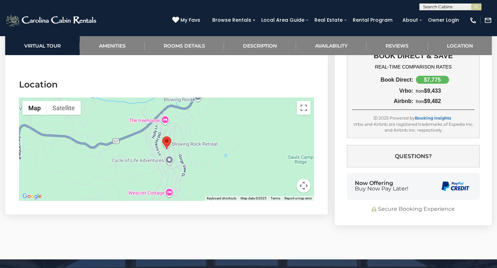
click at [301, 179] on button "Map camera controls" at bounding box center [304, 186] width 14 height 14
click at [285, 145] on button "Zoom in" at bounding box center [286, 152] width 14 height 14
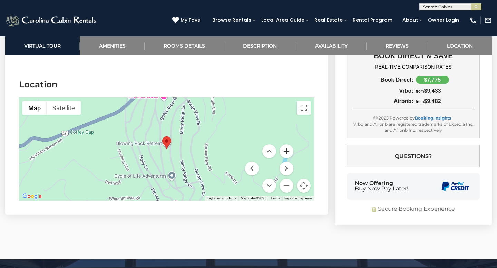
click at [285, 145] on button "Zoom in" at bounding box center [286, 152] width 14 height 14
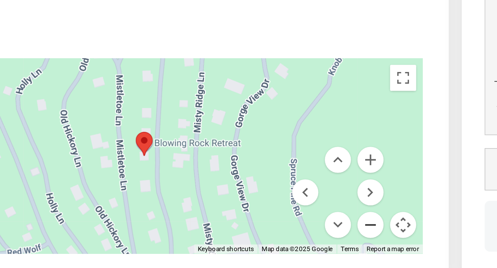
click at [286, 179] on button "Zoom out" at bounding box center [286, 186] width 14 height 14
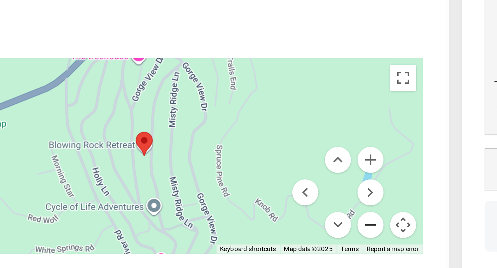
click at [286, 179] on button "Zoom out" at bounding box center [286, 186] width 14 height 14
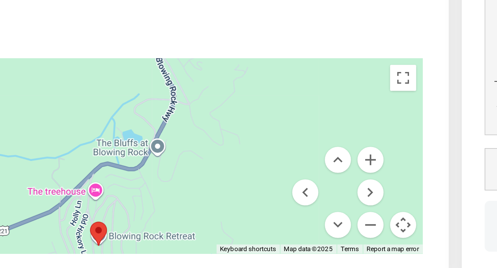
drag, startPoint x: 233, startPoint y: 103, endPoint x: 208, endPoint y: 152, distance: 54.3
click at [208, 152] on div at bounding box center [166, 149] width 295 height 103
click at [204, 145] on div at bounding box center [166, 149] width 295 height 103
click at [286, 179] on button "Zoom out" at bounding box center [286, 186] width 14 height 14
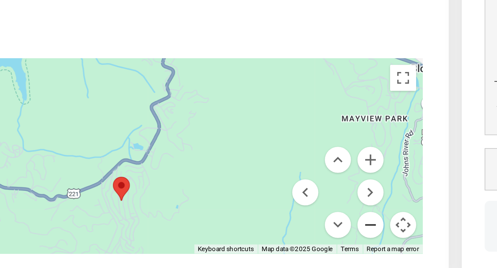
click at [286, 179] on button "Zoom out" at bounding box center [286, 186] width 14 height 14
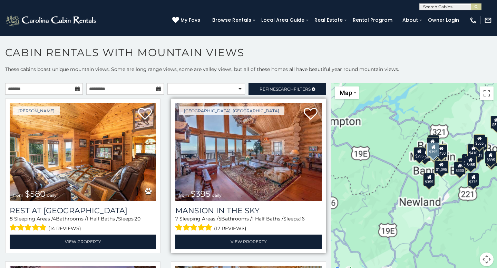
scroll to position [3, 0]
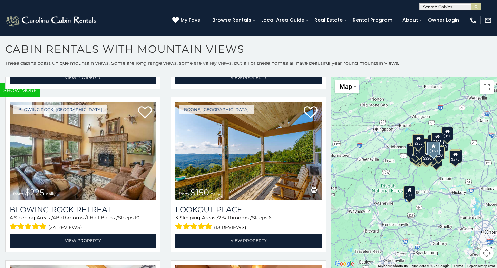
scroll to position [9297, 0]
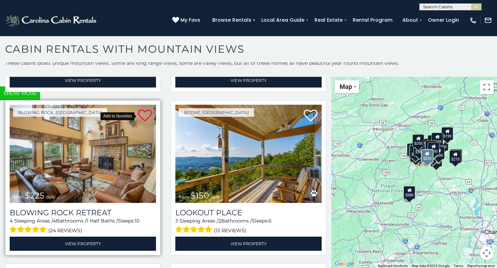
click at [144, 113] on icon at bounding box center [145, 116] width 14 height 14
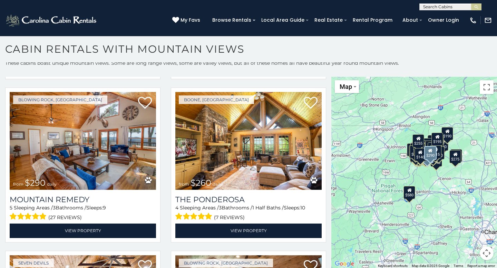
scroll to position [9966, 0]
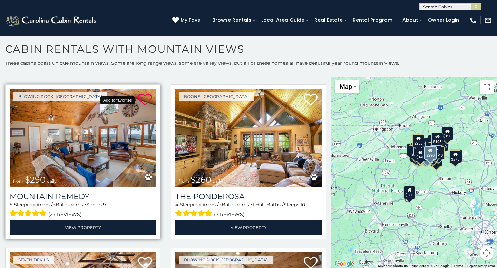
click at [144, 99] on icon at bounding box center [145, 100] width 14 height 14
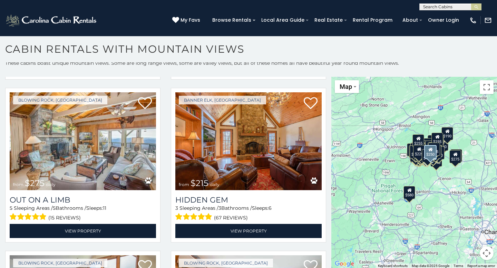
scroll to position [11109, 0]
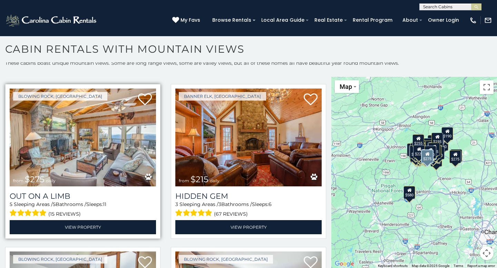
click at [79, 141] on img at bounding box center [83, 138] width 146 height 98
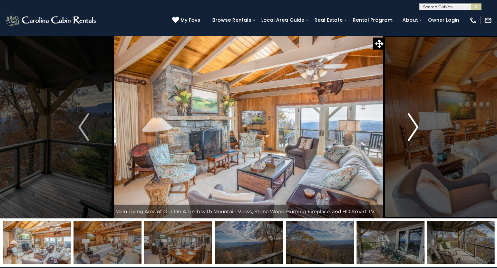
click at [416, 128] on img "Next" at bounding box center [413, 127] width 10 height 28
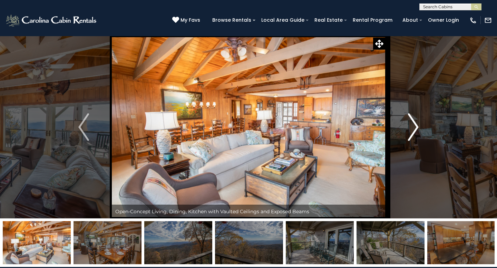
click at [416, 128] on img "Next" at bounding box center [413, 127] width 10 height 28
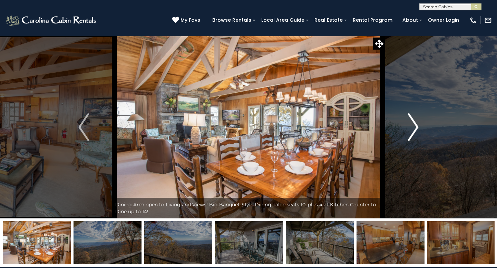
click at [416, 128] on img "Next" at bounding box center [413, 127] width 10 height 28
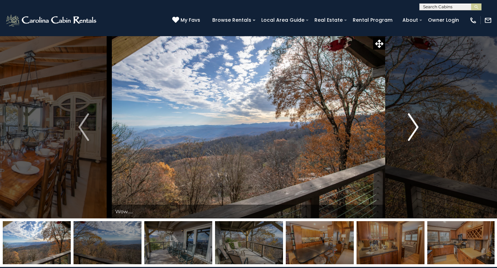
click at [416, 128] on img "Next" at bounding box center [413, 127] width 10 height 28
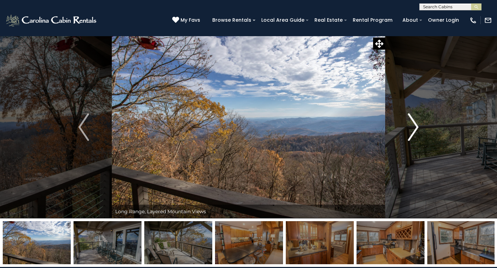
click at [416, 128] on img "Next" at bounding box center [413, 127] width 10 height 28
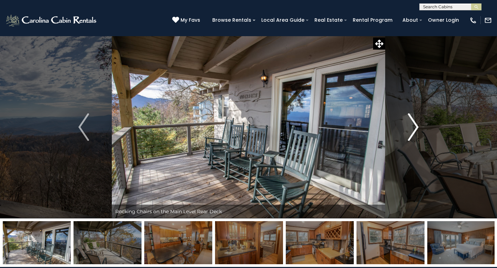
click at [416, 128] on img "Next" at bounding box center [413, 127] width 10 height 28
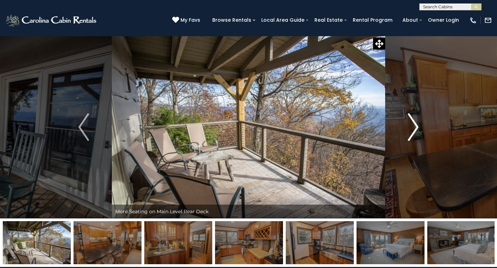
click at [416, 128] on img "Next" at bounding box center [413, 127] width 10 height 28
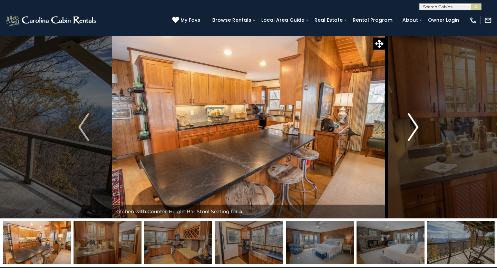
click at [416, 128] on img "Next" at bounding box center [413, 127] width 10 height 28
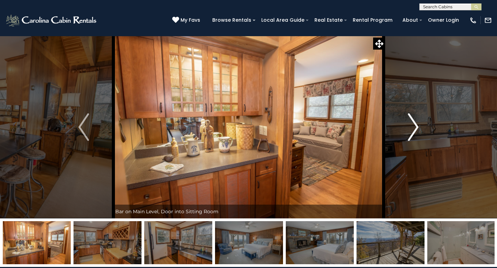
click at [416, 128] on img "Next" at bounding box center [413, 127] width 10 height 28
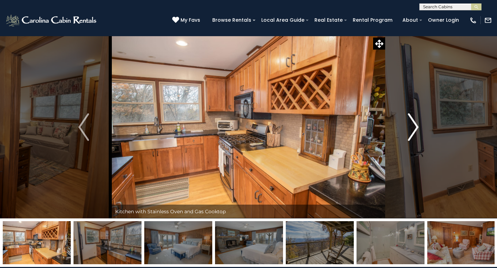
click at [416, 128] on img "Next" at bounding box center [413, 127] width 10 height 28
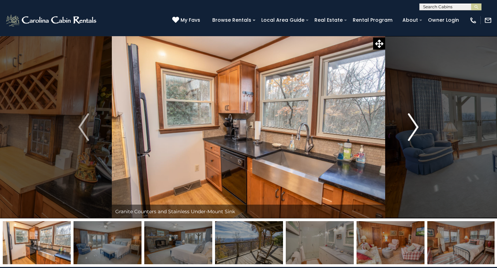
click at [416, 128] on img "Next" at bounding box center [413, 127] width 10 height 28
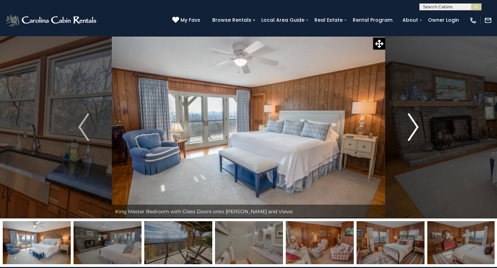
click at [416, 128] on img "Next" at bounding box center [413, 127] width 10 height 28
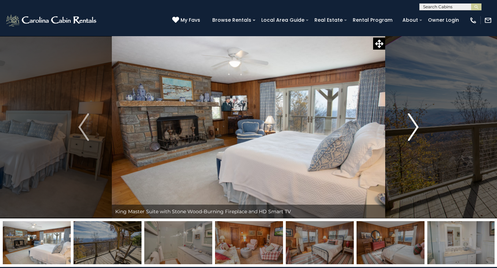
click at [416, 128] on img "Next" at bounding box center [413, 127] width 10 height 28
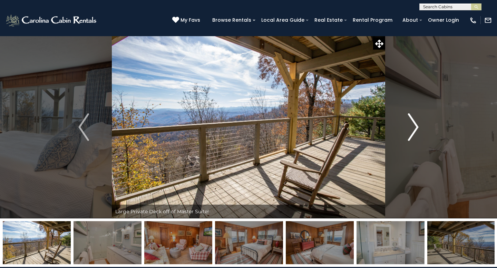
click at [416, 128] on img "Next" at bounding box center [413, 127] width 10 height 28
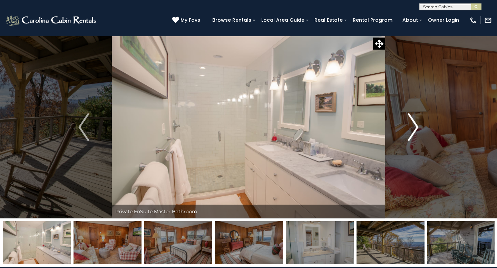
click at [416, 128] on img "Next" at bounding box center [413, 127] width 10 height 28
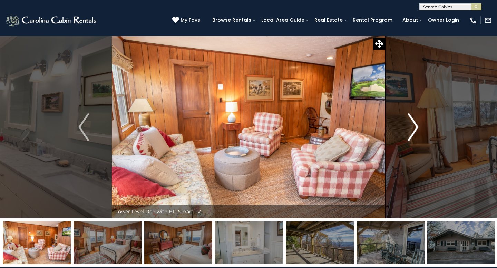
click at [416, 128] on img "Next" at bounding box center [413, 127] width 10 height 28
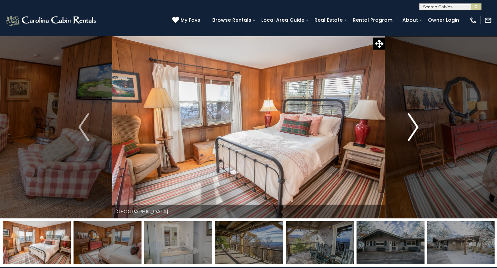
click at [416, 128] on img "Next" at bounding box center [413, 127] width 10 height 28
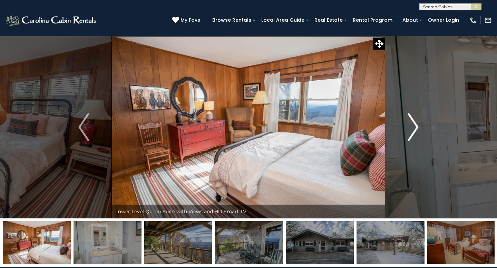
click at [416, 128] on img "Next" at bounding box center [413, 127] width 10 height 28
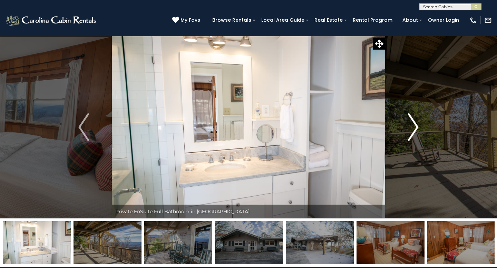
click at [416, 128] on img "Next" at bounding box center [413, 127] width 10 height 28
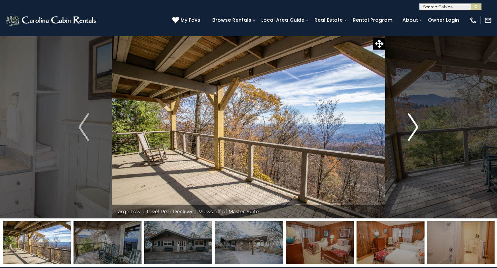
click at [416, 128] on img "Next" at bounding box center [413, 127] width 10 height 28
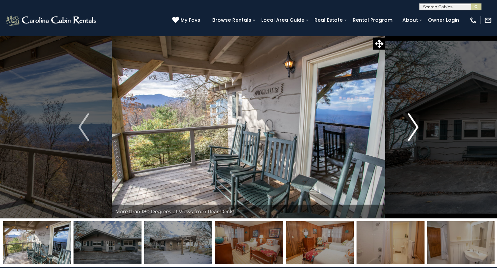
click at [416, 128] on img "Next" at bounding box center [413, 127] width 10 height 28
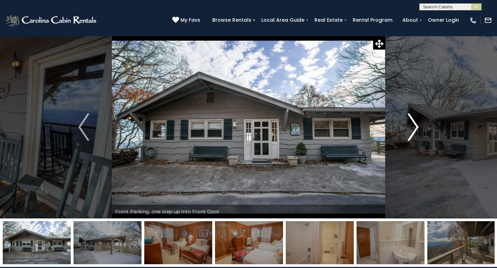
click at [416, 128] on img "Next" at bounding box center [413, 127] width 10 height 28
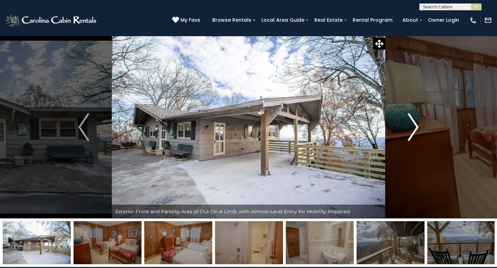
click at [416, 128] on img "Next" at bounding box center [413, 127] width 10 height 28
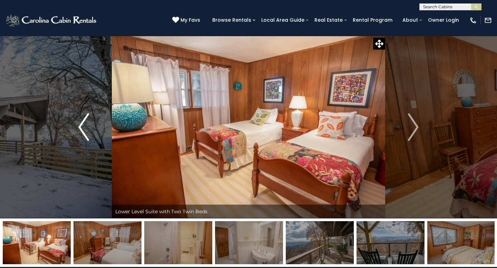
click at [84, 127] on img "Previous" at bounding box center [83, 127] width 10 height 28
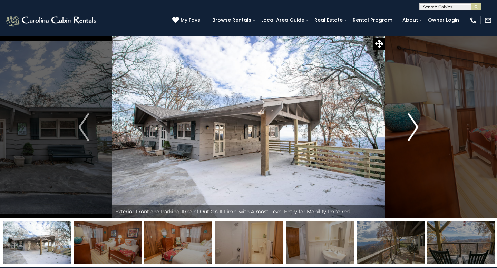
click at [418, 126] on img "Next" at bounding box center [413, 127] width 10 height 28
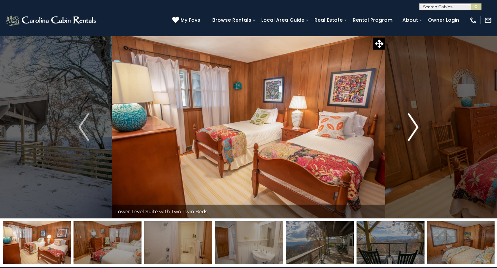
click at [418, 126] on img "Next" at bounding box center [413, 127] width 10 height 28
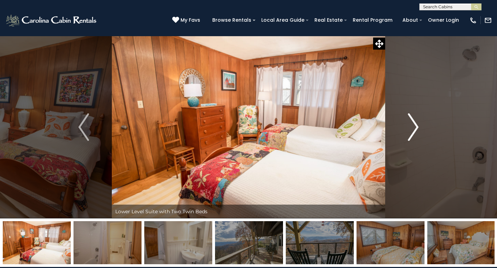
click at [418, 126] on img "Next" at bounding box center [413, 127] width 10 height 28
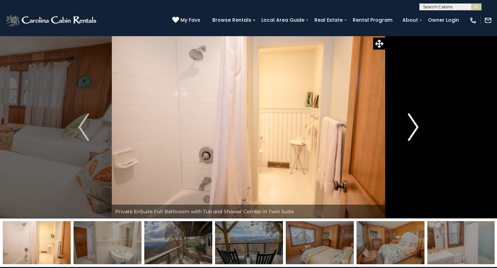
click at [418, 126] on img "Next" at bounding box center [413, 127] width 10 height 28
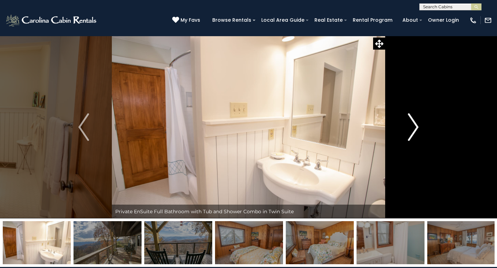
click at [418, 126] on img "Next" at bounding box center [413, 127] width 10 height 28
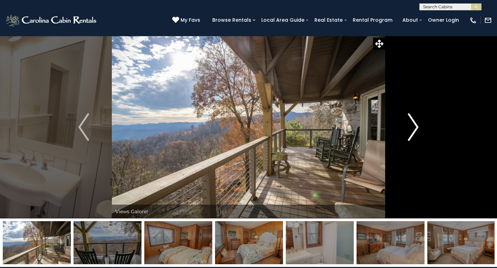
click at [418, 126] on img "Next" at bounding box center [413, 127] width 10 height 28
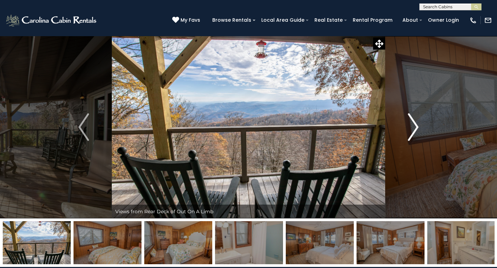
click at [418, 126] on img "Next" at bounding box center [413, 127] width 10 height 28
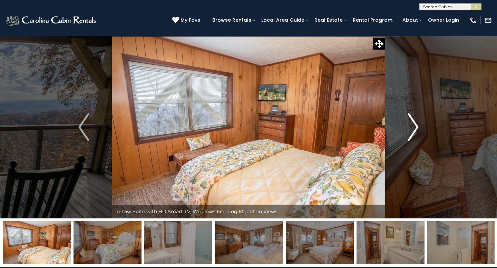
click at [418, 126] on img "Next" at bounding box center [413, 127] width 10 height 28
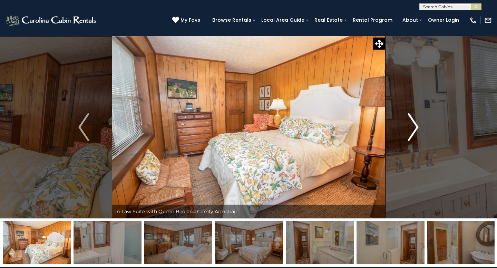
click at [418, 125] on img "Next" at bounding box center [413, 127] width 10 height 28
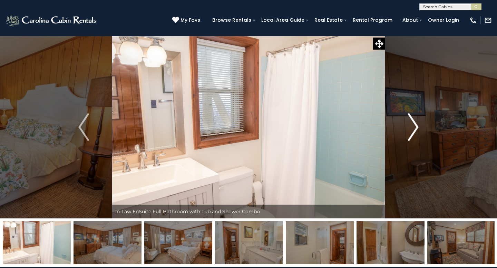
click at [418, 125] on img "Next" at bounding box center [413, 127] width 10 height 28
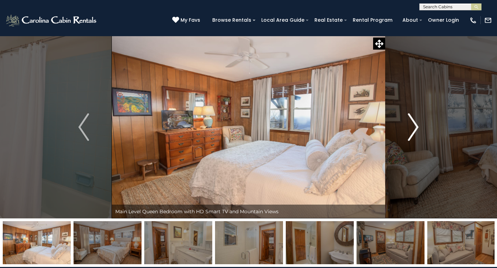
click at [418, 125] on img "Next" at bounding box center [413, 127] width 10 height 28
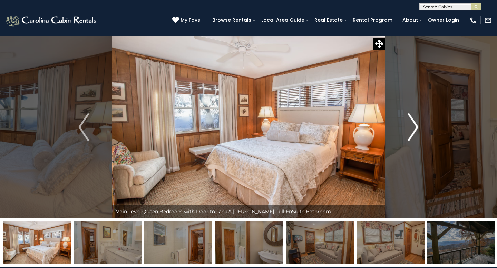
click at [418, 125] on img "Next" at bounding box center [413, 127] width 10 height 28
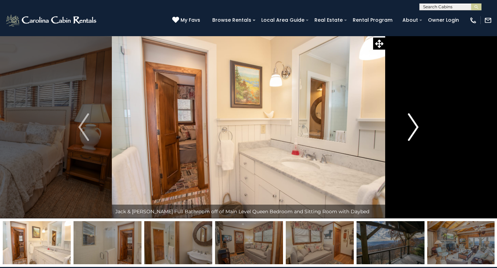
click at [418, 125] on img "Next" at bounding box center [413, 127] width 10 height 28
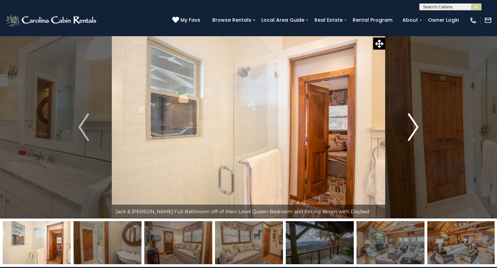
click at [418, 125] on img "Next" at bounding box center [413, 127] width 10 height 28
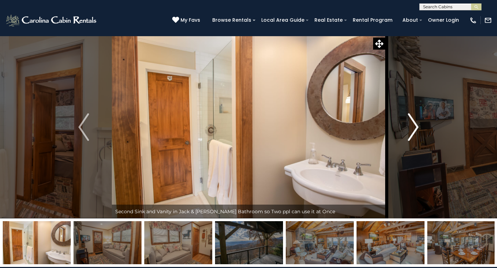
click at [418, 125] on img "Next" at bounding box center [413, 127] width 10 height 28
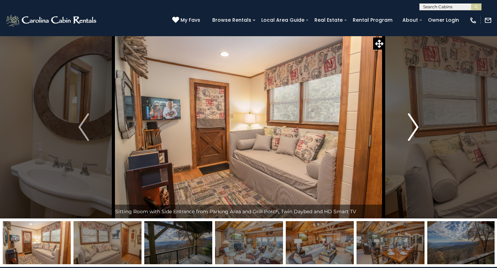
click at [418, 125] on img "Next" at bounding box center [413, 127] width 10 height 28
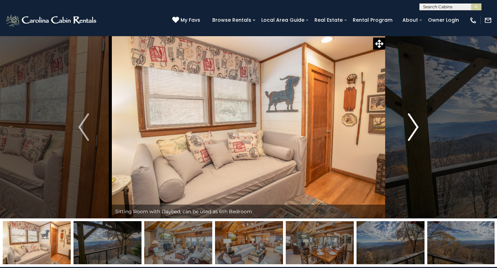
click at [418, 125] on img "Next" at bounding box center [413, 127] width 10 height 28
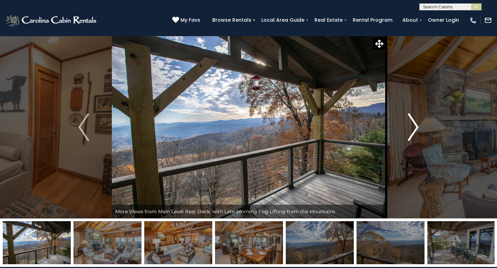
click at [418, 125] on img "Next" at bounding box center [413, 127] width 10 height 28
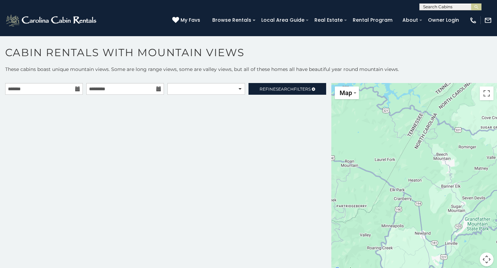
scroll to position [3, 0]
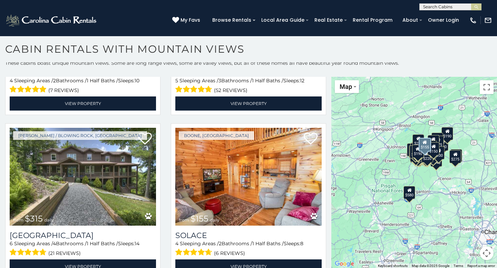
scroll to position [9779, 0]
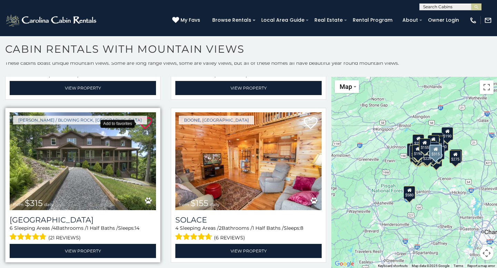
click at [145, 121] on icon at bounding box center [145, 124] width 14 height 14
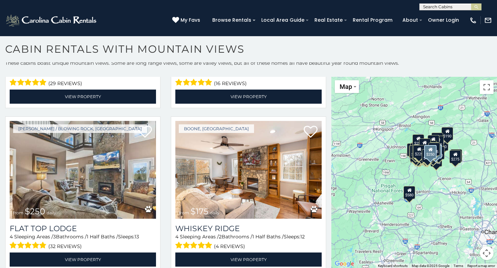
scroll to position [10912, 0]
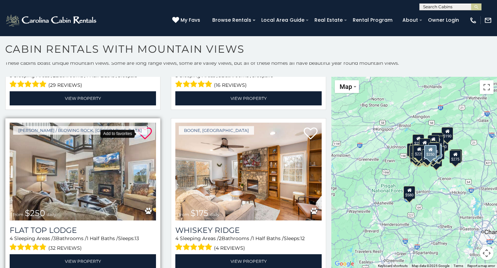
click at [145, 132] on icon at bounding box center [145, 134] width 14 height 14
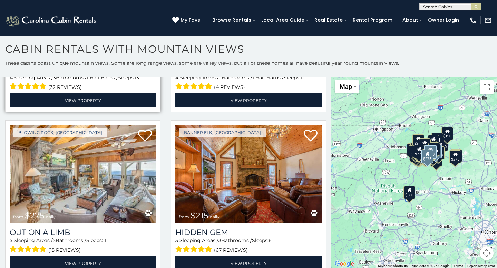
scroll to position [11080, 0]
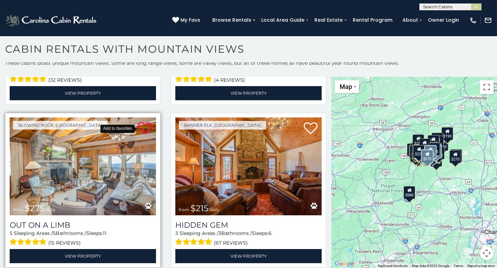
click at [147, 126] on icon at bounding box center [145, 129] width 14 height 14
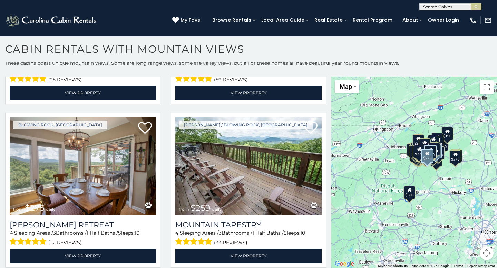
scroll to position [11408, 0]
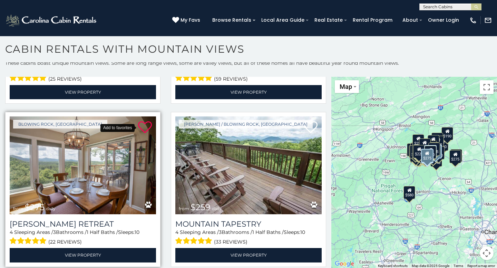
click at [143, 127] on icon at bounding box center [145, 128] width 14 height 14
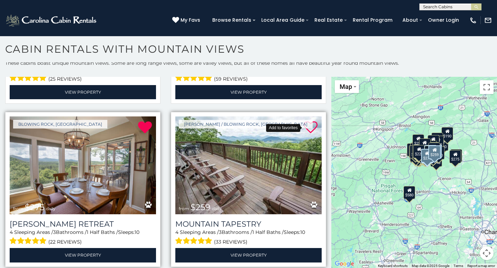
click at [311, 126] on icon at bounding box center [311, 128] width 14 height 14
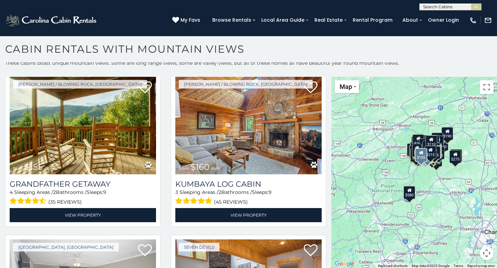
scroll to position [13080, 0]
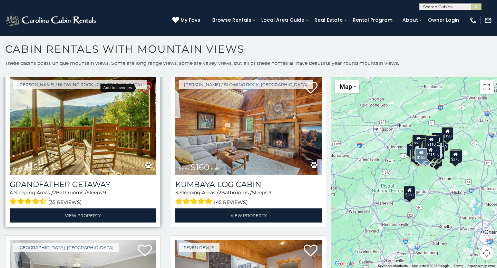
click at [145, 89] on icon at bounding box center [145, 88] width 14 height 14
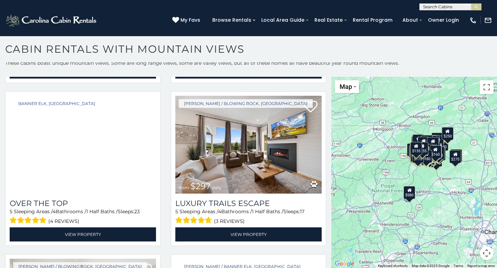
scroll to position [16819, 0]
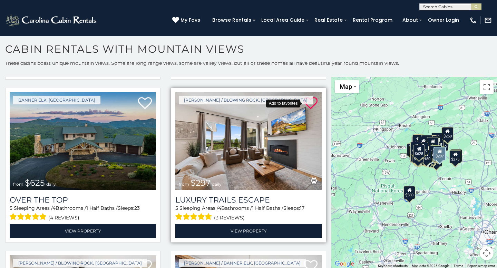
click at [312, 103] on icon at bounding box center [311, 104] width 14 height 14
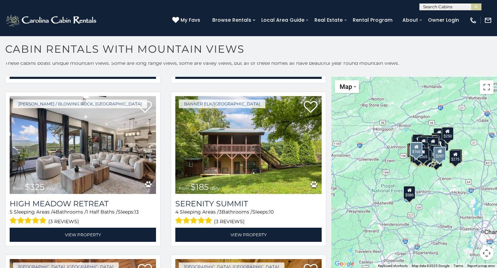
scroll to position [17307, 0]
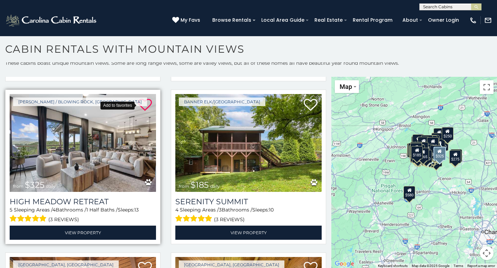
click at [145, 106] on icon at bounding box center [145, 105] width 14 height 14
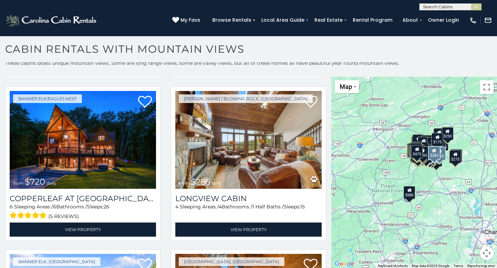
scroll to position [17963, 0]
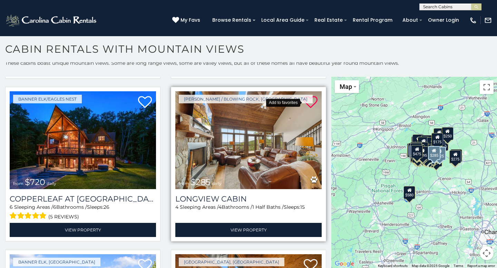
click at [309, 101] on icon at bounding box center [311, 103] width 14 height 14
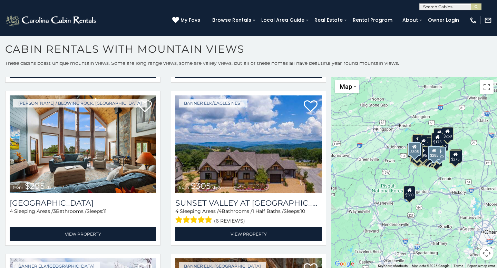
scroll to position [18290, 0]
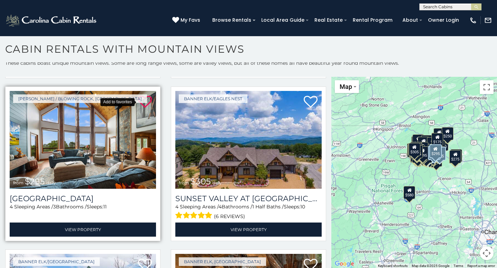
click at [141, 102] on icon at bounding box center [145, 102] width 14 height 14
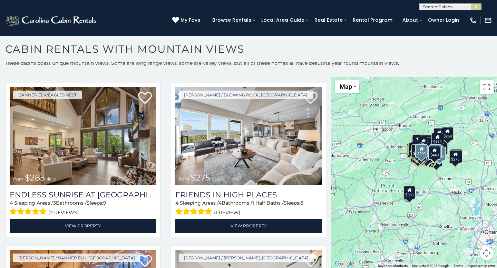
scroll to position [19928, 0]
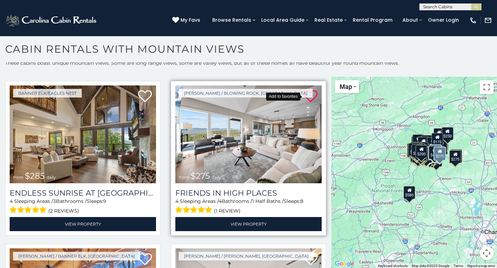
click at [309, 95] on icon at bounding box center [311, 97] width 14 height 14
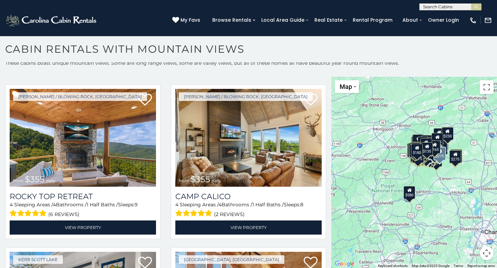
scroll to position [21394, 0]
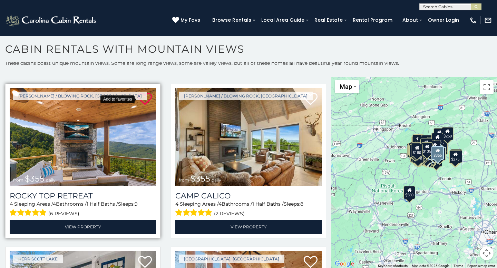
click at [142, 101] on icon at bounding box center [145, 99] width 14 height 14
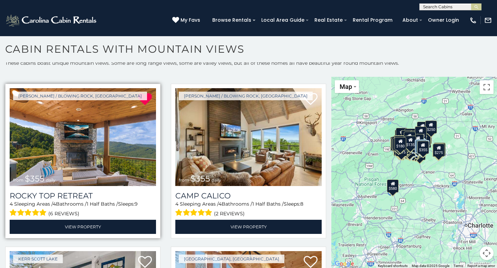
drag, startPoint x: 421, startPoint y: 187, endPoint x: 404, endPoint y: 180, distance: 18.1
click at [404, 180] on div "$580 $395 $349 $535 $375 $400 $325 $451 $460 $1,095 $525 $315 $310 $330 $400 $3…" at bounding box center [414, 173] width 166 height 192
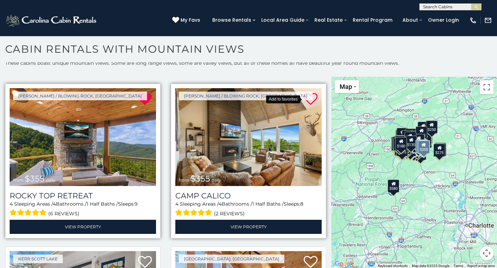
click at [309, 99] on icon at bounding box center [311, 99] width 14 height 14
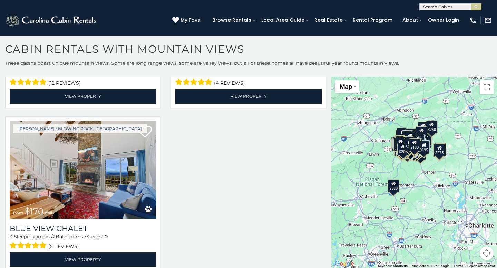
scroll to position [23494, 0]
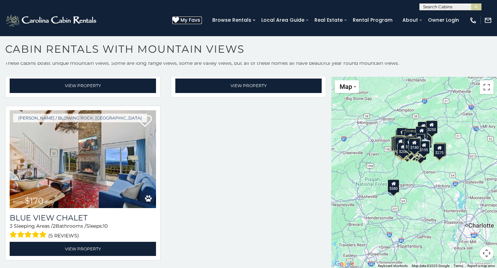
click at [179, 20] on icon at bounding box center [175, 20] width 7 height 7
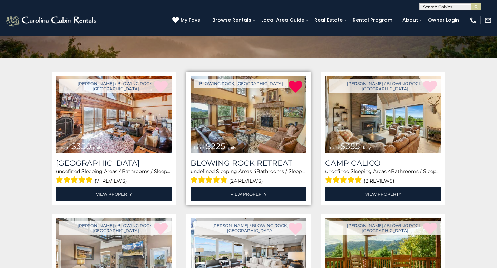
scroll to position [99, 0]
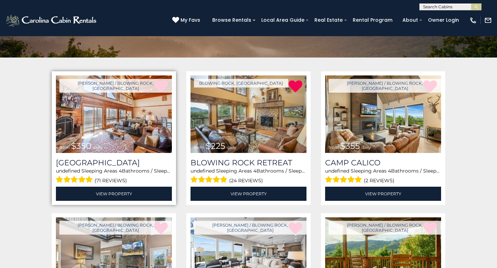
click at [117, 116] on img at bounding box center [114, 115] width 116 height 78
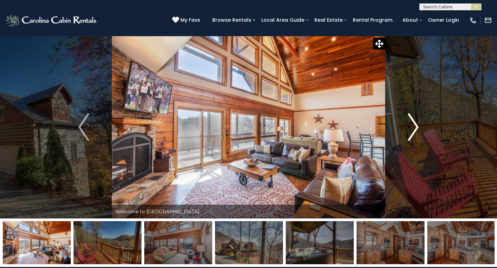
click at [418, 129] on img "Next" at bounding box center [413, 127] width 10 height 28
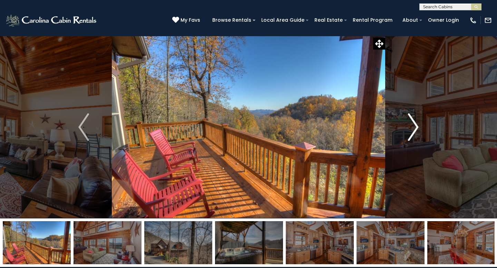
click at [415, 127] on img "Next" at bounding box center [413, 127] width 10 height 28
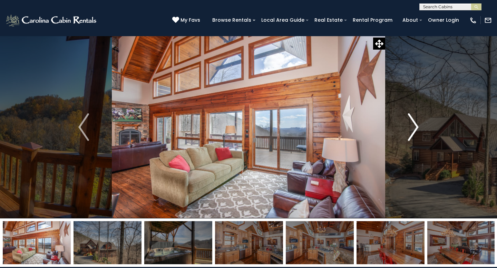
click at [415, 127] on img "Next" at bounding box center [413, 127] width 10 height 28
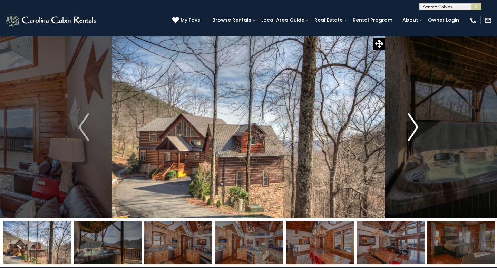
click at [415, 127] on img "Next" at bounding box center [413, 127] width 10 height 28
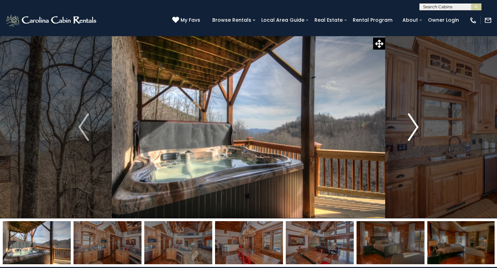
click at [415, 127] on img "Next" at bounding box center [413, 127] width 10 height 28
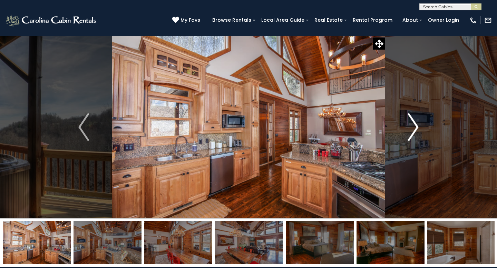
click at [415, 127] on img "Next" at bounding box center [413, 127] width 10 height 28
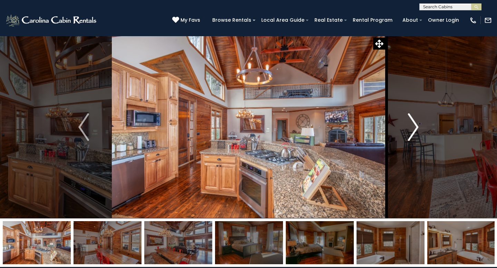
click at [415, 127] on img "Next" at bounding box center [413, 127] width 10 height 28
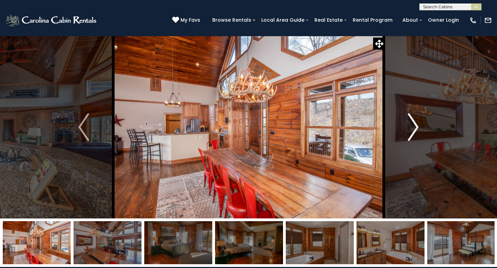
click at [415, 127] on img "Next" at bounding box center [413, 127] width 10 height 28
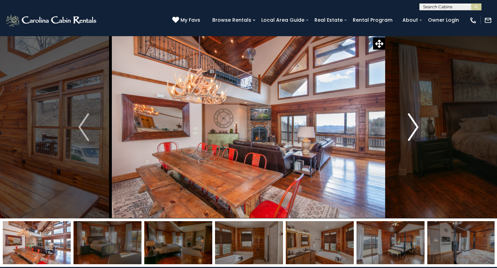
click at [415, 127] on img "Next" at bounding box center [413, 127] width 10 height 28
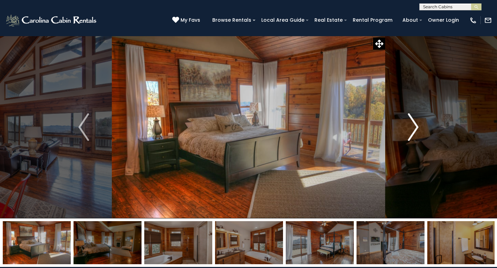
click at [415, 128] on img "Next" at bounding box center [413, 127] width 10 height 28
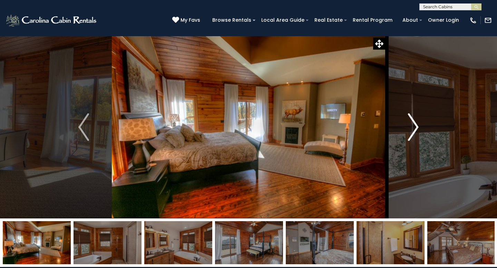
click at [415, 128] on img "Next" at bounding box center [413, 127] width 10 height 28
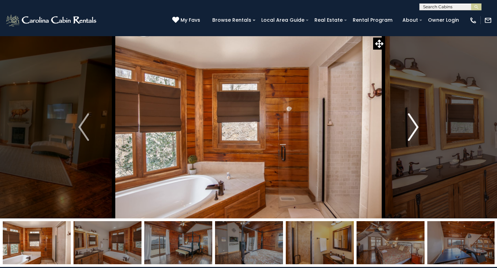
click at [415, 128] on img "Next" at bounding box center [413, 127] width 10 height 28
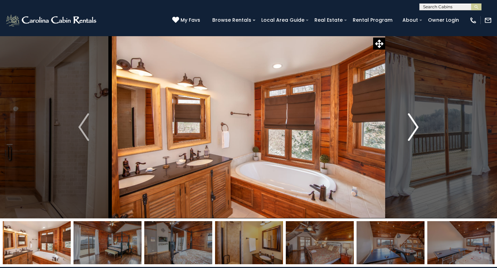
click at [415, 128] on img "Next" at bounding box center [413, 127] width 10 height 28
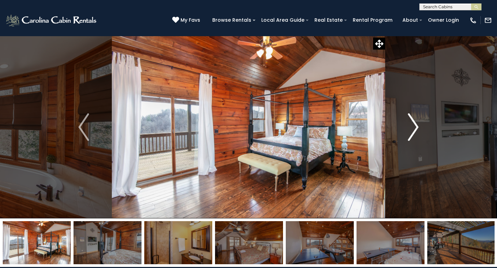
click at [415, 128] on img "Next" at bounding box center [413, 127] width 10 height 28
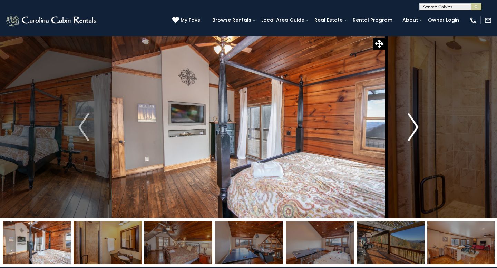
click at [415, 128] on img "Next" at bounding box center [413, 127] width 10 height 28
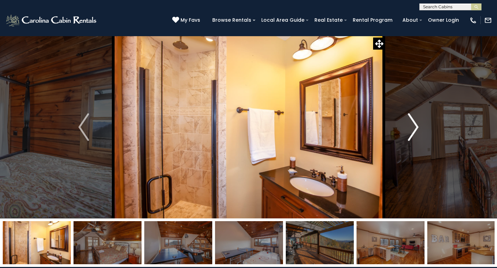
click at [415, 129] on img "Next" at bounding box center [413, 127] width 10 height 28
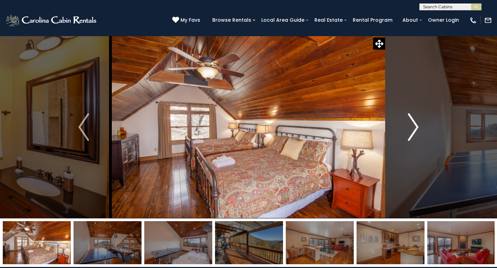
click at [415, 130] on img "Next" at bounding box center [413, 127] width 10 height 28
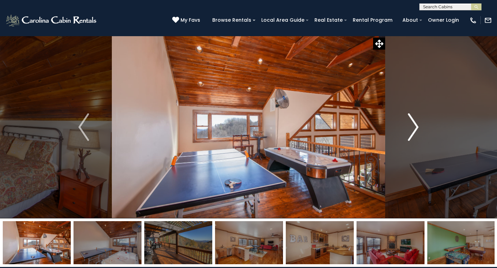
click at [416, 131] on img "Next" at bounding box center [413, 127] width 10 height 28
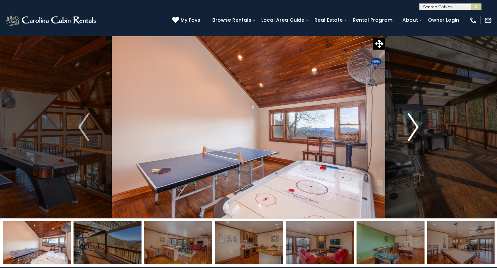
click at [416, 132] on img "Next" at bounding box center [413, 127] width 10 height 28
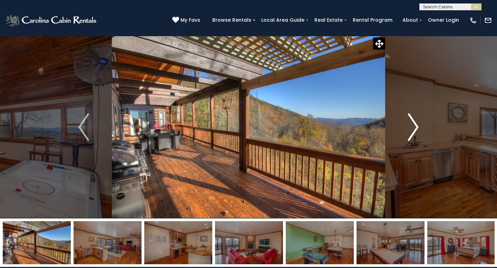
click at [416, 132] on img "Next" at bounding box center [413, 127] width 10 height 28
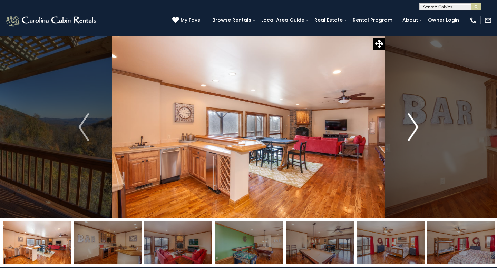
click at [416, 132] on img "Next" at bounding box center [413, 127] width 10 height 28
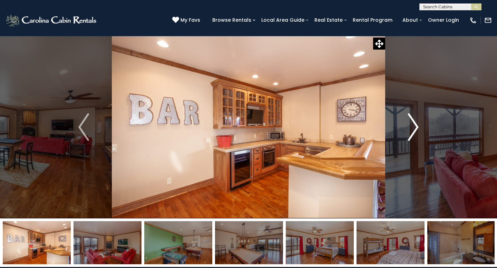
click at [416, 133] on img "Next" at bounding box center [413, 127] width 10 height 28
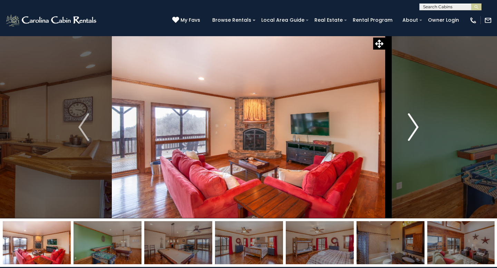
click at [416, 133] on img "Next" at bounding box center [413, 127] width 10 height 28
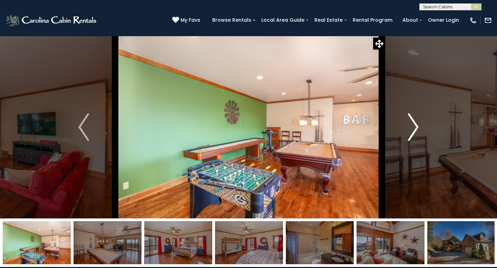
click at [416, 133] on img "Next" at bounding box center [413, 127] width 10 height 28
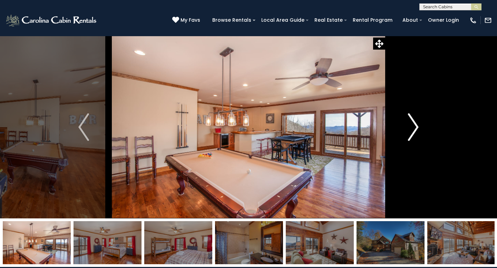
click at [416, 134] on img "Next" at bounding box center [413, 127] width 10 height 28
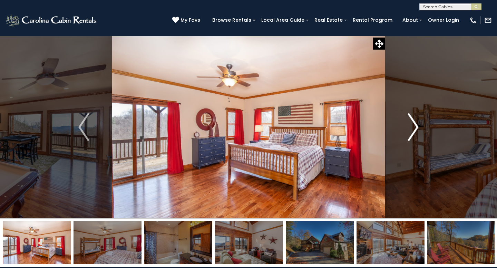
click at [416, 134] on img "Next" at bounding box center [413, 127] width 10 height 28
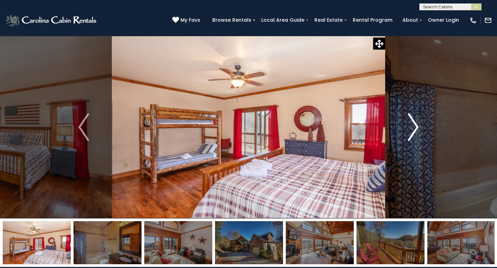
click at [416, 134] on img "Next" at bounding box center [413, 127] width 10 height 28
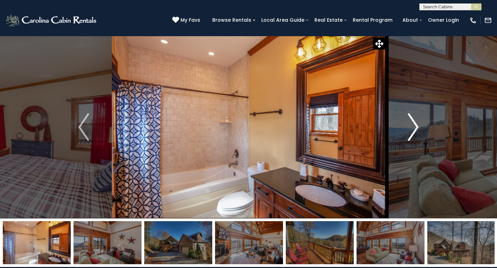
click at [416, 135] on img "Next" at bounding box center [413, 127] width 10 height 28
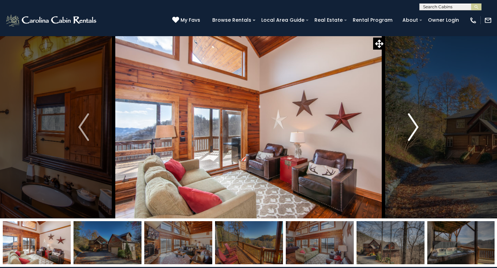
click at [416, 135] on img "Next" at bounding box center [413, 127] width 10 height 28
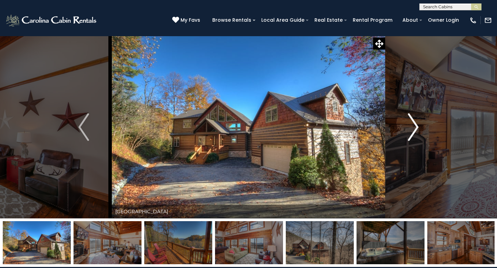
click at [416, 135] on img "Next" at bounding box center [413, 127] width 10 height 28
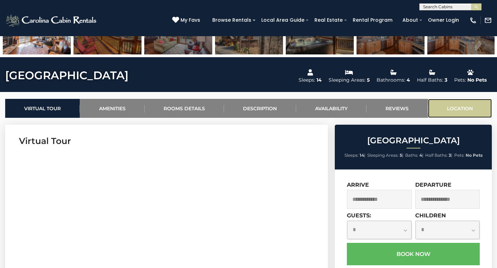
click at [463, 109] on link "Location" at bounding box center [460, 108] width 64 height 19
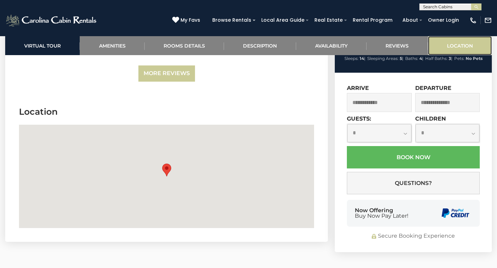
scroll to position [2199, 0]
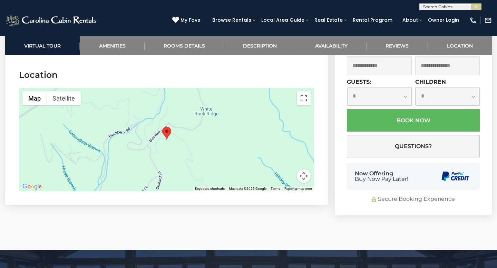
click at [304, 171] on button "Map camera controls" at bounding box center [304, 176] width 14 height 14
click at [288, 170] on button "Zoom out" at bounding box center [286, 176] width 14 height 14
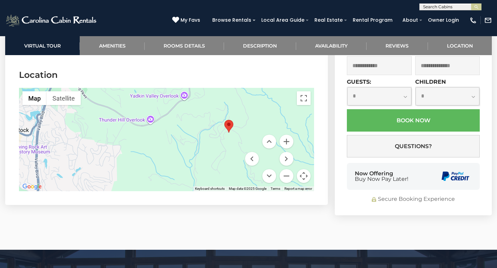
drag, startPoint x: 166, startPoint y: 155, endPoint x: 229, endPoint y: 147, distance: 63.5
click at [229, 147] on div at bounding box center [166, 139] width 295 height 103
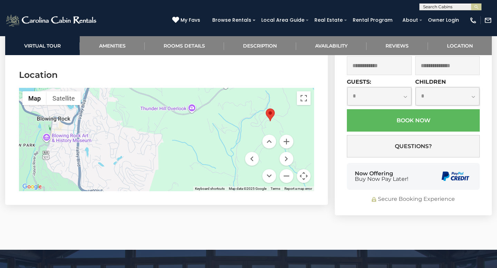
drag, startPoint x: 184, startPoint y: 124, endPoint x: 223, endPoint y: 112, distance: 41.1
click at [223, 112] on div at bounding box center [166, 139] width 295 height 103
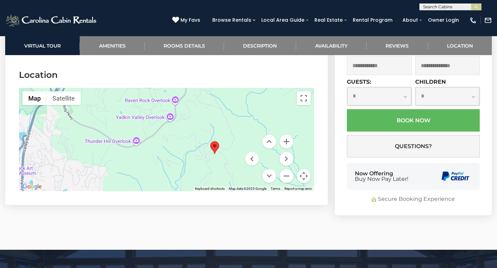
drag, startPoint x: 292, startPoint y: 120, endPoint x: 239, endPoint y: 156, distance: 64.0
click at [239, 156] on div at bounding box center [166, 139] width 295 height 103
click at [305, 169] on button "Map camera controls" at bounding box center [304, 176] width 14 height 14
click at [303, 169] on button "Map camera controls" at bounding box center [304, 176] width 14 height 14
click at [287, 136] on button "Zoom in" at bounding box center [286, 142] width 14 height 14
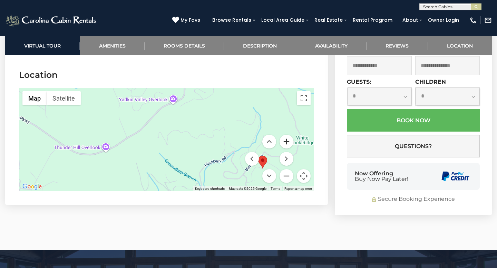
click at [287, 136] on button "Zoom in" at bounding box center [286, 142] width 14 height 14
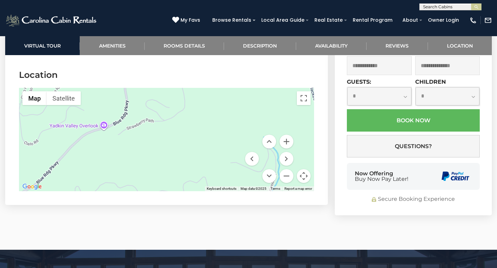
drag, startPoint x: 287, startPoint y: 116, endPoint x: 210, endPoint y: 179, distance: 99.3
click at [210, 179] on div at bounding box center [166, 139] width 295 height 103
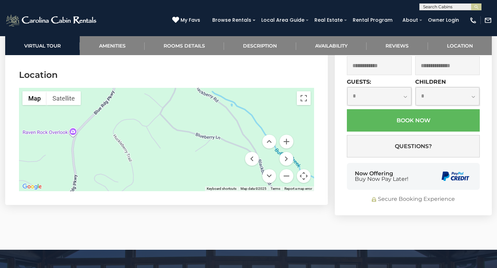
drag, startPoint x: 249, startPoint y: 96, endPoint x: 198, endPoint y: 171, distance: 91.3
click at [198, 171] on div at bounding box center [166, 139] width 295 height 103
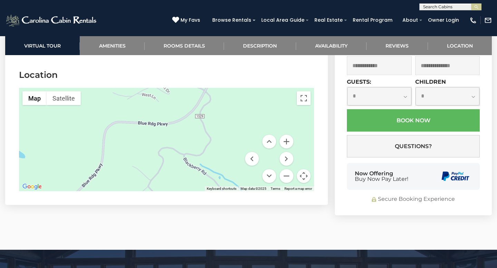
drag, startPoint x: 208, startPoint y: 117, endPoint x: 197, endPoint y: 191, distance: 74.8
click at [197, 191] on section "Location ← Move left → Move right ↑ Move up ↓ Move down + Zoom in - Zoom out Ho…" at bounding box center [166, 132] width 323 height 147
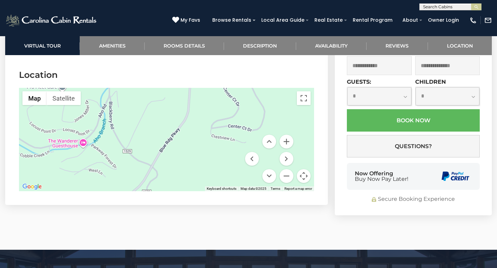
drag, startPoint x: 247, startPoint y: 88, endPoint x: 193, endPoint y: 165, distance: 93.1
click at [193, 165] on div at bounding box center [166, 139] width 295 height 103
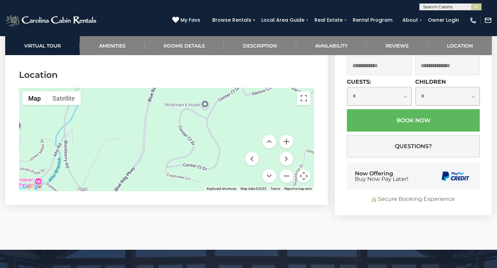
drag, startPoint x: 235, startPoint y: 97, endPoint x: 216, endPoint y: 97, distance: 19.3
click at [213, 100] on div at bounding box center [166, 139] width 295 height 103
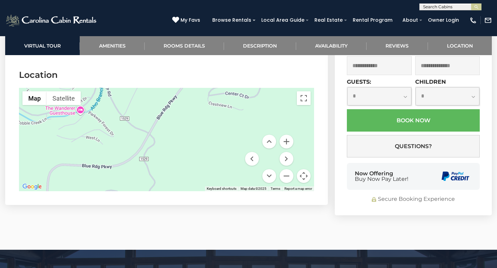
drag, startPoint x: 198, startPoint y: 132, endPoint x: 231, endPoint y: 33, distance: 103.9
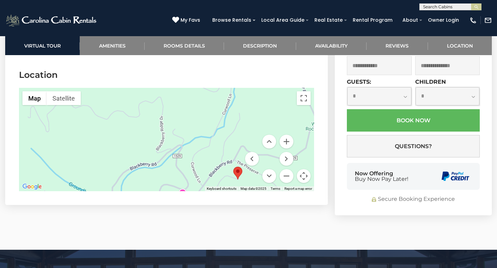
drag, startPoint x: 186, startPoint y: 144, endPoint x: 189, endPoint y: 86, distance: 58.1
click at [189, 88] on div at bounding box center [166, 139] width 295 height 103
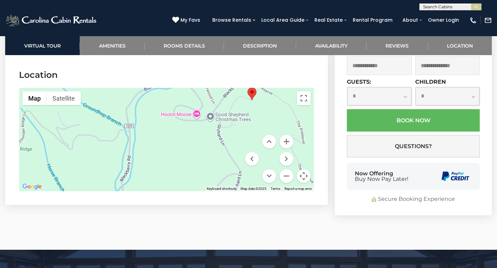
drag, startPoint x: 186, startPoint y: 142, endPoint x: 201, endPoint y: 65, distance: 78.6
click at [200, 65] on section "Location ← Move left → Move right ↑ Move up ↓ Move down + Zoom in - Zoom out Ho…" at bounding box center [166, 132] width 323 height 147
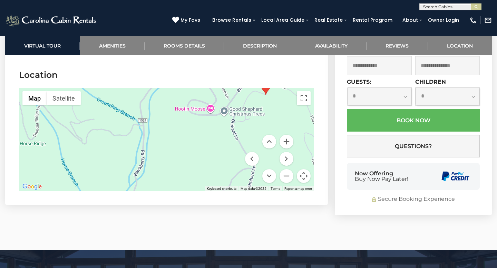
drag, startPoint x: 197, startPoint y: 153, endPoint x: 226, endPoint y: 150, distance: 29.1
click at [225, 150] on div at bounding box center [166, 139] width 295 height 103
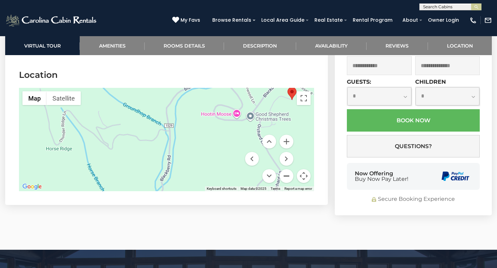
click at [286, 171] on button "Zoom out" at bounding box center [286, 176] width 14 height 14
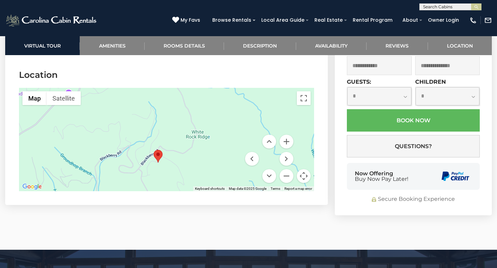
drag, startPoint x: 282, startPoint y: 106, endPoint x: 210, endPoint y: 149, distance: 84.0
click at [210, 149] on div at bounding box center [166, 139] width 295 height 103
click at [286, 169] on button "Zoom out" at bounding box center [286, 176] width 14 height 14
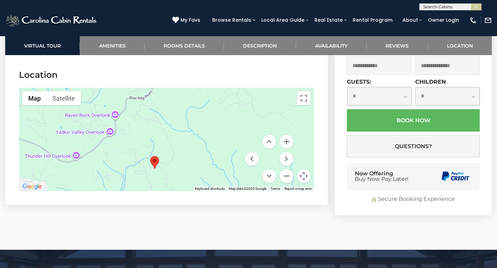
drag, startPoint x: 212, startPoint y: 120, endPoint x: 204, endPoint y: 139, distance: 21.0
click at [204, 139] on div at bounding box center [166, 139] width 295 height 103
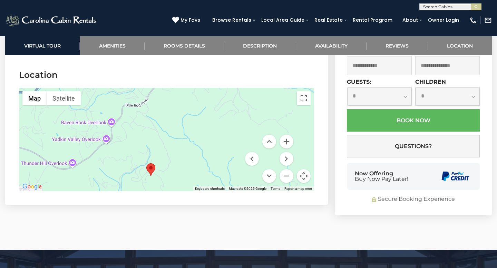
click at [219, 122] on div at bounding box center [166, 139] width 295 height 103
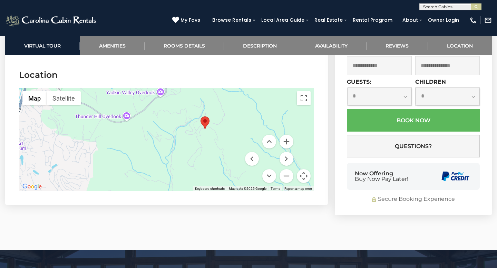
drag, startPoint x: 129, startPoint y: 170, endPoint x: 151, endPoint y: 134, distance: 41.8
click at [174, 128] on div at bounding box center [166, 139] width 295 height 103
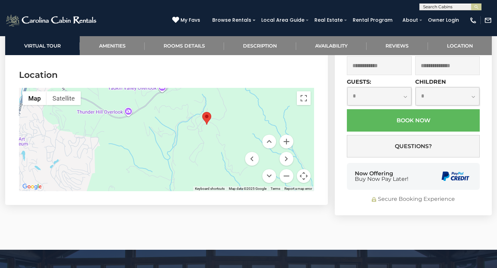
drag, startPoint x: 140, startPoint y: 136, endPoint x: 156, endPoint y: 133, distance: 16.2
click at [156, 133] on div at bounding box center [166, 139] width 295 height 103
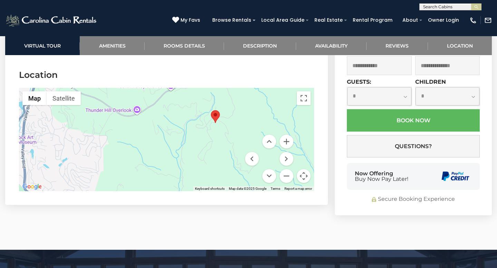
drag, startPoint x: 118, startPoint y: 166, endPoint x: 127, endPoint y: 164, distance: 9.5
click at [127, 164] on div at bounding box center [166, 139] width 295 height 103
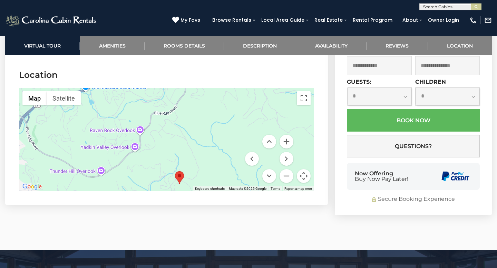
drag, startPoint x: 236, startPoint y: 116, endPoint x: 218, endPoint y: 135, distance: 26.1
click at [214, 152] on div at bounding box center [166, 139] width 295 height 103
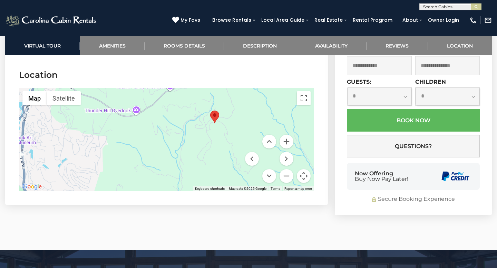
click at [196, 154] on div at bounding box center [166, 139] width 295 height 103
click at [286, 137] on button "Zoom in" at bounding box center [286, 142] width 14 height 14
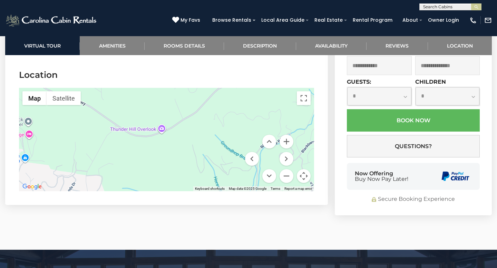
drag, startPoint x: 111, startPoint y: 142, endPoint x: 167, endPoint y: 181, distance: 67.6
click at [168, 185] on section "Location ← Move left → Move right ↑ Move up ↓ Move down + Zoom in - Zoom out Ho…" at bounding box center [166, 132] width 323 height 147
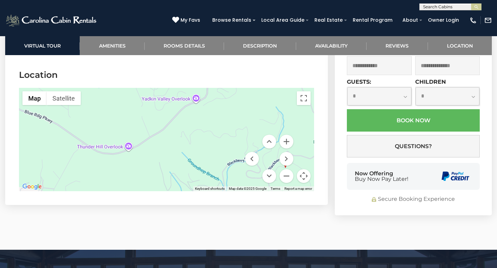
drag, startPoint x: 87, startPoint y: 122, endPoint x: 63, endPoint y: 138, distance: 28.6
click at [63, 138] on div at bounding box center [166, 139] width 295 height 103
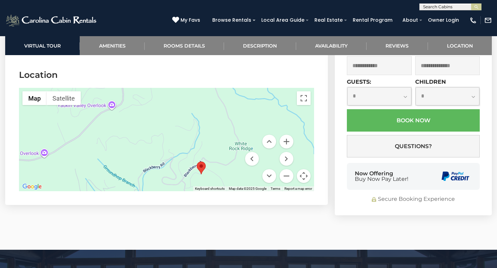
drag, startPoint x: 232, startPoint y: 122, endPoint x: 136, endPoint y: 132, distance: 96.7
click at [136, 132] on div at bounding box center [166, 139] width 295 height 103
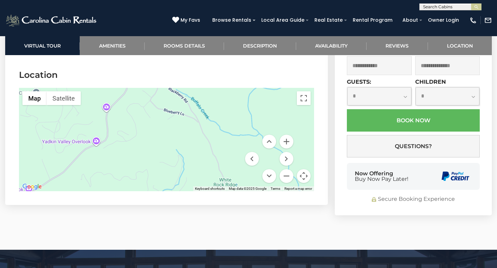
drag, startPoint x: 204, startPoint y: 119, endPoint x: 187, endPoint y: 156, distance: 40.5
click at [187, 156] on div at bounding box center [166, 139] width 295 height 103
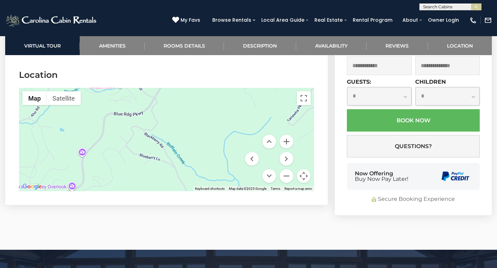
drag, startPoint x: 197, startPoint y: 105, endPoint x: 173, endPoint y: 151, distance: 52.5
click at [173, 151] on div at bounding box center [166, 139] width 295 height 103
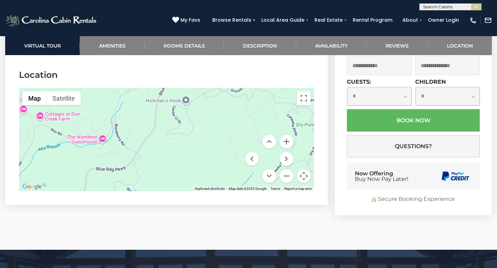
drag, startPoint x: 201, startPoint y: 107, endPoint x: 183, endPoint y: 163, distance: 58.4
click at [183, 163] on div at bounding box center [166, 139] width 295 height 103
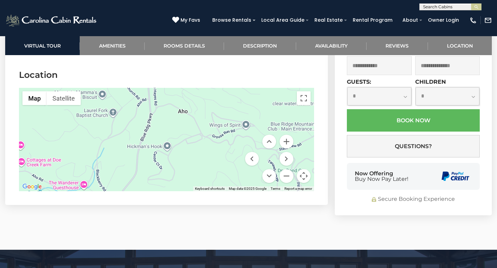
drag, startPoint x: 221, startPoint y: 103, endPoint x: 204, endPoint y: 151, distance: 51.2
click at [204, 151] on div at bounding box center [166, 139] width 295 height 103
click at [285, 135] on button "Zoom in" at bounding box center [286, 142] width 14 height 14
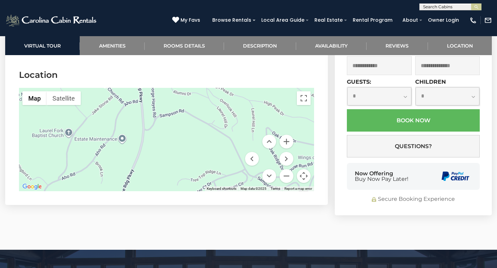
drag, startPoint x: 215, startPoint y: 102, endPoint x: 240, endPoint y: 156, distance: 59.0
click at [239, 155] on div at bounding box center [166, 139] width 295 height 103
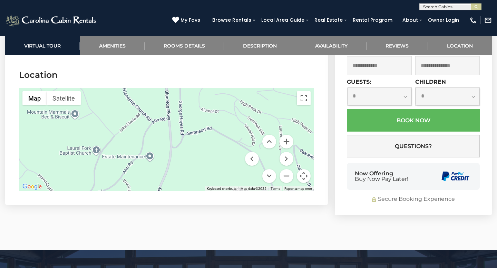
click at [285, 170] on button "Zoom out" at bounding box center [286, 176] width 14 height 14
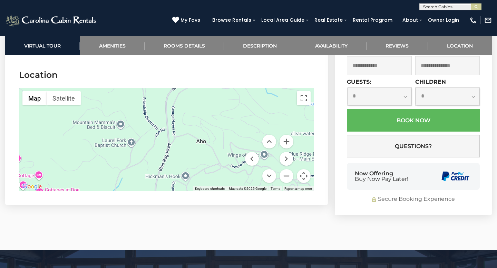
click at [285, 169] on button "Zoom out" at bounding box center [286, 176] width 14 height 14
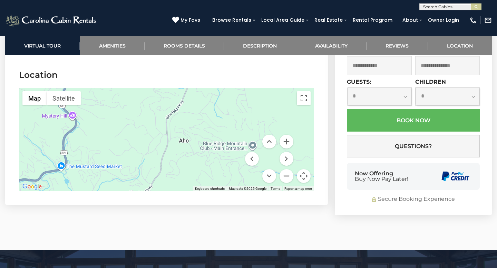
click at [285, 169] on button "Zoom out" at bounding box center [286, 176] width 14 height 14
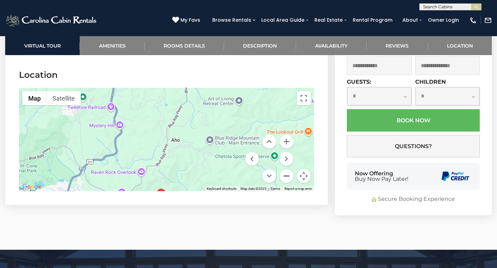
click at [284, 169] on button "Zoom out" at bounding box center [286, 176] width 14 height 14
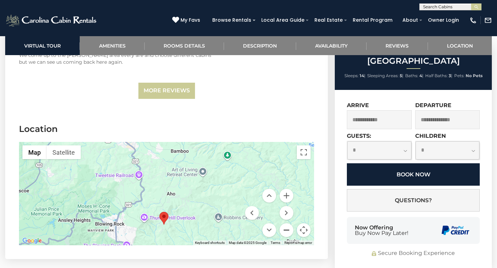
scroll to position [2144, 0]
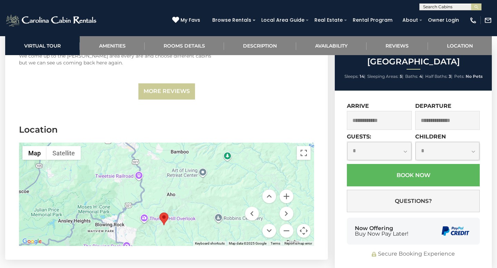
click at [370, 113] on input "text" at bounding box center [379, 120] width 65 height 19
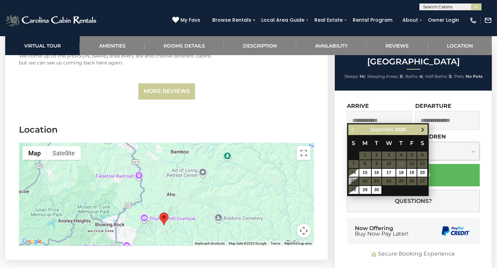
click at [422, 130] on span "Next" at bounding box center [423, 130] width 6 height 6
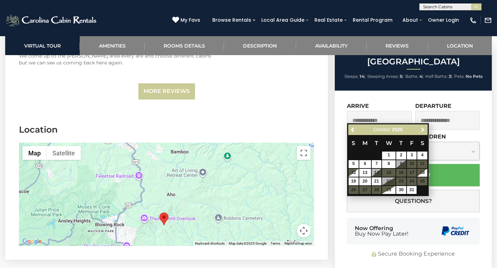
click at [422, 130] on span "Next" at bounding box center [423, 130] width 6 height 6
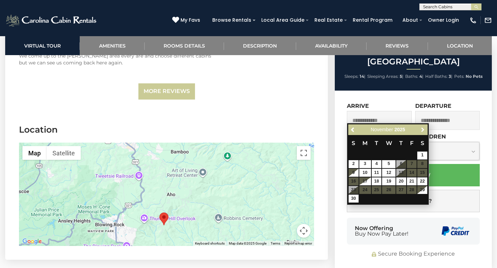
click at [422, 130] on span "Next" at bounding box center [423, 130] width 6 height 6
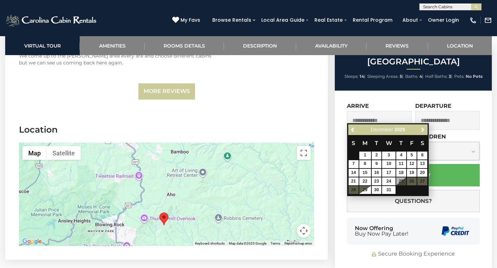
click at [422, 130] on span "Next" at bounding box center [423, 130] width 6 height 6
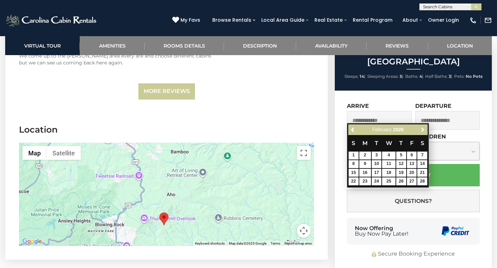
click at [422, 130] on span "Next" at bounding box center [423, 130] width 6 height 6
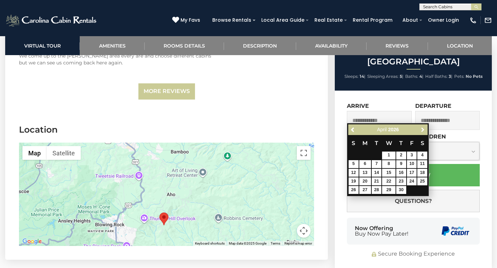
click at [422, 130] on span "Next" at bounding box center [423, 130] width 6 height 6
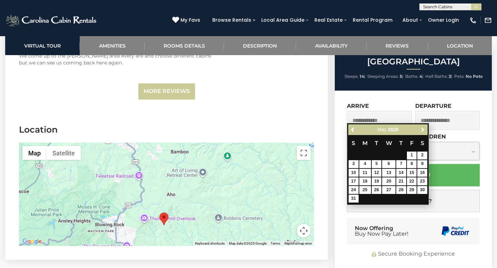
click at [422, 130] on span "Next" at bounding box center [423, 130] width 6 height 6
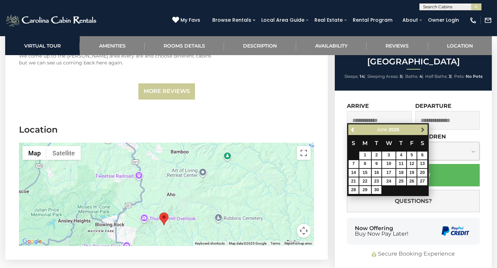
click at [422, 129] on span "Next" at bounding box center [423, 130] width 6 height 6
click at [398, 174] on link "16" at bounding box center [401, 173] width 10 height 8
type input "**********"
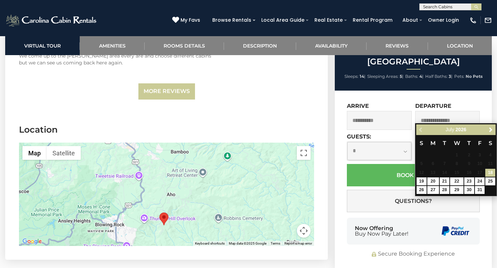
click at [441, 115] on input "text" at bounding box center [447, 120] width 65 height 19
click at [468, 190] on link "30" at bounding box center [469, 190] width 10 height 8
type input "**********"
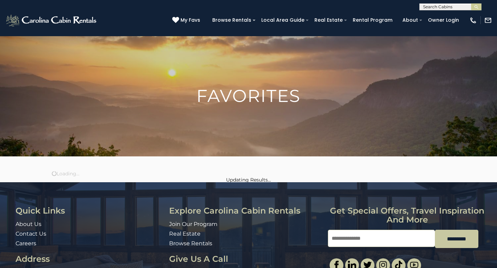
scroll to position [99, 0]
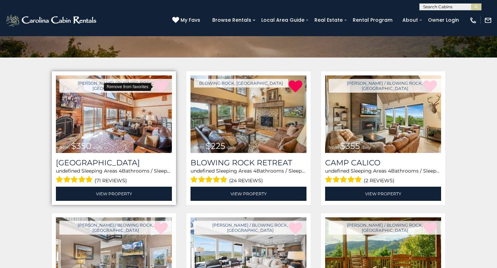
click at [161, 86] on icon at bounding box center [161, 87] width 14 height 14
click at [159, 86] on icon at bounding box center [161, 87] width 14 height 14
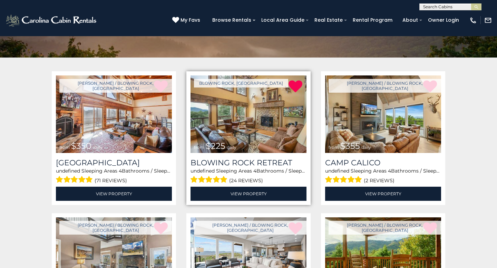
click at [275, 103] on img at bounding box center [248, 115] width 116 height 78
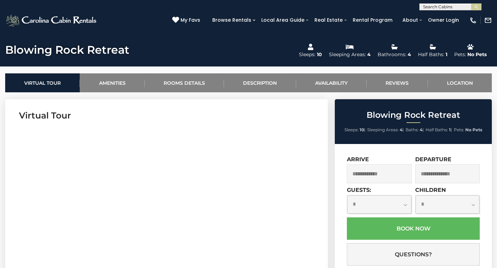
scroll to position [221, 0]
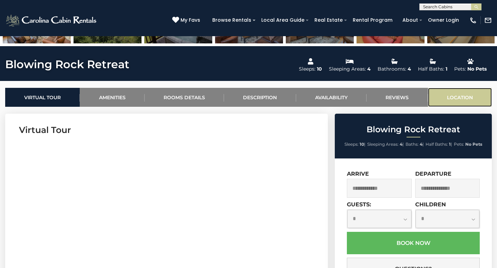
click at [457, 100] on link "Location" at bounding box center [460, 97] width 64 height 19
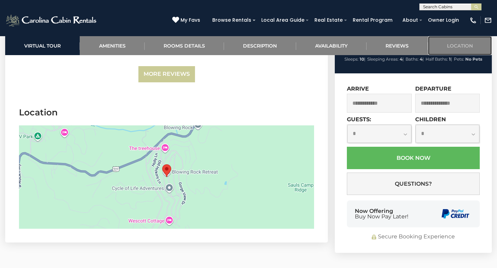
scroll to position [1736, 0]
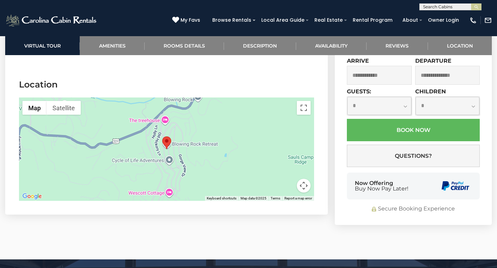
click at [303, 179] on button "Map camera controls" at bounding box center [304, 186] width 14 height 14
click at [286, 145] on button "Zoom in" at bounding box center [286, 152] width 14 height 14
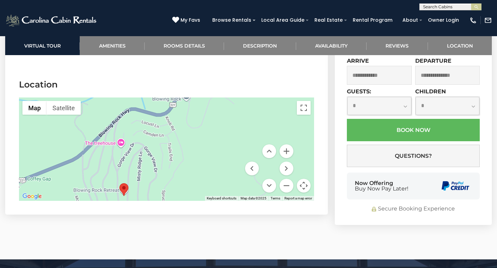
drag, startPoint x: 246, startPoint y: 126, endPoint x: 203, endPoint y: 174, distance: 64.5
click at [203, 174] on div at bounding box center [166, 149] width 295 height 103
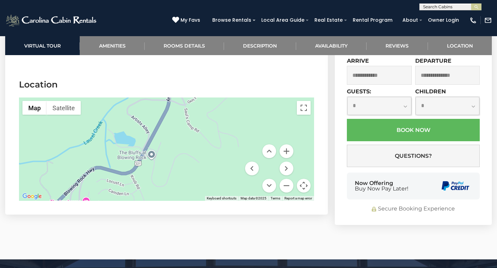
drag, startPoint x: 237, startPoint y: 109, endPoint x: 199, endPoint y: 175, distance: 75.4
click at [199, 175] on div at bounding box center [166, 149] width 295 height 103
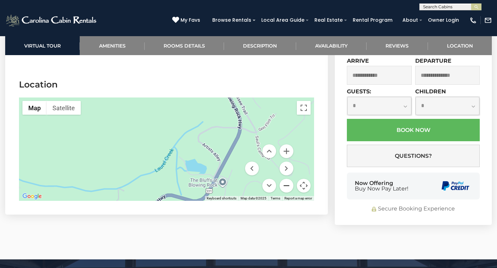
drag, startPoint x: 210, startPoint y: 147, endPoint x: 281, endPoint y: 170, distance: 74.7
click at [283, 170] on div "Map Terrain Satellite Labels Keyboard shortcuts Map Data Map data ©2025 Map dat…" at bounding box center [166, 149] width 295 height 103
click at [287, 179] on button "Zoom out" at bounding box center [286, 186] width 14 height 14
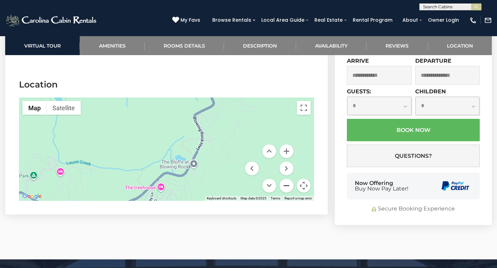
click at [287, 179] on button "Zoom out" at bounding box center [286, 186] width 14 height 14
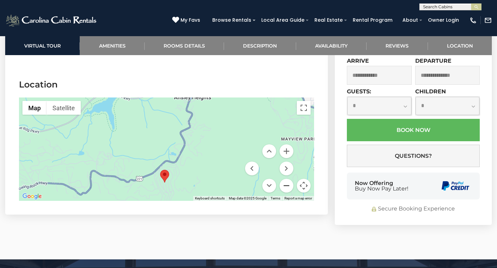
click at [287, 179] on button "Zoom out" at bounding box center [286, 186] width 14 height 14
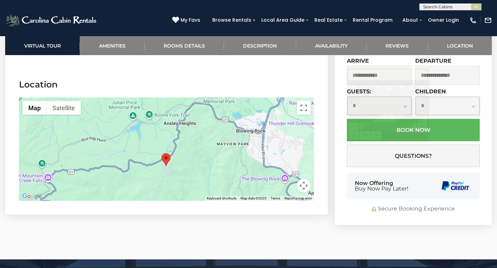
click at [397, 66] on input "text" at bounding box center [379, 75] width 65 height 19
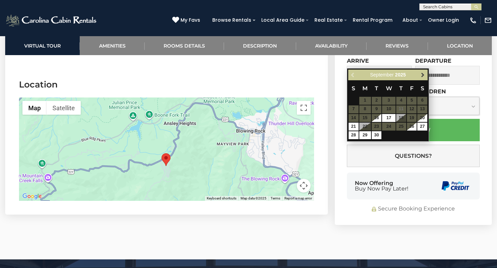
click at [424, 75] on span "Next" at bounding box center [423, 75] width 6 height 6
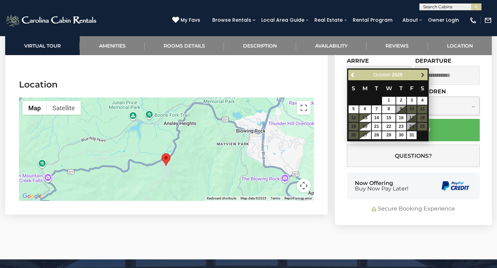
click at [424, 75] on span "Next" at bounding box center [423, 75] width 6 height 6
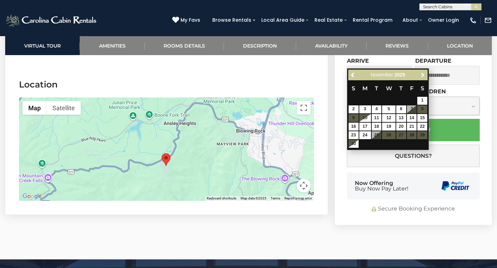
click at [424, 75] on span "Next" at bounding box center [423, 75] width 6 height 6
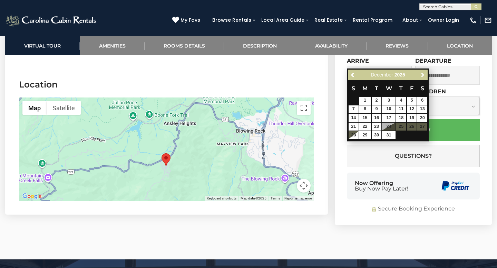
click at [424, 75] on span "Next" at bounding box center [423, 75] width 6 height 6
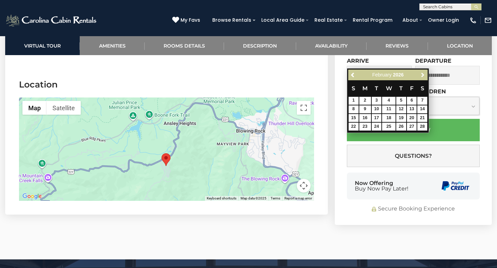
click at [424, 75] on span "Next" at bounding box center [423, 75] width 6 height 6
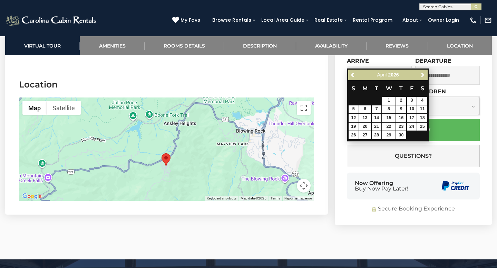
click at [424, 75] on span "Next" at bounding box center [423, 75] width 6 height 6
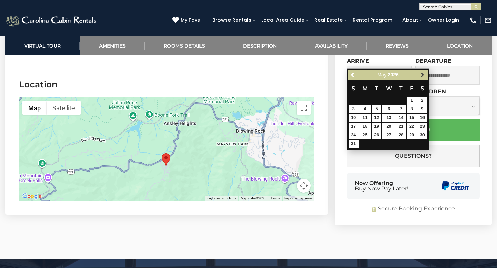
click at [424, 75] on span "Next" at bounding box center [423, 75] width 6 height 6
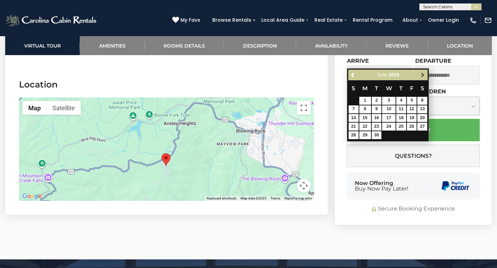
click at [420, 75] on span "Next" at bounding box center [423, 75] width 6 height 6
click at [402, 116] on link "16" at bounding box center [401, 118] width 10 height 8
type input "**********"
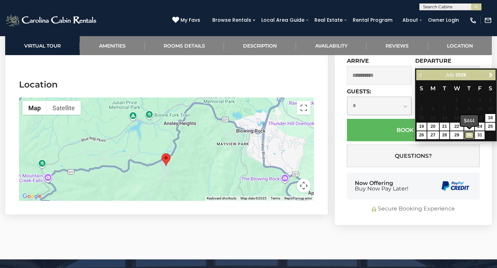
click at [467, 136] on link "30" at bounding box center [469, 135] width 10 height 8
type input "**********"
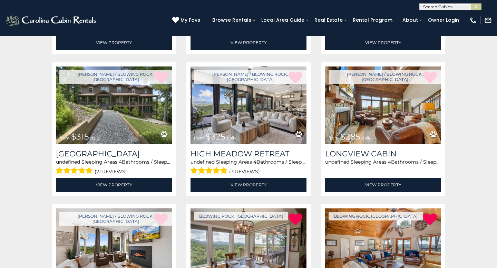
scroll to position [394, 0]
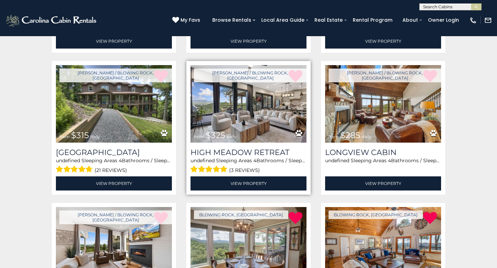
click at [246, 109] on img at bounding box center [248, 104] width 116 height 78
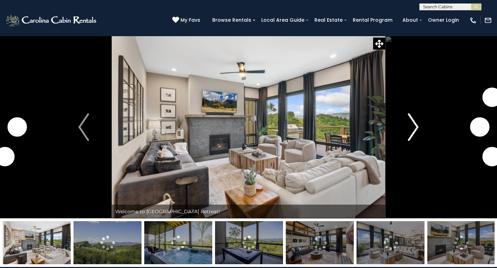
click at [414, 127] on img "Next" at bounding box center [413, 127] width 10 height 28
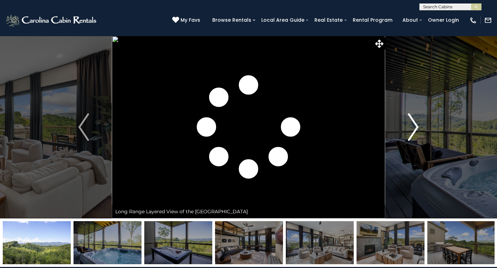
click at [414, 127] on img "Next" at bounding box center [413, 127] width 10 height 28
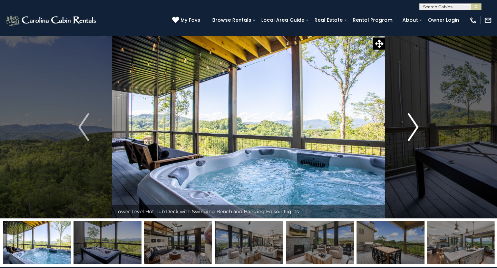
click at [414, 127] on img "Next" at bounding box center [413, 127] width 10 height 28
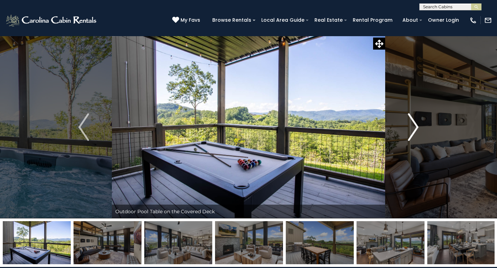
click at [414, 127] on img "Next" at bounding box center [413, 127] width 10 height 28
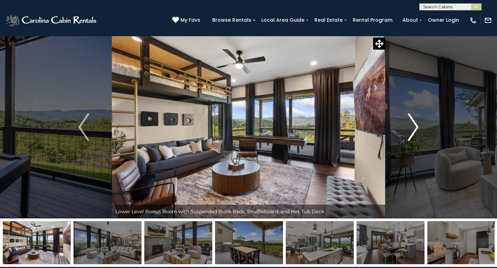
click at [414, 127] on img "Next" at bounding box center [413, 127] width 10 height 28
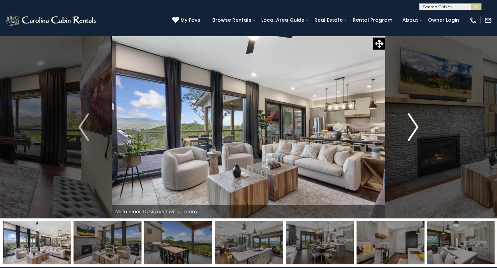
click at [414, 127] on img "Next" at bounding box center [413, 127] width 10 height 28
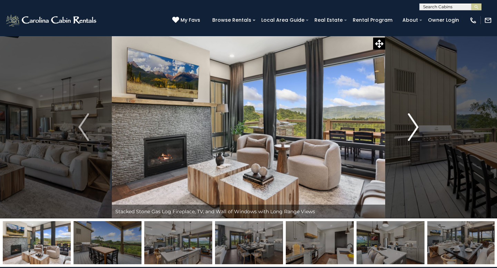
click at [414, 127] on img "Next" at bounding box center [413, 127] width 10 height 28
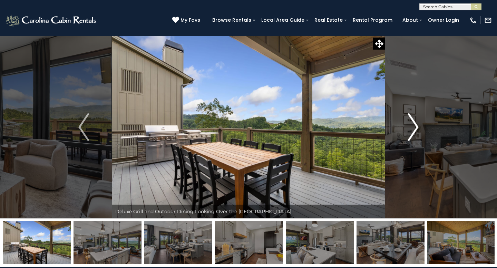
click at [414, 127] on img "Next" at bounding box center [413, 127] width 10 height 28
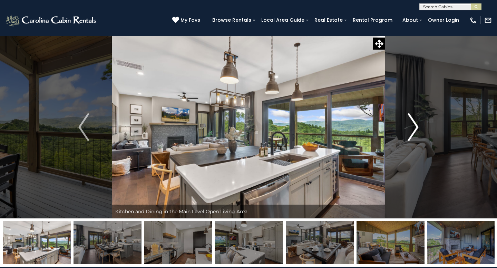
click at [414, 127] on img "Next" at bounding box center [413, 127] width 10 height 28
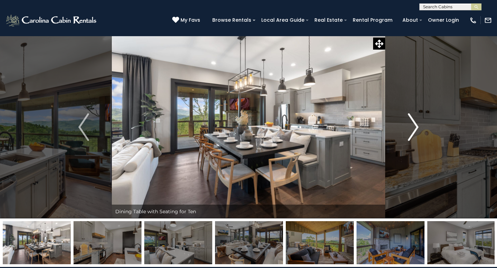
click at [414, 127] on img "Next" at bounding box center [413, 127] width 10 height 28
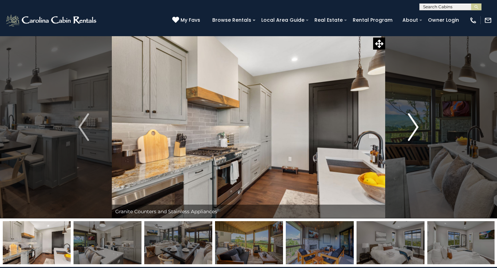
click at [414, 127] on img "Next" at bounding box center [413, 127] width 10 height 28
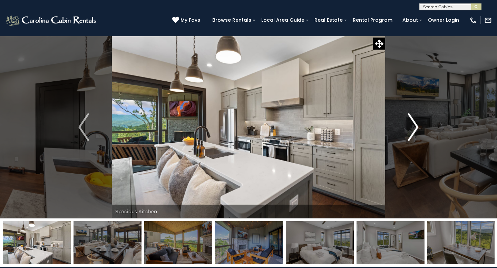
click at [414, 127] on img "Next" at bounding box center [413, 127] width 10 height 28
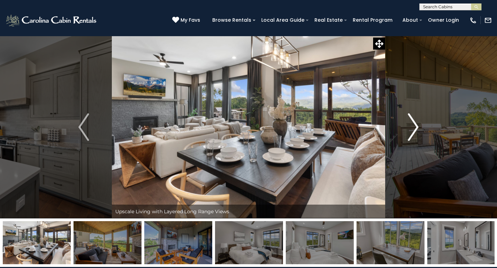
click at [414, 127] on img "Next" at bounding box center [413, 127] width 10 height 28
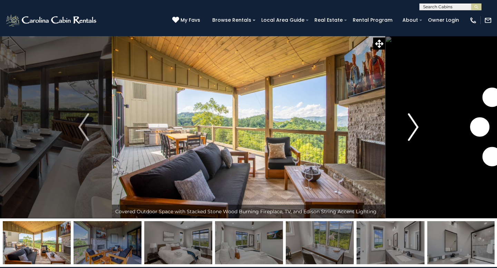
click at [414, 127] on img "Next" at bounding box center [413, 127] width 10 height 28
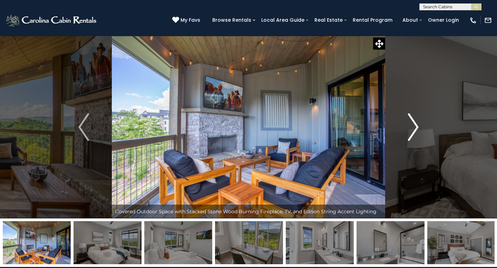
click at [414, 127] on img "Next" at bounding box center [413, 127] width 10 height 28
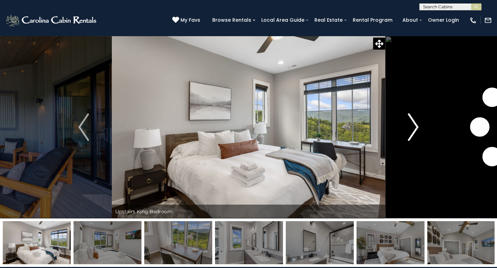
click at [414, 127] on img "Next" at bounding box center [413, 127] width 10 height 28
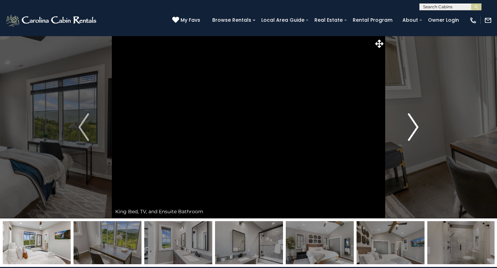
click at [414, 127] on img "Next" at bounding box center [413, 127] width 10 height 28
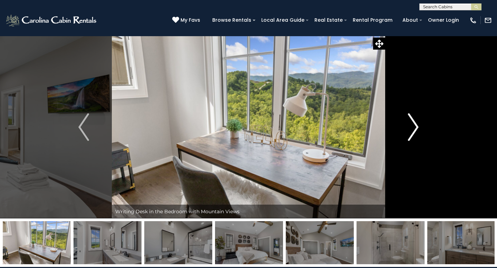
click at [414, 127] on img "Next" at bounding box center [413, 127] width 10 height 28
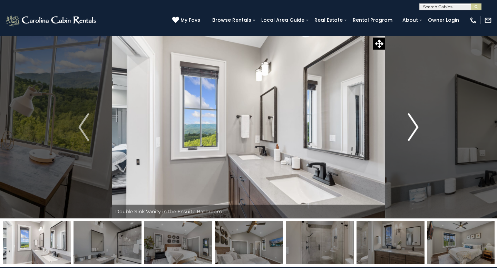
click at [414, 127] on img "Next" at bounding box center [413, 127] width 10 height 28
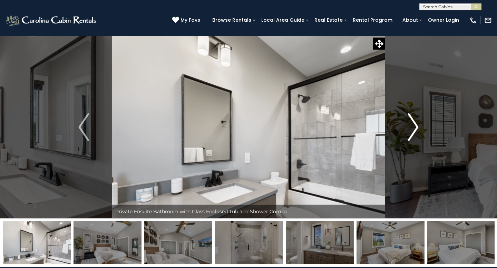
click at [414, 127] on img "Next" at bounding box center [413, 127] width 10 height 28
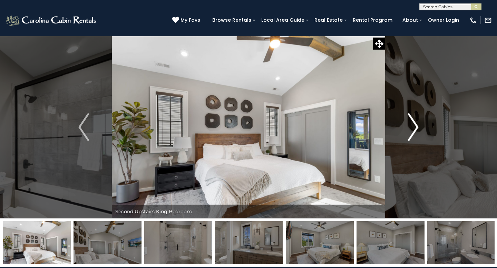
click at [414, 127] on img "Next" at bounding box center [413, 127] width 10 height 28
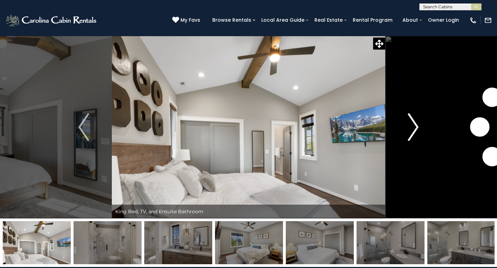
click at [414, 127] on img "Next" at bounding box center [413, 127] width 10 height 28
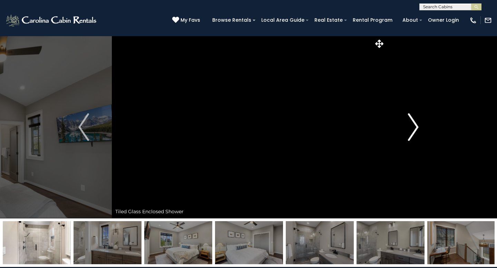
click at [414, 127] on img "Next" at bounding box center [413, 127] width 10 height 28
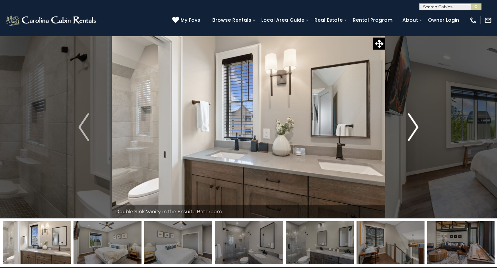
click at [414, 127] on img "Next" at bounding box center [413, 127] width 10 height 28
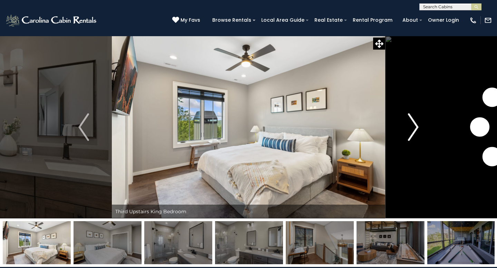
click at [414, 127] on img "Next" at bounding box center [413, 127] width 10 height 28
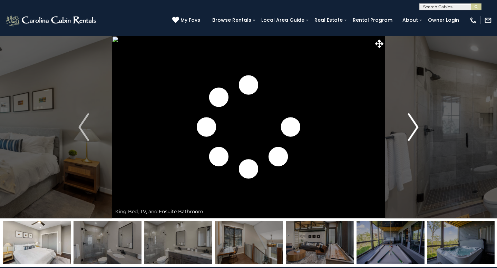
click at [414, 127] on img "Next" at bounding box center [413, 127] width 10 height 28
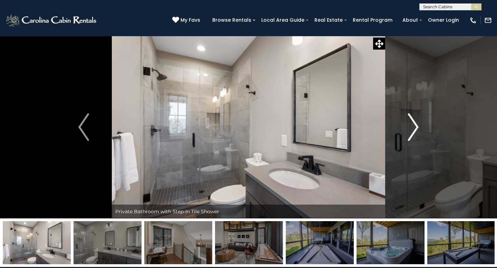
click at [414, 127] on img "Next" at bounding box center [413, 127] width 10 height 28
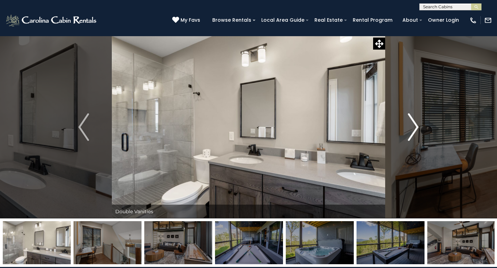
click at [414, 127] on img "Next" at bounding box center [413, 127] width 10 height 28
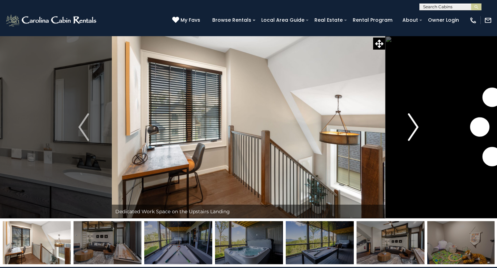
click at [414, 127] on img "Next" at bounding box center [413, 127] width 10 height 28
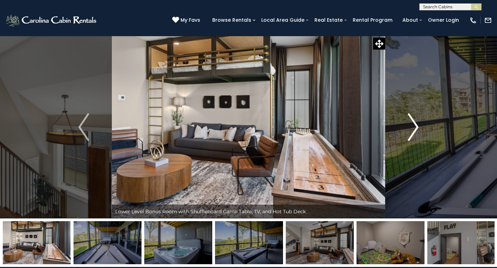
click at [414, 127] on img "Next" at bounding box center [413, 127] width 10 height 28
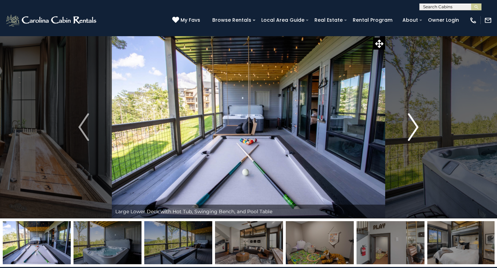
click at [414, 127] on img "Next" at bounding box center [413, 127] width 10 height 28
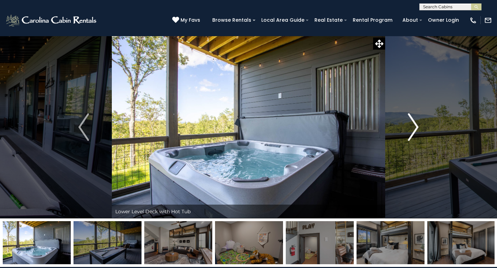
click at [414, 127] on img "Next" at bounding box center [413, 127] width 10 height 28
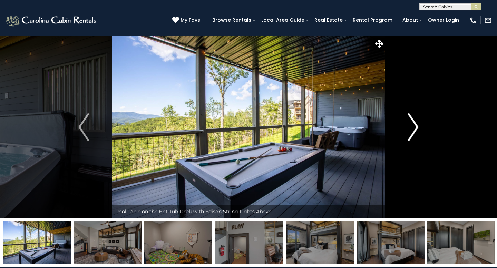
click at [414, 127] on img "Next" at bounding box center [413, 127] width 10 height 28
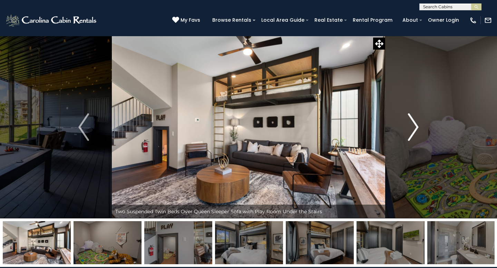
click at [414, 127] on img "Next" at bounding box center [413, 127] width 10 height 28
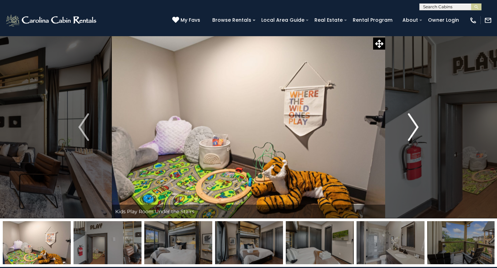
click at [414, 127] on img "Next" at bounding box center [413, 127] width 10 height 28
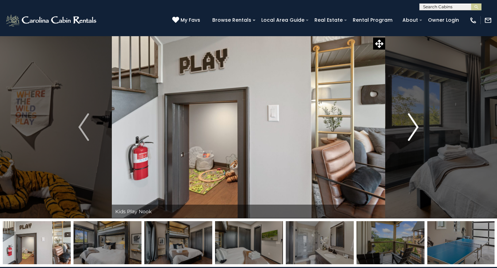
click at [414, 127] on img "Next" at bounding box center [413, 127] width 10 height 28
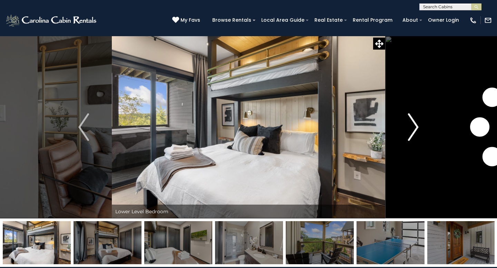
click at [414, 127] on img "Next" at bounding box center [413, 127] width 10 height 28
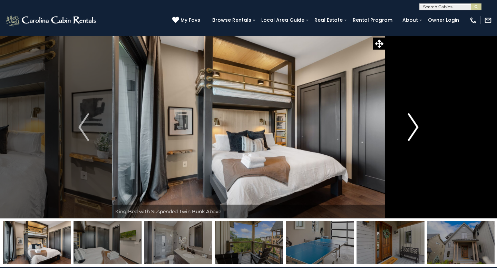
click at [414, 127] on img "Next" at bounding box center [413, 127] width 10 height 28
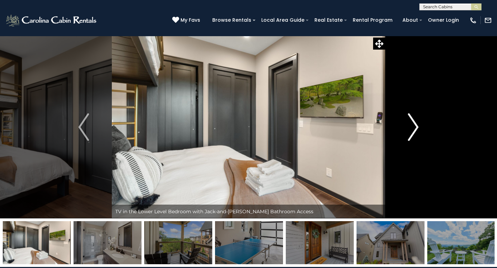
click at [414, 127] on img "Next" at bounding box center [413, 127] width 10 height 28
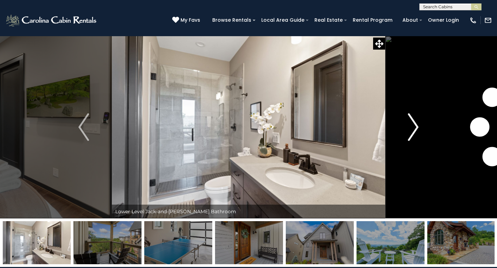
click at [414, 127] on img "Next" at bounding box center [413, 127] width 10 height 28
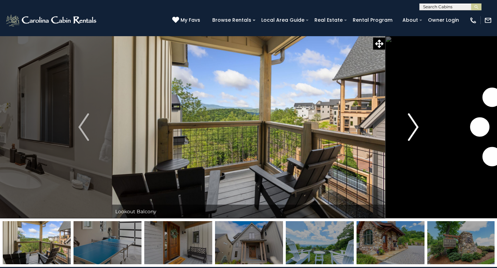
click at [414, 127] on img "Next" at bounding box center [413, 127] width 10 height 28
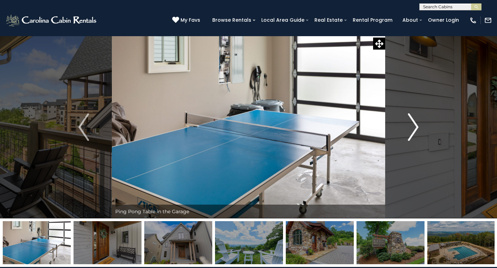
click at [414, 127] on img "Next" at bounding box center [413, 127] width 10 height 28
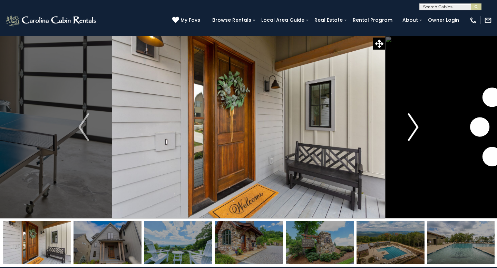
click at [414, 127] on img "Next" at bounding box center [413, 127] width 10 height 28
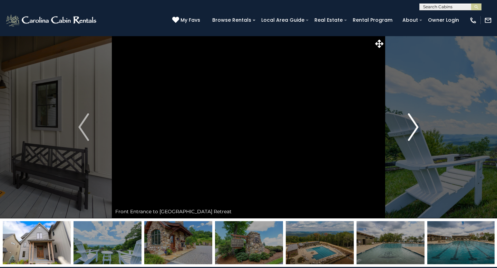
click at [413, 128] on img "Next" at bounding box center [413, 127] width 10 height 28
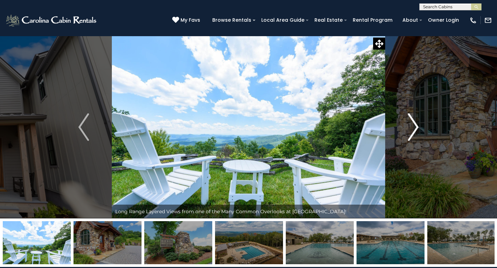
click at [413, 128] on img "Next" at bounding box center [413, 127] width 10 height 28
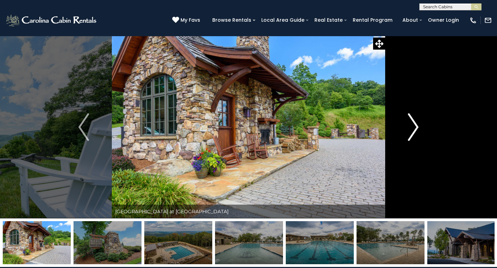
click at [413, 128] on img "Next" at bounding box center [413, 127] width 10 height 28
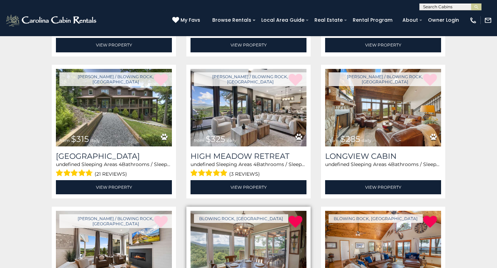
scroll to position [388, 0]
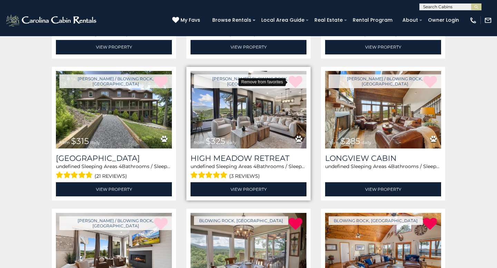
click at [297, 81] on icon at bounding box center [295, 82] width 14 height 14
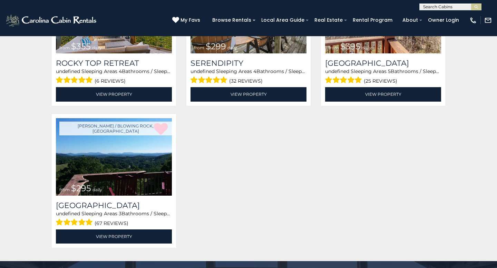
scroll to position [913, 0]
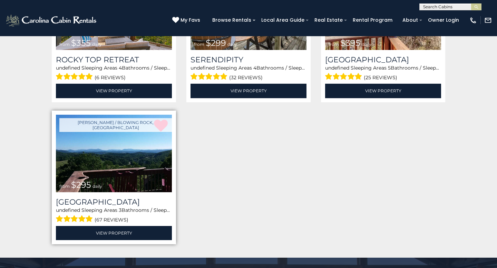
click at [88, 176] on img at bounding box center [114, 154] width 116 height 78
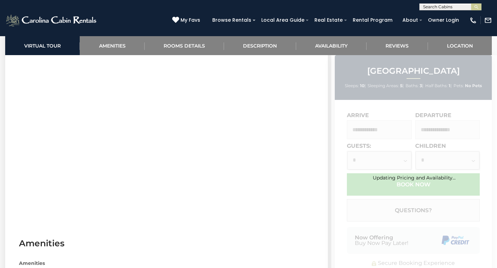
scroll to position [318, 0]
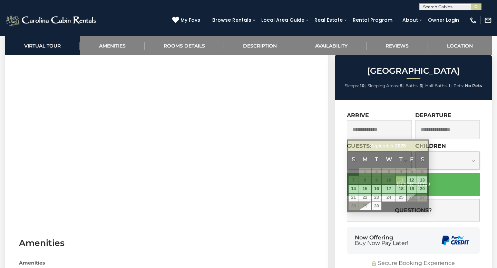
click at [394, 127] on input "text" at bounding box center [379, 129] width 65 height 19
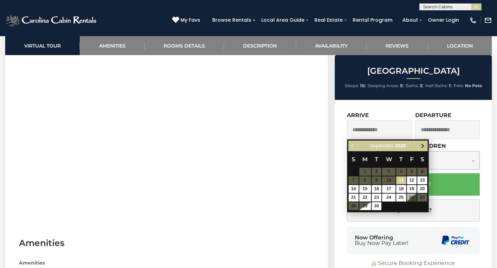
click at [423, 145] on span "Next" at bounding box center [423, 147] width 6 height 6
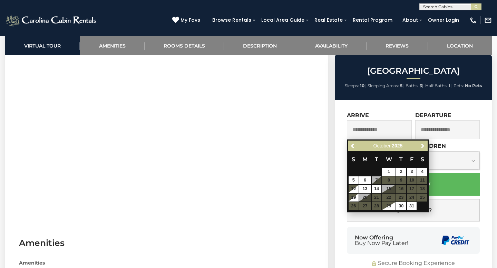
click at [423, 145] on span "Next" at bounding box center [423, 147] width 6 height 6
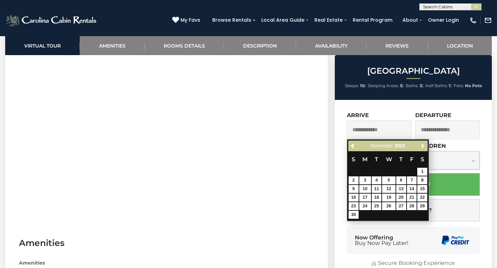
click at [423, 145] on span "Next" at bounding box center [423, 147] width 6 height 6
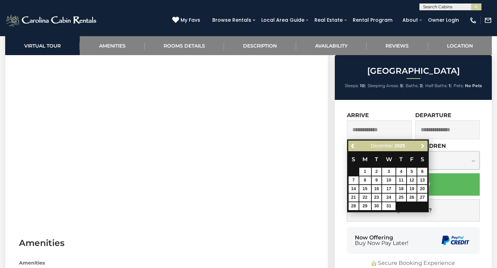
click at [423, 145] on span "Next" at bounding box center [423, 147] width 6 height 6
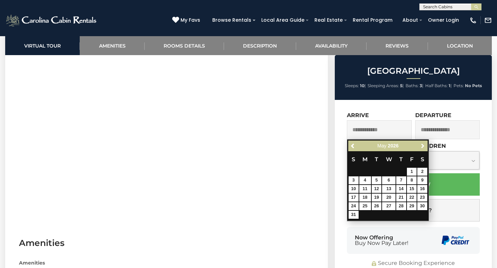
click at [423, 145] on span "Next" at bounding box center [423, 147] width 6 height 6
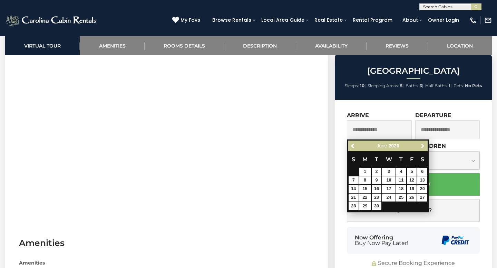
click at [423, 145] on span "Next" at bounding box center [423, 147] width 6 height 6
click at [401, 187] on link "16" at bounding box center [401, 189] width 10 height 8
type input "**********"
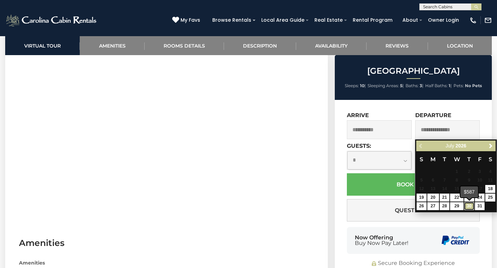
click at [471, 208] on link "30" at bounding box center [469, 206] width 10 height 8
type input "**********"
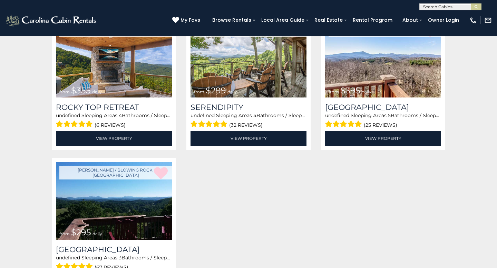
scroll to position [866, 0]
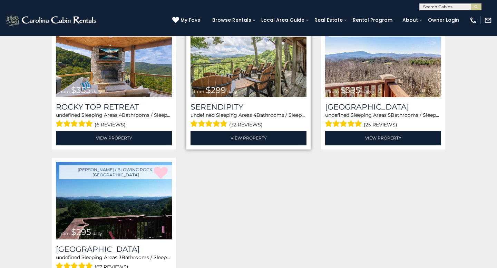
click at [248, 77] on img at bounding box center [248, 59] width 116 height 78
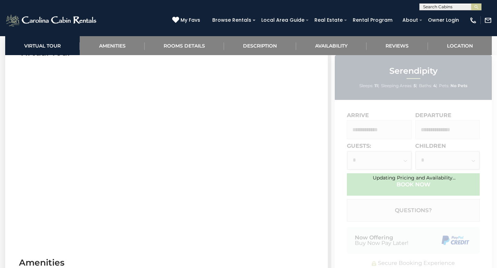
scroll to position [302, 0]
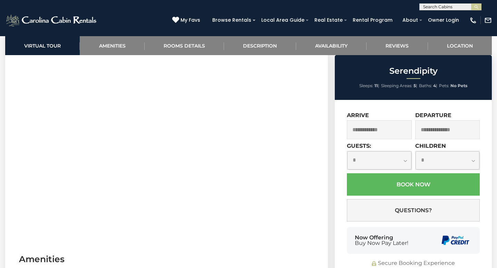
click at [384, 133] on input "text" at bounding box center [379, 129] width 65 height 19
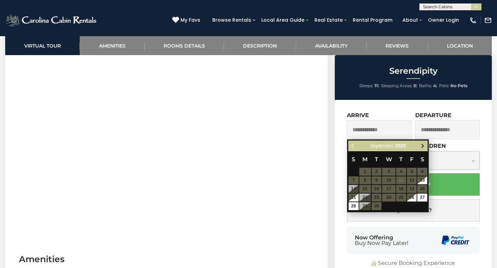
click at [422, 149] on span "Next" at bounding box center [423, 147] width 6 height 6
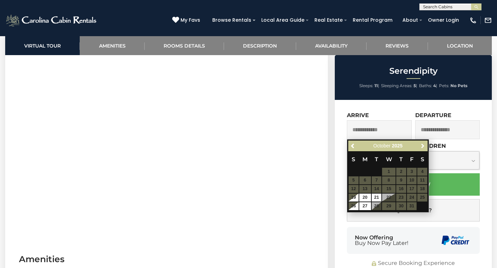
click at [422, 149] on span "Next" at bounding box center [423, 147] width 6 height 6
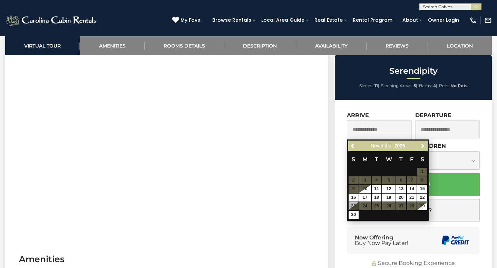
click at [422, 149] on span "Next" at bounding box center [423, 147] width 6 height 6
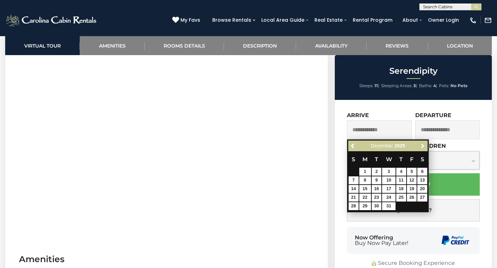
click at [422, 149] on span "Next" at bounding box center [423, 147] width 6 height 6
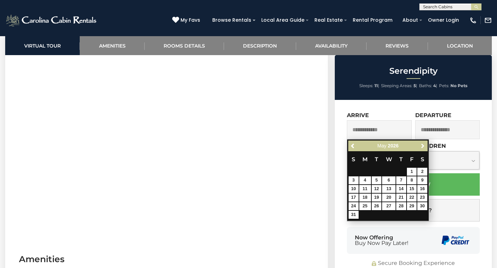
click at [422, 149] on span "Next" at bounding box center [423, 147] width 6 height 6
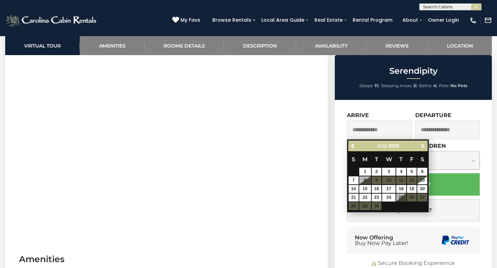
click at [422, 149] on span "Next" at bounding box center [423, 147] width 6 height 6
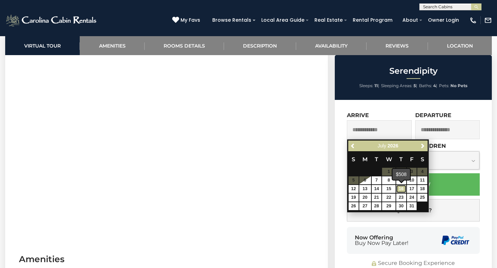
click at [399, 191] on link "16" at bounding box center [401, 189] width 10 height 8
type input "**********"
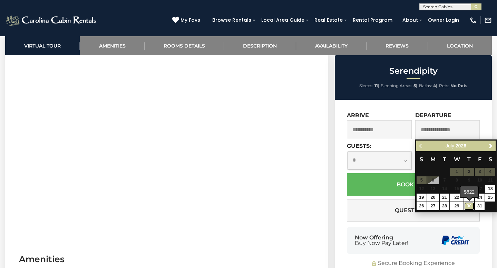
click at [467, 205] on link "30" at bounding box center [469, 206] width 10 height 8
type input "**********"
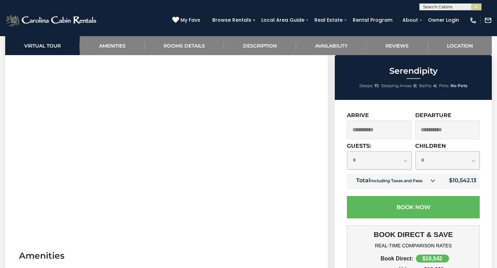
scroll to position [304, 0]
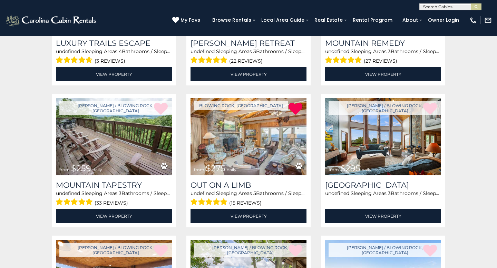
scroll to position [643, 0]
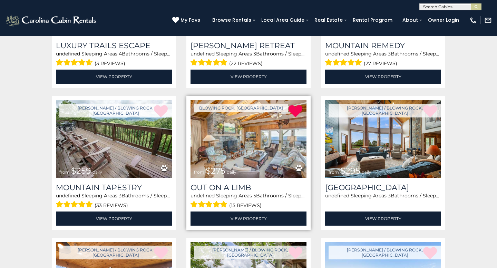
click at [250, 145] on img at bounding box center [248, 139] width 116 height 78
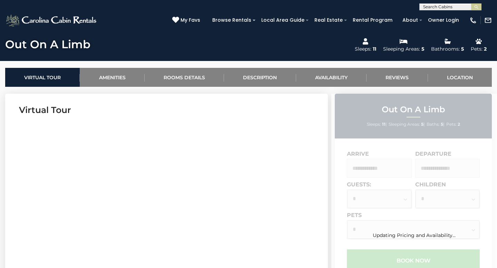
scroll to position [241, 0]
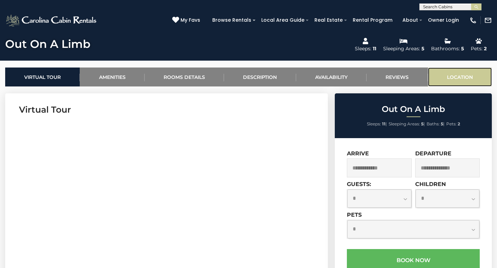
click at [454, 75] on link "Location" at bounding box center [460, 77] width 64 height 19
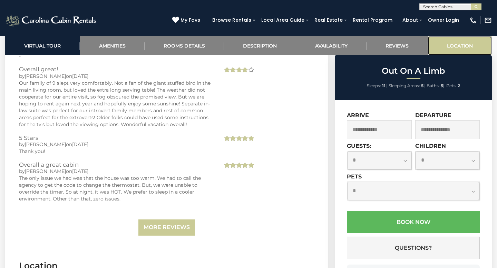
scroll to position [2072, 0]
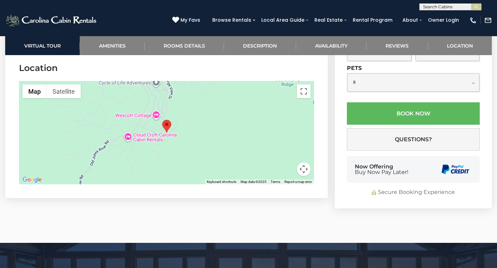
click at [304, 171] on button "Map camera controls" at bounding box center [304, 169] width 14 height 14
click at [287, 135] on button "Zoom in" at bounding box center [286, 135] width 14 height 14
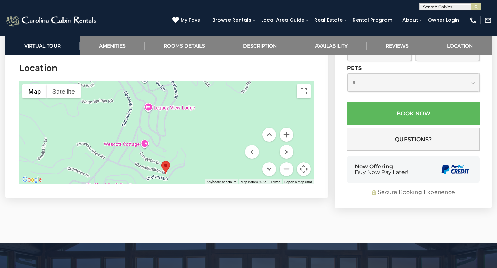
drag, startPoint x: 230, startPoint y: 111, endPoint x: 229, endPoint y: 154, distance: 42.8
click at [229, 154] on div at bounding box center [166, 132] width 295 height 103
click at [288, 169] on button "Zoom out" at bounding box center [286, 169] width 14 height 14
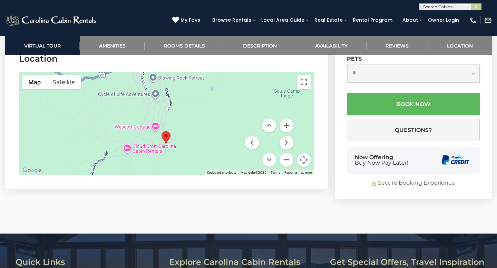
scroll to position [2081, 0]
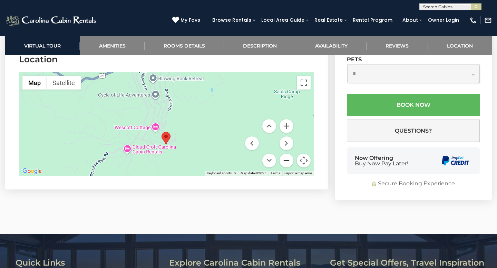
click at [285, 161] on button "Zoom out" at bounding box center [286, 161] width 14 height 14
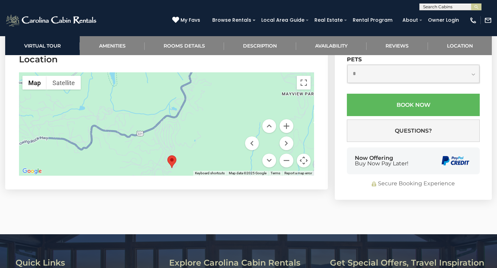
drag, startPoint x: 193, startPoint y: 132, endPoint x: 200, endPoint y: 169, distance: 37.6
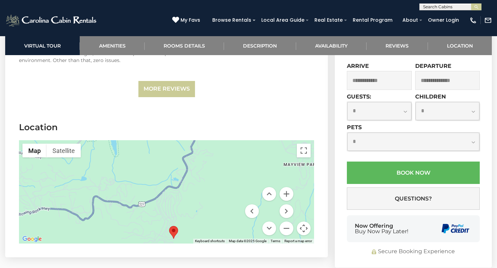
scroll to position [2009, 0]
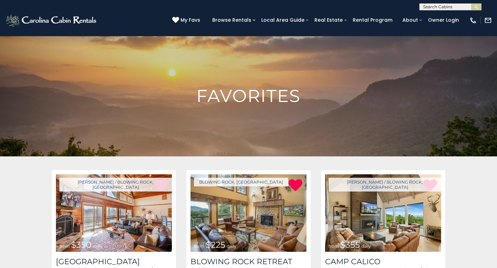
scroll to position [643, 0]
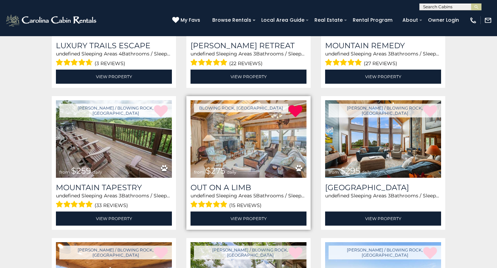
click at [250, 131] on img at bounding box center [248, 139] width 116 height 78
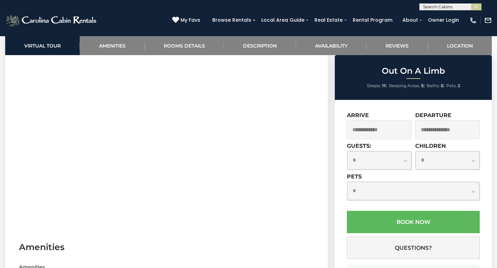
scroll to position [315, 0]
click at [393, 130] on input "text" at bounding box center [379, 129] width 65 height 19
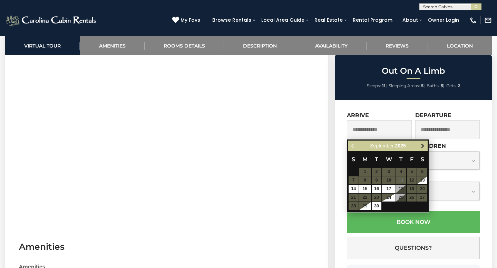
click at [423, 148] on span "Next" at bounding box center [423, 147] width 6 height 6
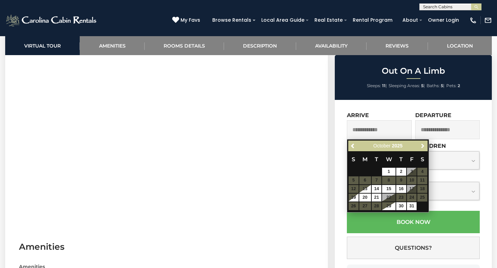
click at [423, 148] on span "Next" at bounding box center [423, 147] width 6 height 6
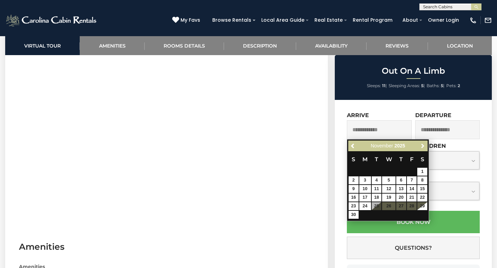
click at [423, 148] on span "Next" at bounding box center [423, 147] width 6 height 6
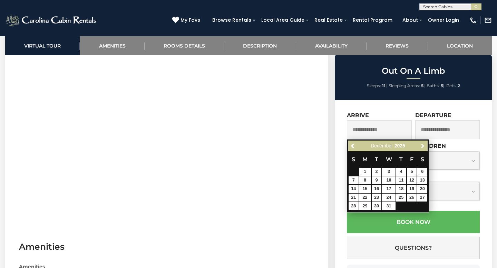
click at [423, 148] on span "Next" at bounding box center [423, 147] width 6 height 6
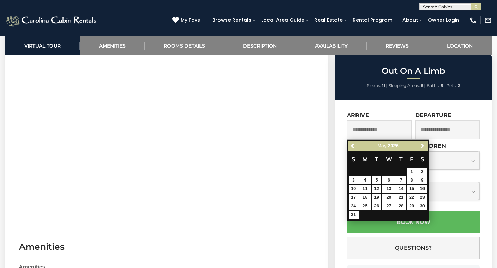
click at [423, 148] on span "Next" at bounding box center [423, 147] width 6 height 6
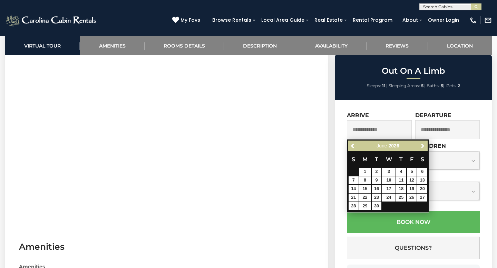
click at [423, 148] on span "Next" at bounding box center [423, 147] width 6 height 6
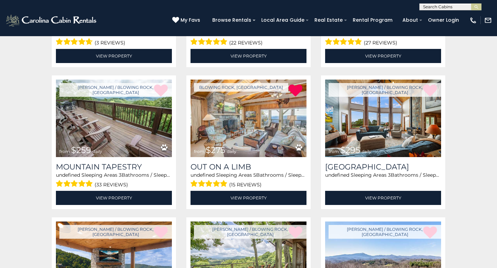
scroll to position [667, 0]
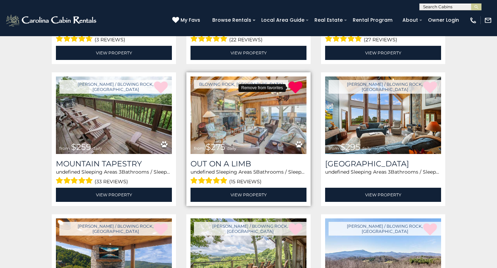
click at [295, 87] on icon at bounding box center [295, 88] width 14 height 14
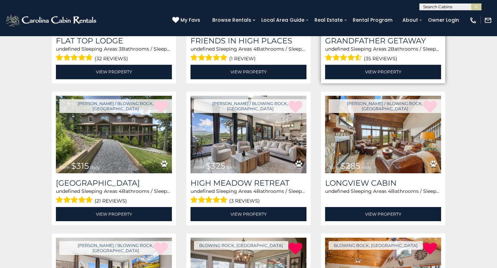
scroll to position [340, 0]
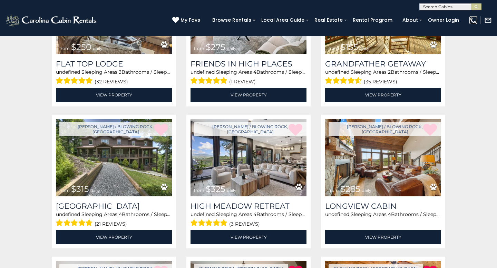
click at [472, 20] on img at bounding box center [473, 21] width 8 height 8
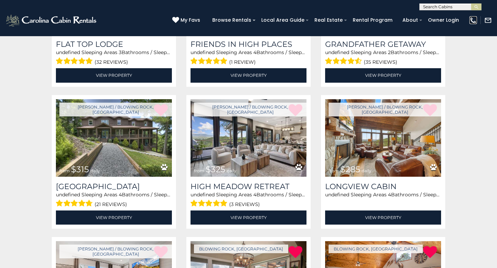
scroll to position [359, 0]
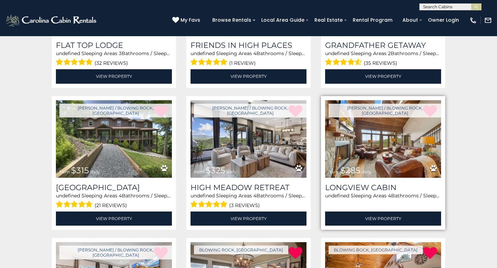
click at [384, 132] on img at bounding box center [383, 139] width 116 height 78
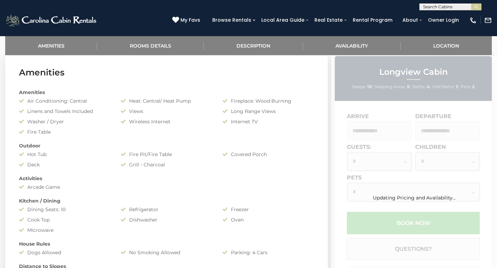
scroll to position [279, 0]
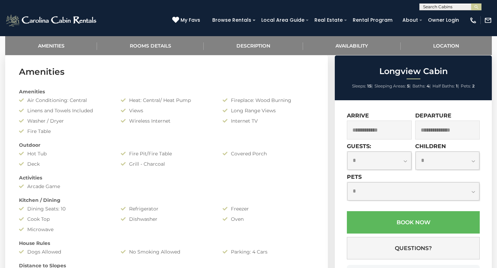
click at [384, 132] on input "text" at bounding box center [379, 130] width 65 height 19
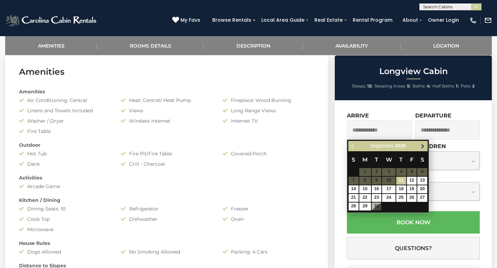
click at [421, 149] on span "Next" at bounding box center [423, 147] width 6 height 6
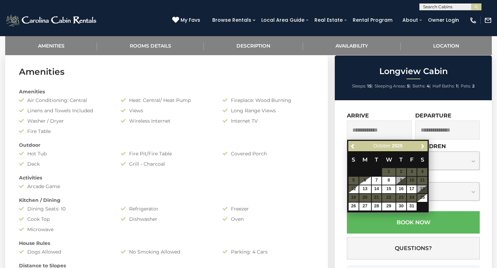
click at [421, 149] on span "Next" at bounding box center [423, 147] width 6 height 6
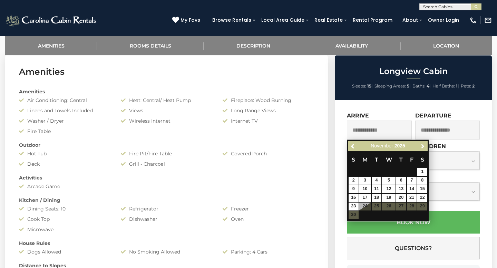
click at [421, 149] on span "Next" at bounding box center [423, 147] width 6 height 6
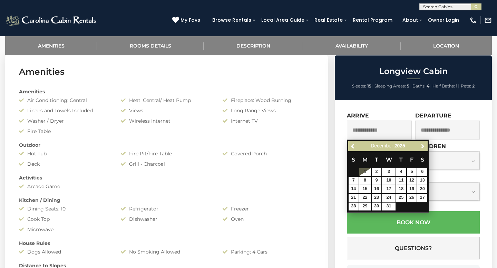
click at [421, 149] on span "Next" at bounding box center [423, 147] width 6 height 6
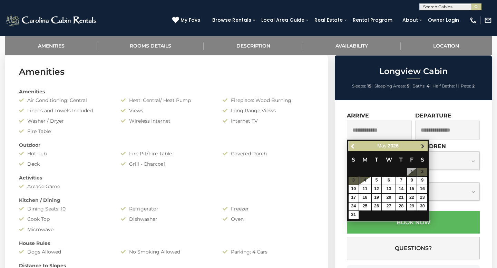
click at [421, 149] on span "Next" at bounding box center [423, 147] width 6 height 6
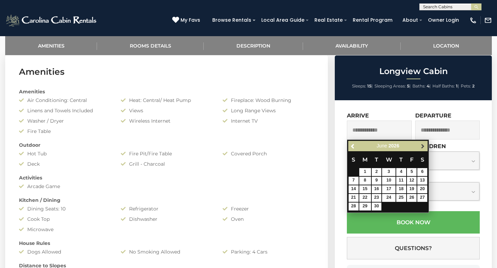
click at [422, 147] on span "Next" at bounding box center [423, 147] width 6 height 6
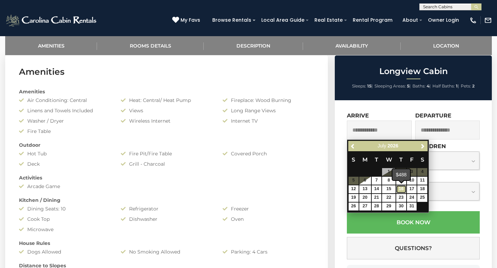
click at [400, 188] on link "16" at bounding box center [401, 190] width 10 height 8
type input "**********"
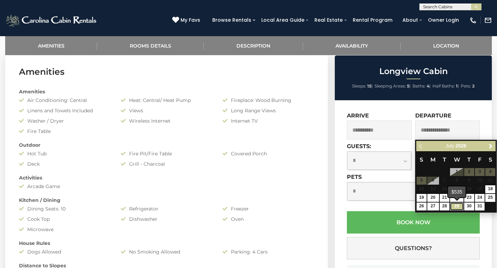
click at [457, 204] on link "29" at bounding box center [456, 207] width 13 height 8
type input "**********"
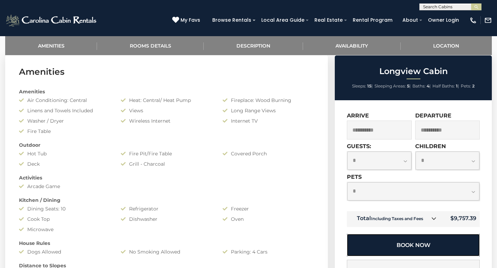
click at [420, 243] on button "Book Now" at bounding box center [413, 245] width 133 height 22
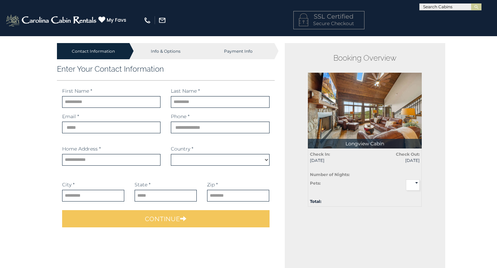
select select "*********"
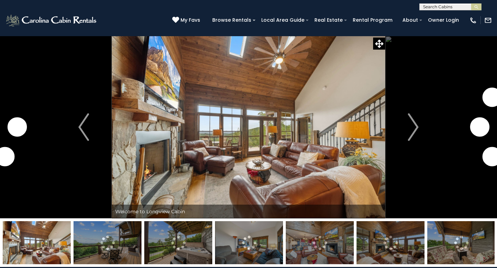
scroll to position [279, 0]
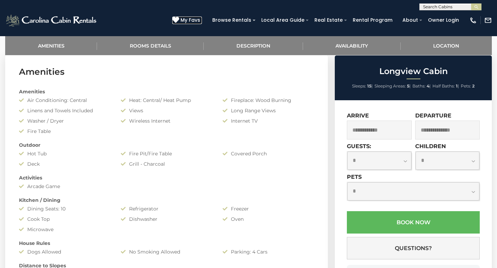
click at [200, 17] on span "My Favs" at bounding box center [190, 20] width 20 height 7
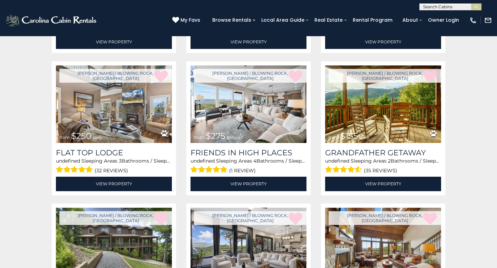
scroll to position [252, 0]
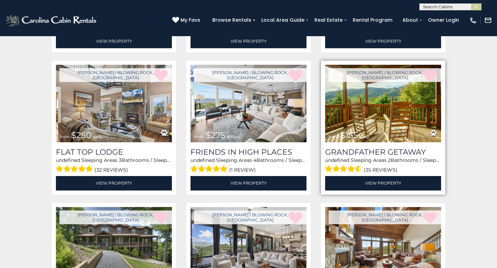
click at [360, 101] on img at bounding box center [383, 104] width 116 height 78
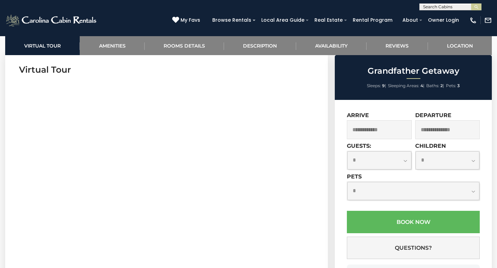
scroll to position [285, 0]
click at [402, 134] on input "text" at bounding box center [379, 129] width 65 height 19
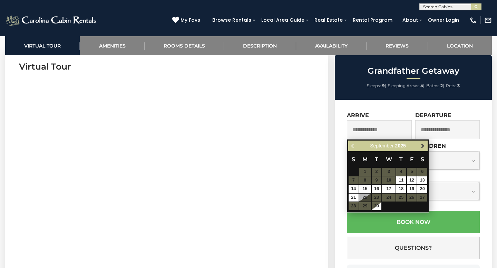
click at [420, 147] on span "Next" at bounding box center [423, 147] width 6 height 6
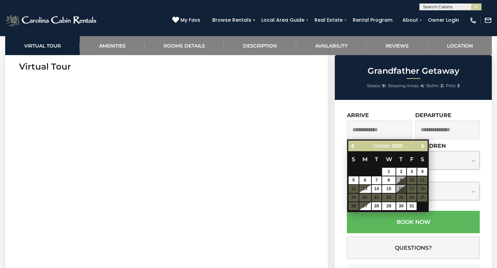
click at [420, 147] on span "Next" at bounding box center [423, 147] width 6 height 6
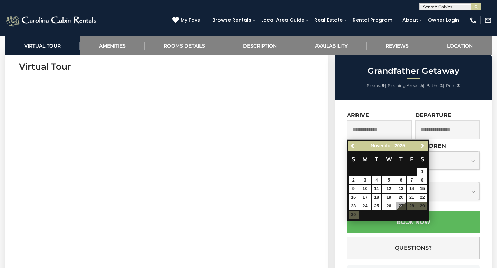
click at [420, 147] on span "Next" at bounding box center [423, 147] width 6 height 6
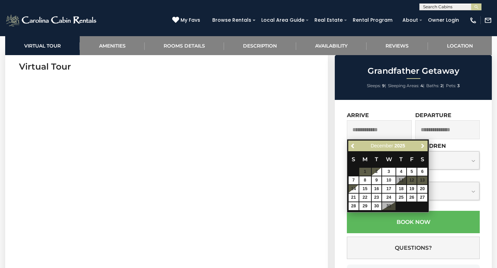
click at [420, 147] on span "Next" at bounding box center [423, 147] width 6 height 6
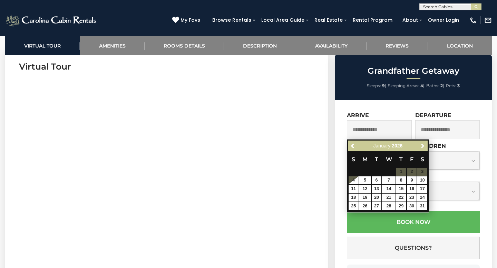
click at [420, 147] on span "Next" at bounding box center [423, 147] width 6 height 6
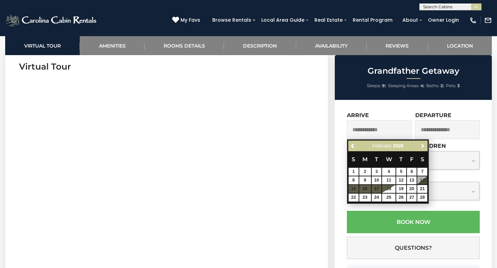
click at [420, 147] on span "Next" at bounding box center [423, 147] width 6 height 6
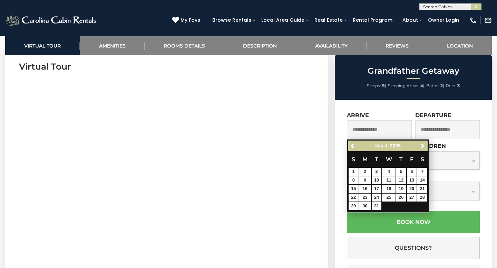
click at [420, 147] on span "Next" at bounding box center [423, 147] width 6 height 6
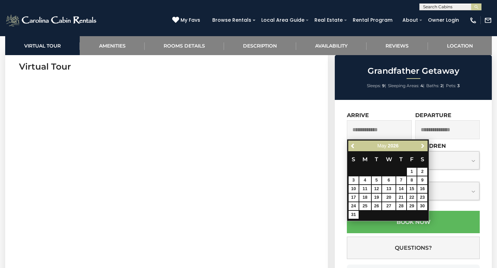
click at [420, 147] on span "Next" at bounding box center [423, 147] width 6 height 6
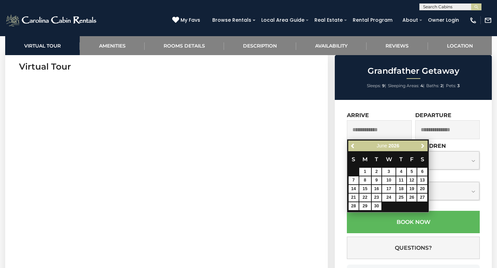
click at [420, 147] on span "Next" at bounding box center [423, 147] width 6 height 6
click at [401, 186] on link "16" at bounding box center [401, 189] width 10 height 8
type input "**********"
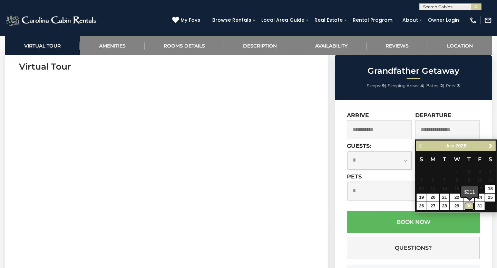
click at [471, 205] on link "30" at bounding box center [469, 206] width 10 height 8
type input "**********"
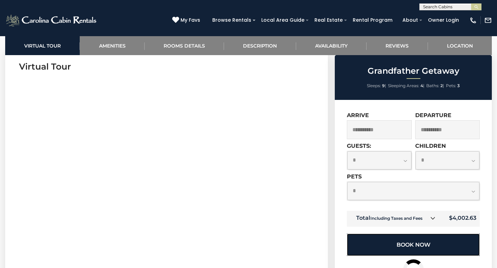
click at [416, 243] on button "Book Now" at bounding box center [413, 245] width 133 height 22
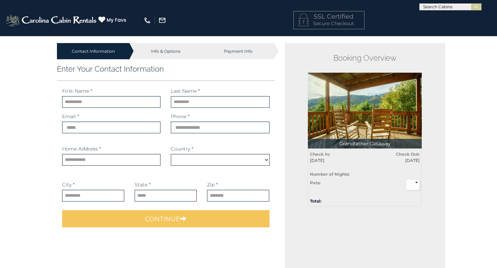
select select "*********"
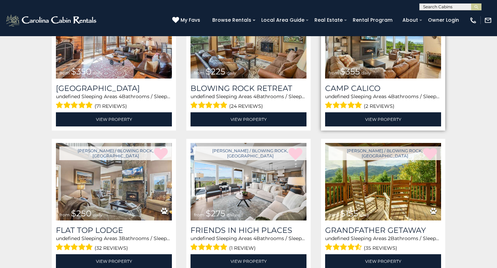
scroll to position [175, 0]
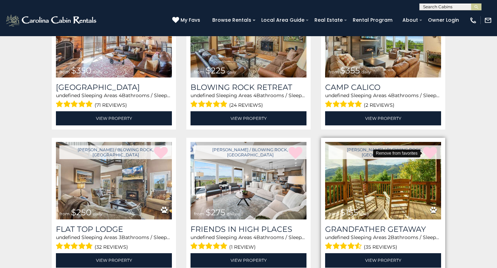
click at [429, 154] on icon at bounding box center [430, 153] width 14 height 14
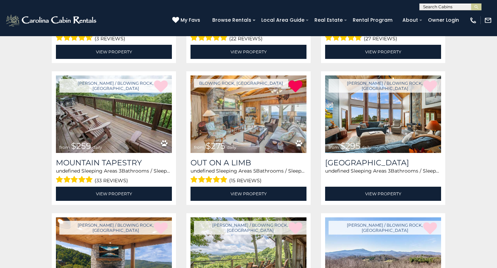
scroll to position [666, 0]
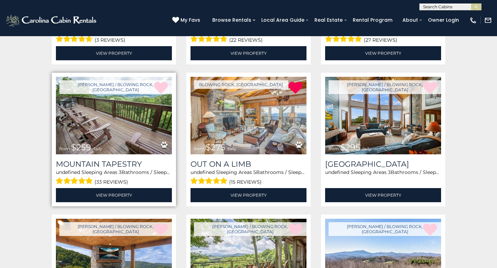
click at [132, 124] on img at bounding box center [114, 116] width 116 height 78
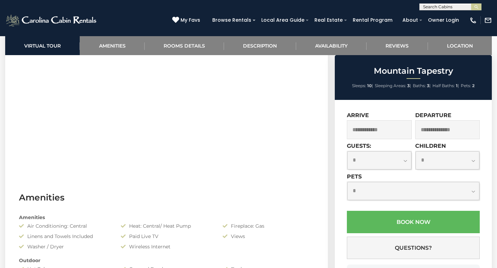
scroll to position [369, 0]
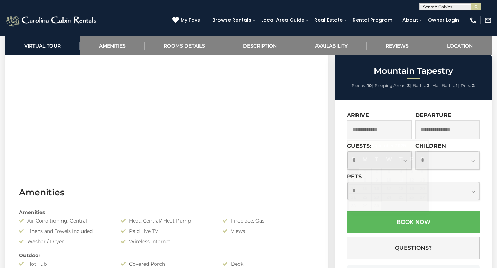
click at [397, 132] on input "text" at bounding box center [379, 129] width 65 height 19
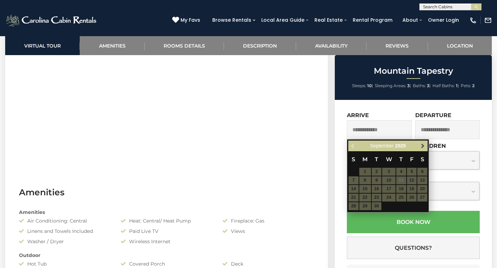
click at [422, 148] on span "Next" at bounding box center [423, 147] width 6 height 6
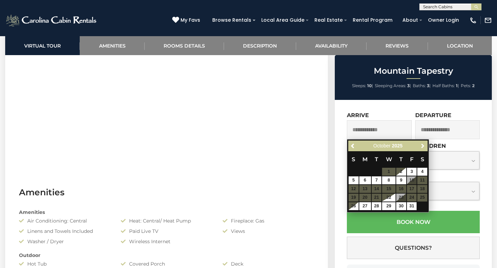
click at [422, 148] on span "Next" at bounding box center [423, 147] width 6 height 6
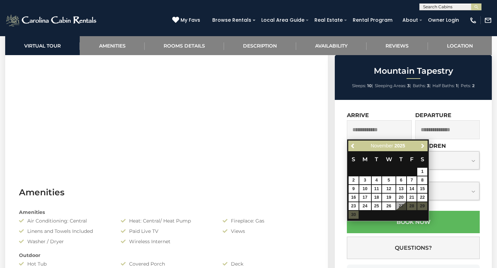
click at [422, 148] on span "Next" at bounding box center [423, 147] width 6 height 6
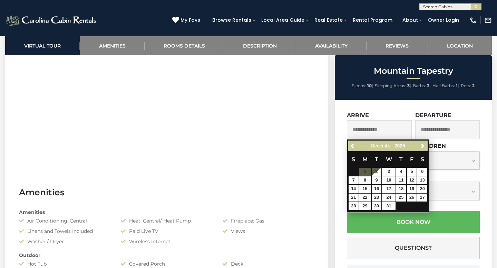
click at [422, 148] on span "Next" at bounding box center [423, 147] width 6 height 6
click at [422, 149] on span "Next" at bounding box center [423, 147] width 6 height 6
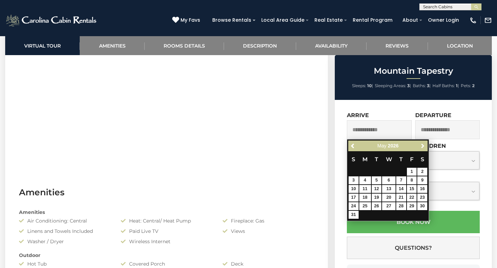
click at [422, 149] on span "Next" at bounding box center [423, 147] width 6 height 6
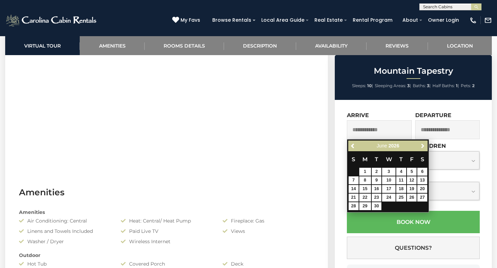
click at [422, 149] on span "Next" at bounding box center [423, 147] width 6 height 6
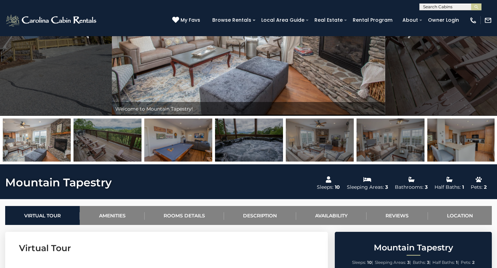
scroll to position [0, 0]
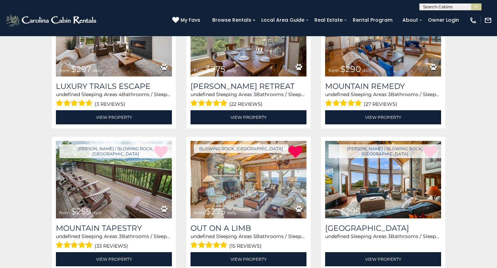
scroll to position [602, 0]
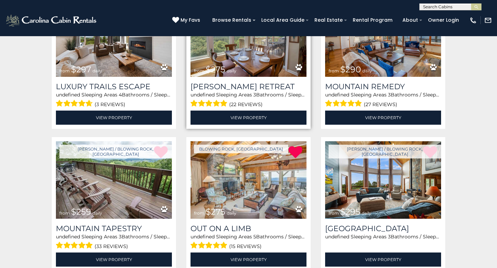
click at [284, 60] on img at bounding box center [248, 38] width 116 height 78
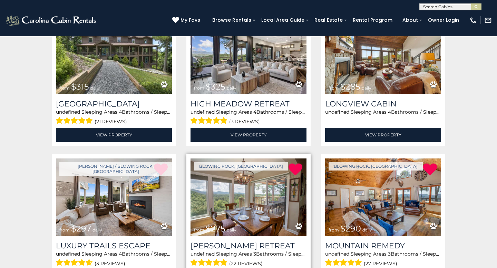
scroll to position [440, 0]
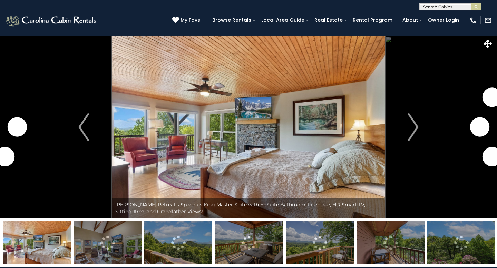
click at [252, 187] on img at bounding box center [248, 127] width 273 height 183
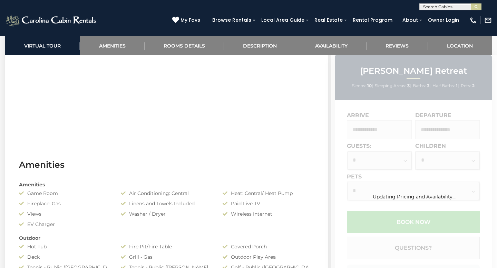
scroll to position [346, 0]
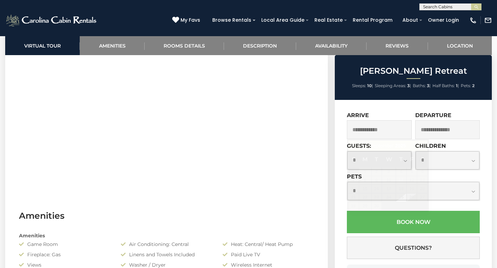
click at [389, 137] on input "text" at bounding box center [379, 129] width 65 height 19
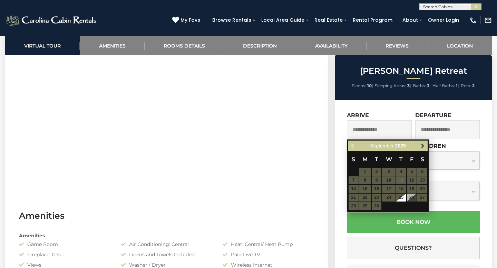
click at [423, 148] on span "Next" at bounding box center [423, 147] width 6 height 6
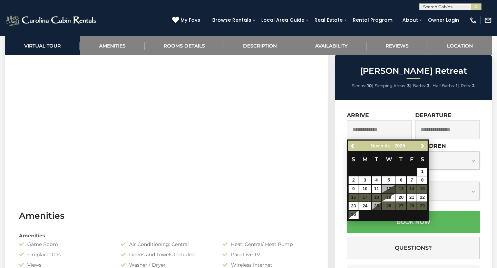
click at [423, 148] on span "Next" at bounding box center [423, 147] width 6 height 6
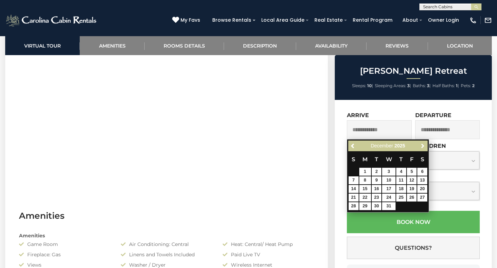
click at [423, 148] on span "Next" at bounding box center [423, 147] width 6 height 6
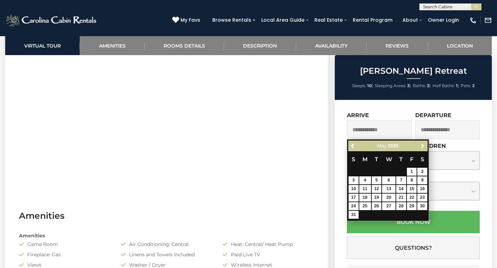
click at [423, 148] on span "Next" at bounding box center [423, 147] width 6 height 6
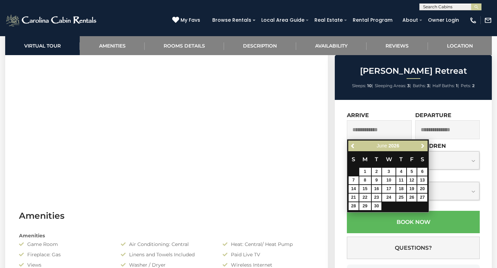
click at [423, 148] on span "Next" at bounding box center [423, 147] width 6 height 6
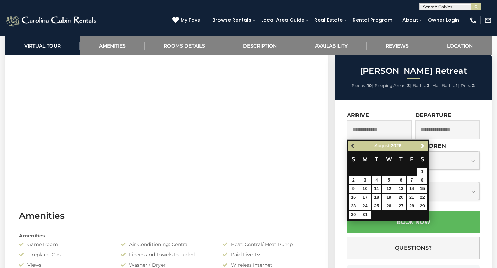
click at [352, 146] on span "Previous" at bounding box center [353, 147] width 6 height 6
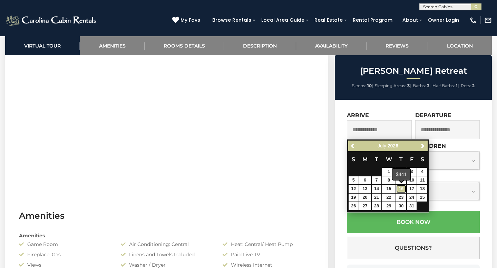
click at [402, 187] on link "16" at bounding box center [401, 189] width 10 height 8
type input "**********"
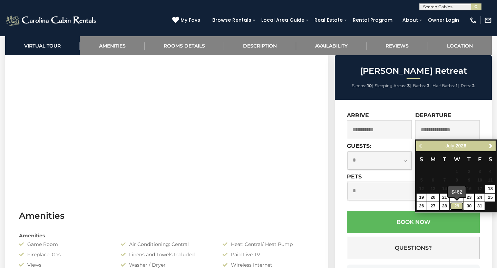
click at [455, 206] on link "29" at bounding box center [456, 206] width 13 height 8
type input "**********"
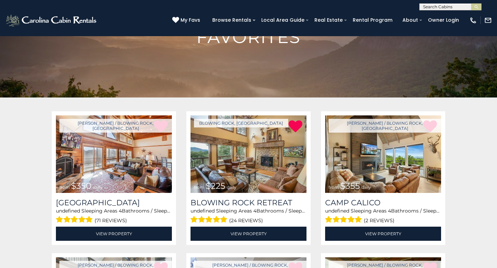
scroll to position [0, 0]
click at [423, 8] on input "text" at bounding box center [449, 7] width 60 height 7
type input "*********"
click at [423, 8] on input "text" at bounding box center [449, 7] width 60 height 7
click at [467, 6] on input "text" at bounding box center [449, 7] width 60 height 7
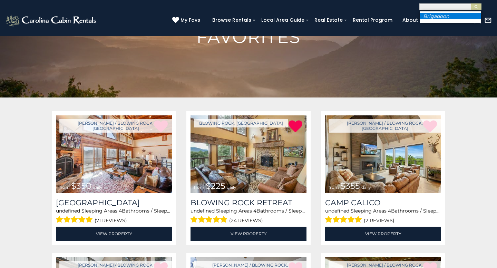
click at [457, 18] on li "Brigadoon" at bounding box center [449, 16] width 61 height 6
click at [474, 8] on img "submit" at bounding box center [476, 6] width 5 height 5
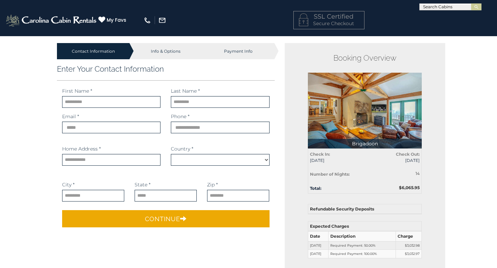
type input "****"
type input "********"
type input "**********"
select select "*********"
click at [346, 109] on img at bounding box center [365, 111] width 114 height 76
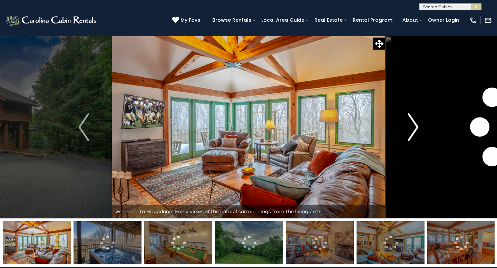
click at [417, 125] on img "Next" at bounding box center [413, 127] width 10 height 28
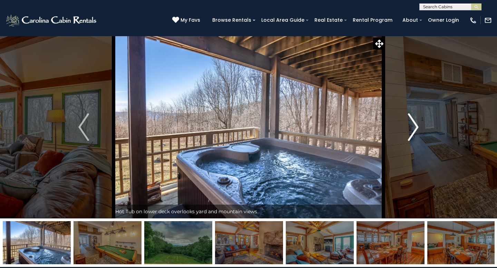
click at [417, 125] on img "Next" at bounding box center [413, 127] width 10 height 28
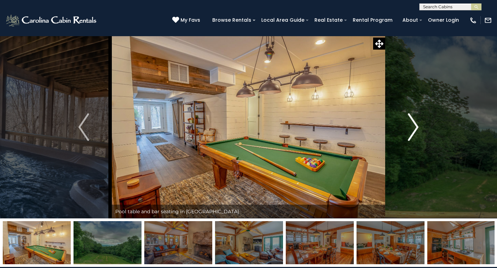
click at [417, 125] on img "Next" at bounding box center [413, 127] width 10 height 28
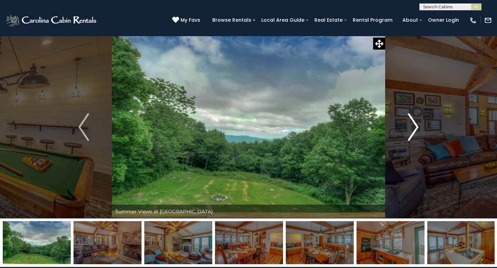
click at [417, 125] on img "Next" at bounding box center [413, 127] width 10 height 28
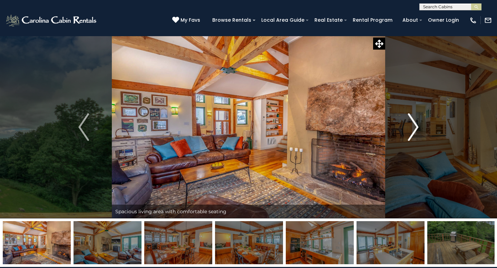
click at [417, 125] on img "Next" at bounding box center [413, 127] width 10 height 28
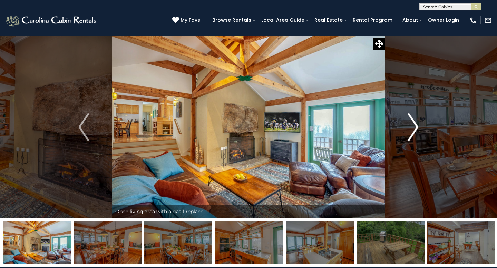
click at [417, 125] on img "Next" at bounding box center [413, 127] width 10 height 28
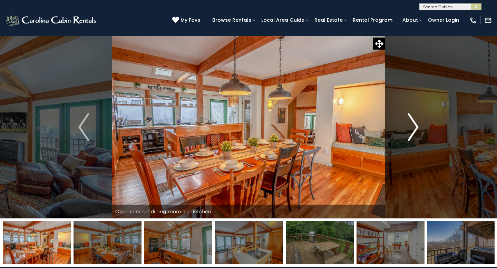
click at [417, 125] on img "Next" at bounding box center [413, 127] width 10 height 28
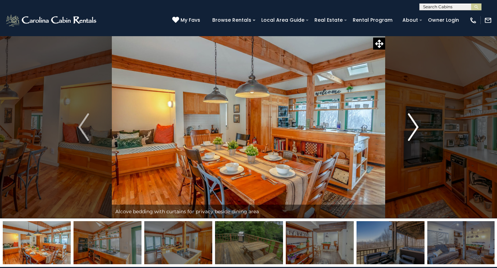
click at [417, 125] on img "Next" at bounding box center [413, 127] width 10 height 28
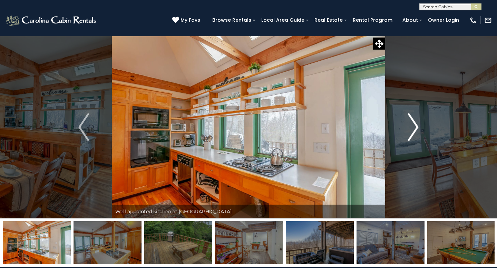
click at [417, 125] on img "Next" at bounding box center [413, 127] width 10 height 28
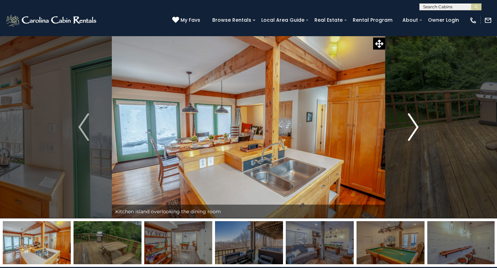
click at [417, 125] on img "Next" at bounding box center [413, 127] width 10 height 28
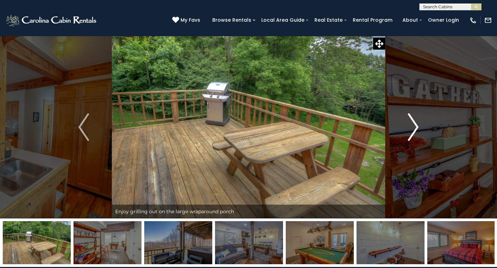
click at [417, 125] on img "Next" at bounding box center [413, 127] width 10 height 28
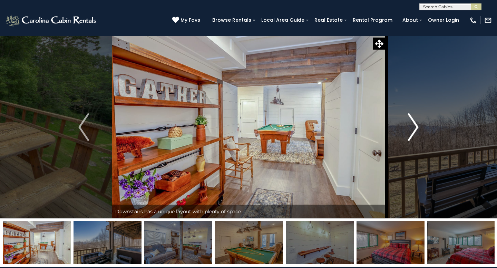
click at [417, 125] on img "Next" at bounding box center [413, 127] width 10 height 28
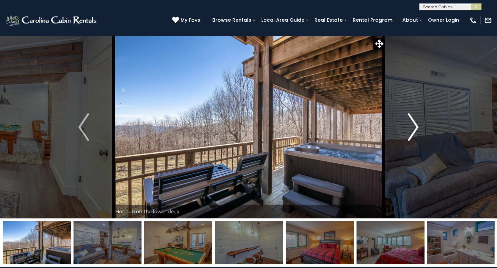
click at [417, 125] on img "Next" at bounding box center [413, 127] width 10 height 28
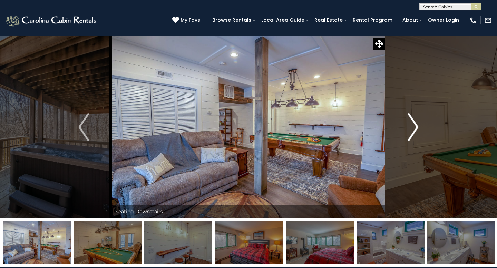
click at [417, 125] on img "Next" at bounding box center [413, 127] width 10 height 28
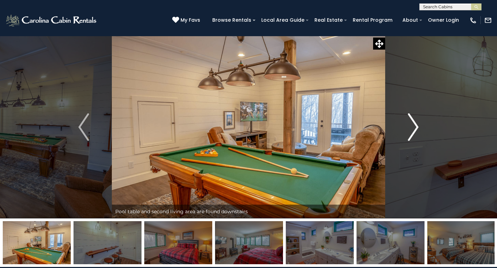
click at [417, 125] on img "Next" at bounding box center [413, 127] width 10 height 28
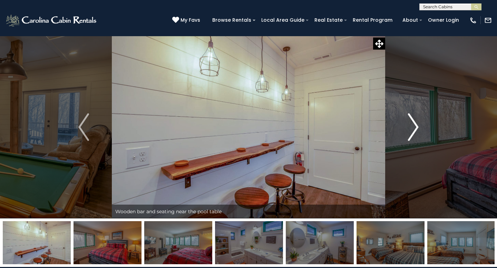
click at [417, 125] on img "Next" at bounding box center [413, 127] width 10 height 28
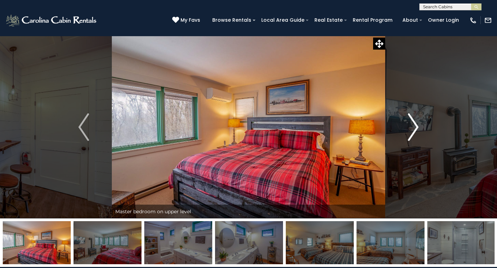
click at [417, 125] on img "Next" at bounding box center [413, 127] width 10 height 28
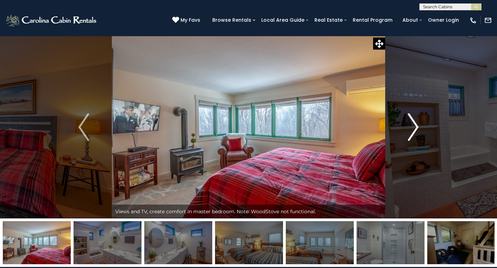
click at [417, 125] on img "Next" at bounding box center [413, 127] width 10 height 28
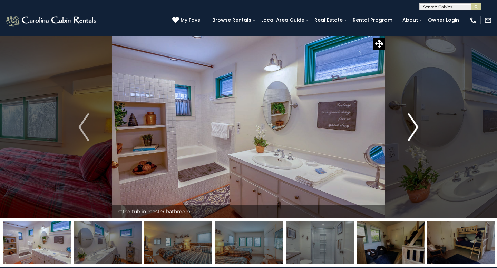
click at [417, 125] on img "Next" at bounding box center [413, 127] width 10 height 28
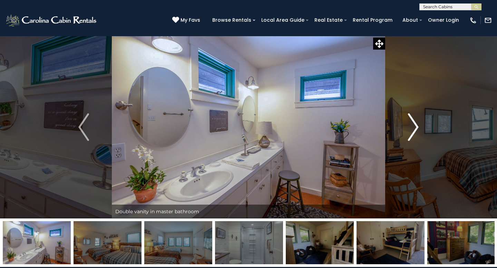
click at [417, 125] on img "Next" at bounding box center [413, 127] width 10 height 28
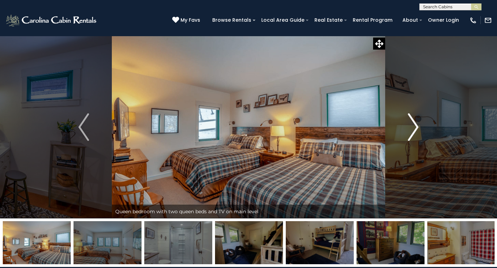
click at [417, 125] on img "Next" at bounding box center [413, 127] width 10 height 28
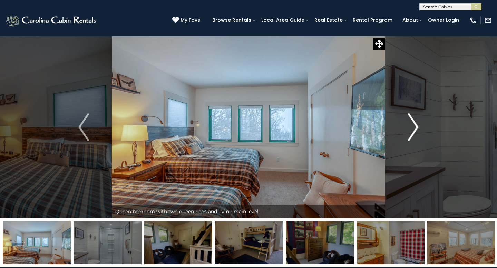
click at [417, 125] on img "Next" at bounding box center [413, 127] width 10 height 28
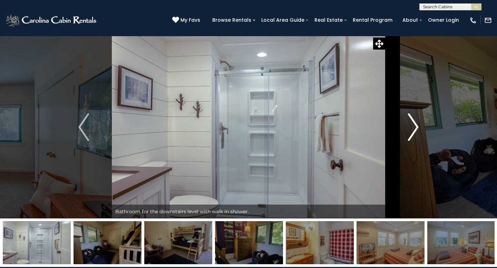
click at [417, 125] on img "Next" at bounding box center [413, 127] width 10 height 28
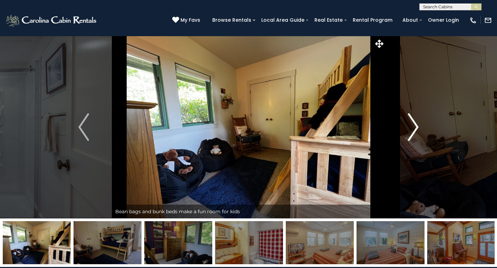
click at [417, 125] on img "Next" at bounding box center [413, 127] width 10 height 28
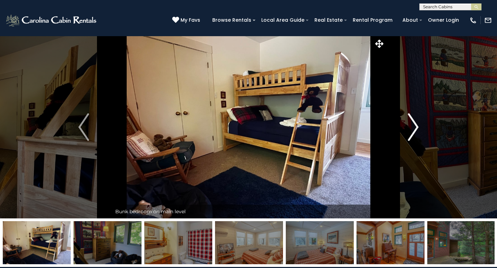
click at [417, 125] on img "Next" at bounding box center [413, 127] width 10 height 28
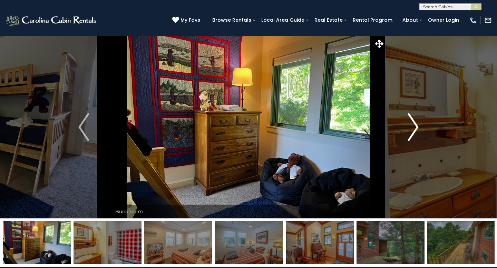
click at [417, 125] on img "Next" at bounding box center [413, 127] width 10 height 28
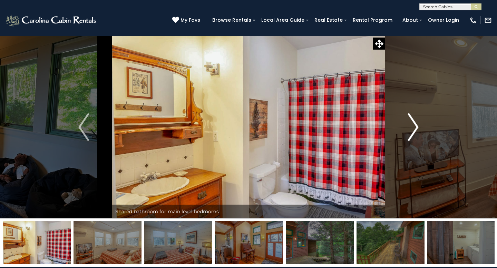
click at [417, 125] on img "Next" at bounding box center [413, 127] width 10 height 28
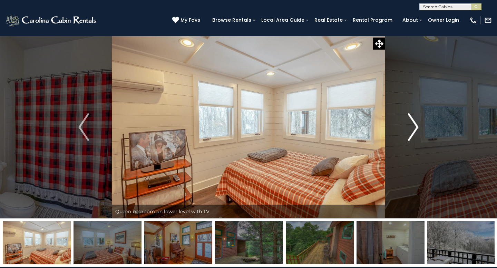
click at [417, 125] on img "Next" at bounding box center [413, 127] width 10 height 28
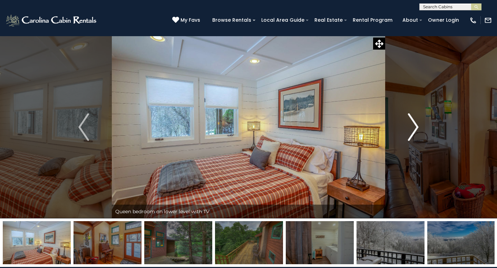
click at [417, 125] on img "Next" at bounding box center [413, 127] width 10 height 28
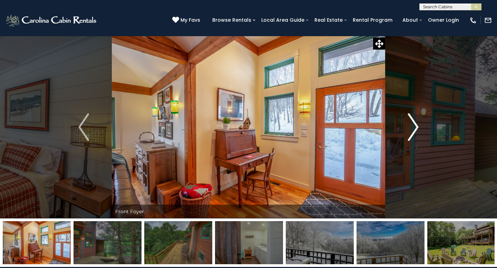
click at [417, 125] on img "Next" at bounding box center [413, 127] width 10 height 28
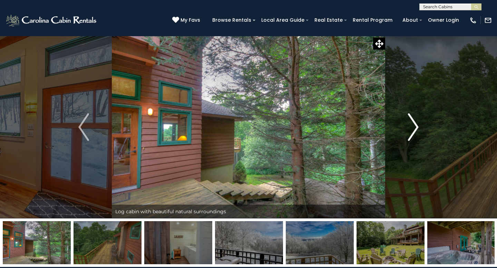
click at [417, 125] on img "Next" at bounding box center [413, 127] width 10 height 28
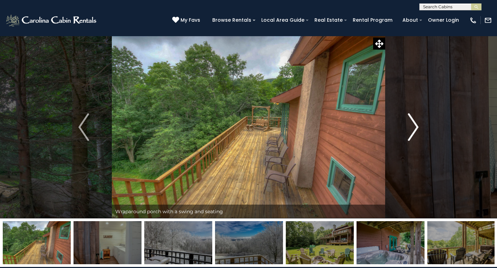
click at [417, 125] on img "Next" at bounding box center [413, 127] width 10 height 28
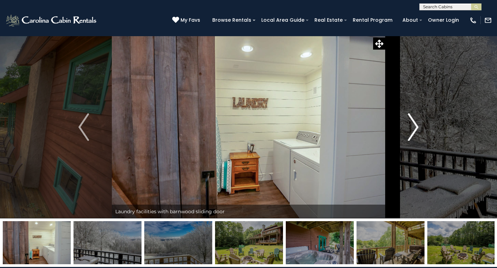
click at [417, 125] on img "Next" at bounding box center [413, 127] width 10 height 28
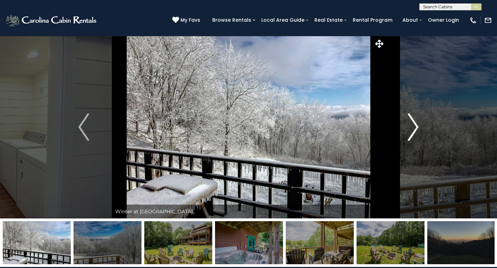
click at [417, 125] on img "Next" at bounding box center [413, 127] width 10 height 28
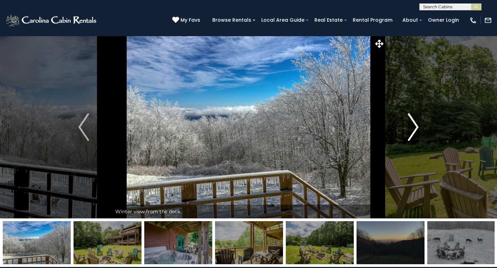
click at [417, 125] on img "Next" at bounding box center [413, 127] width 10 height 28
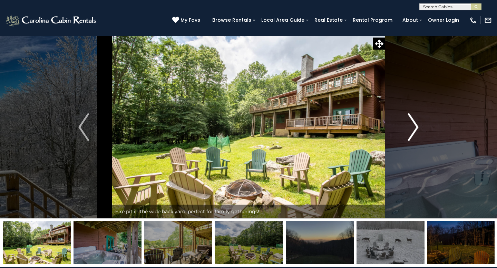
click at [417, 125] on img "Next" at bounding box center [413, 127] width 10 height 28
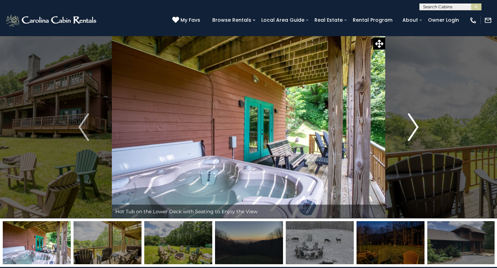
click at [417, 125] on img "Next" at bounding box center [413, 127] width 10 height 28
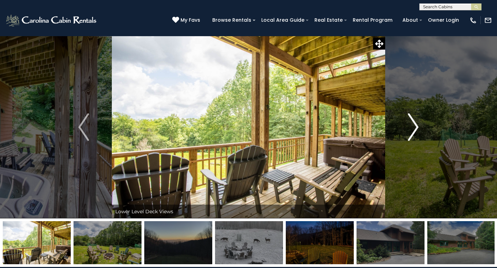
click at [417, 125] on img "Next" at bounding box center [413, 127] width 10 height 28
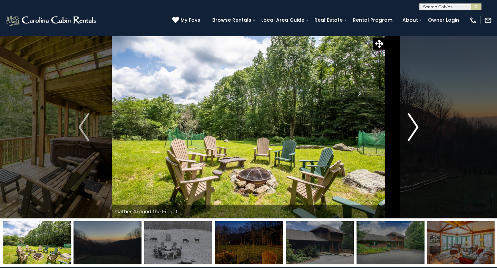
click at [417, 125] on img "Next" at bounding box center [413, 127] width 10 height 28
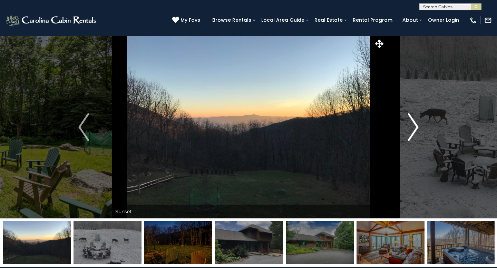
click at [417, 125] on img "Next" at bounding box center [413, 127] width 10 height 28
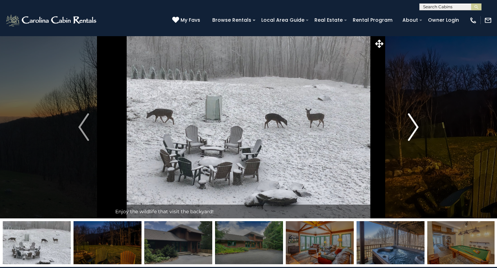
click at [417, 125] on img "Next" at bounding box center [413, 127] width 10 height 28
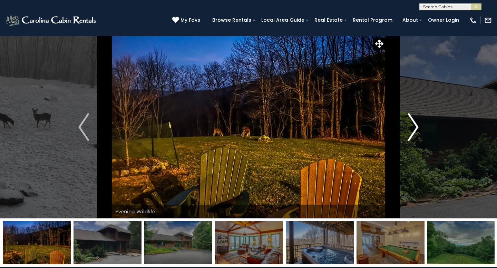
click at [417, 125] on img "Next" at bounding box center [413, 127] width 10 height 28
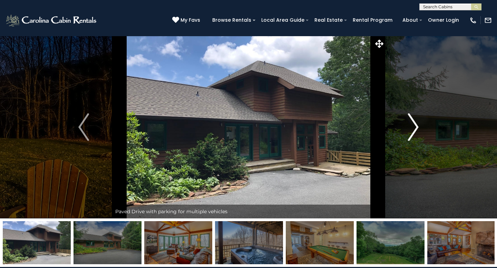
click at [417, 125] on img "Next" at bounding box center [413, 127] width 10 height 28
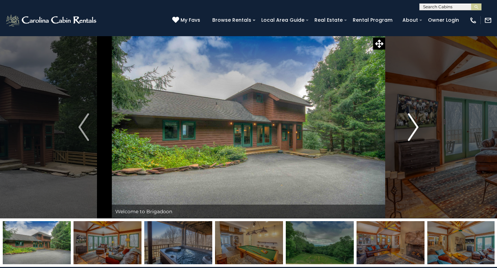
click at [417, 125] on img "Next" at bounding box center [413, 127] width 10 height 28
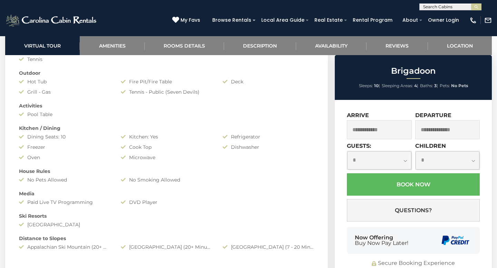
scroll to position [569, 0]
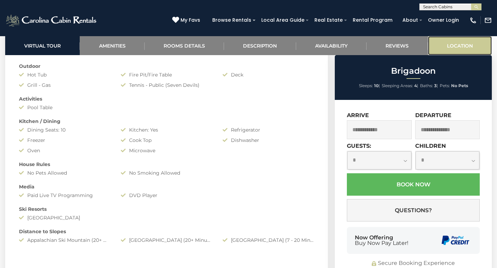
click at [463, 44] on link "Location" at bounding box center [460, 45] width 64 height 19
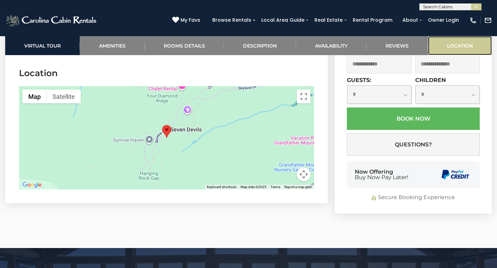
scroll to position [1663, 0]
